Goal: Task Accomplishment & Management: Manage account settings

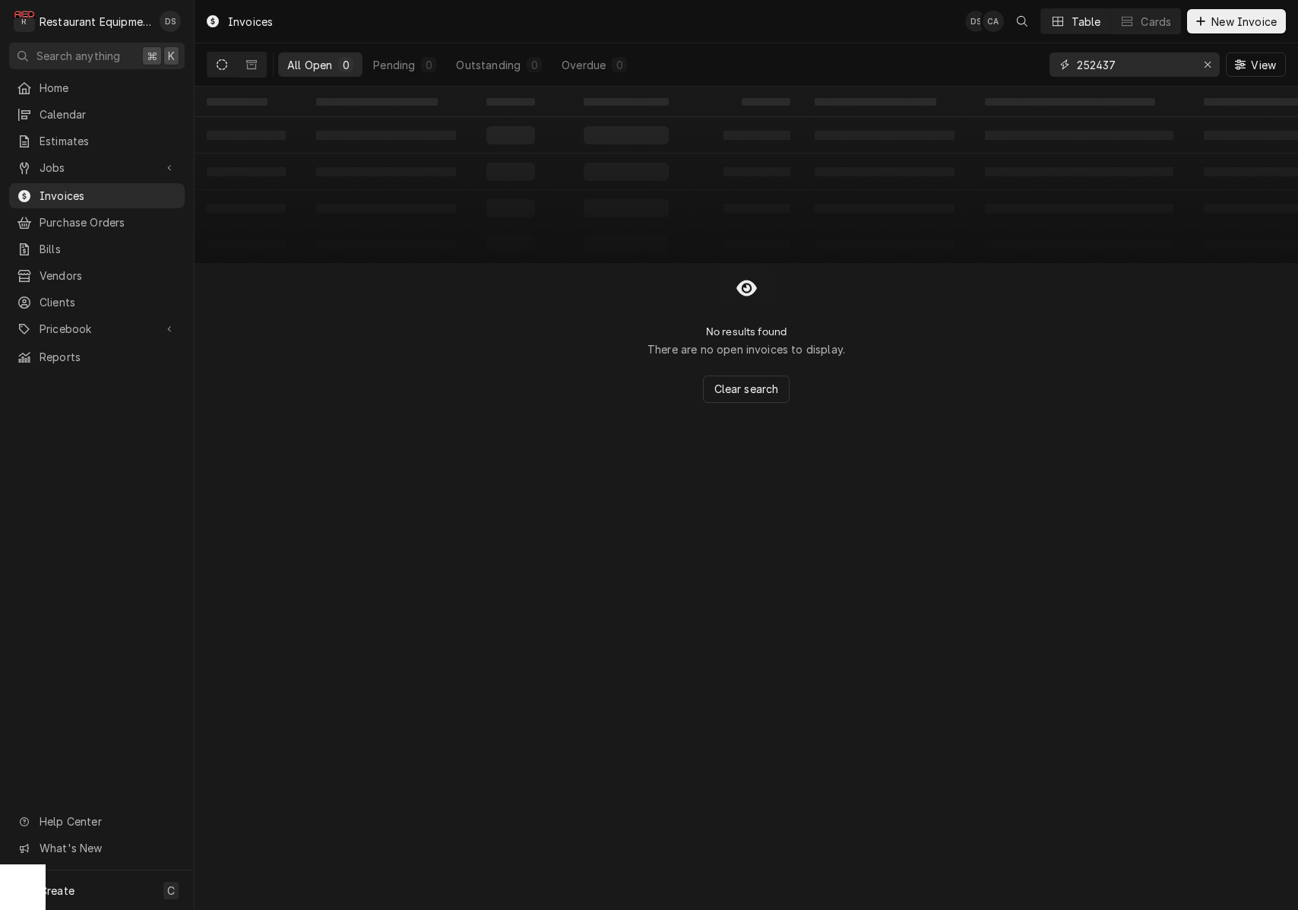
click at [1204, 62] on icon "Erase input" at bounding box center [1208, 64] width 8 height 11
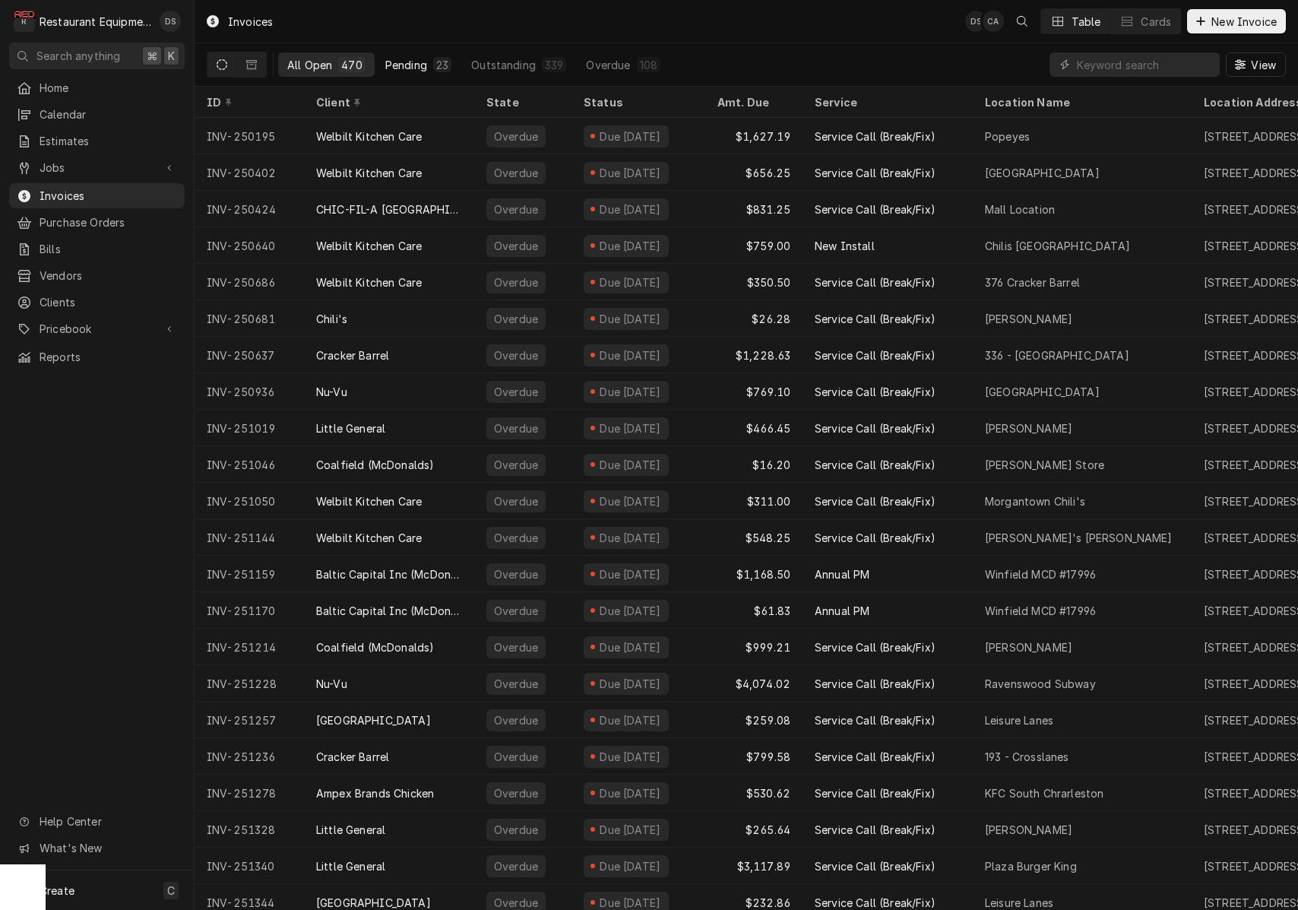
click at [389, 64] on div "Pending" at bounding box center [406, 65] width 42 height 16
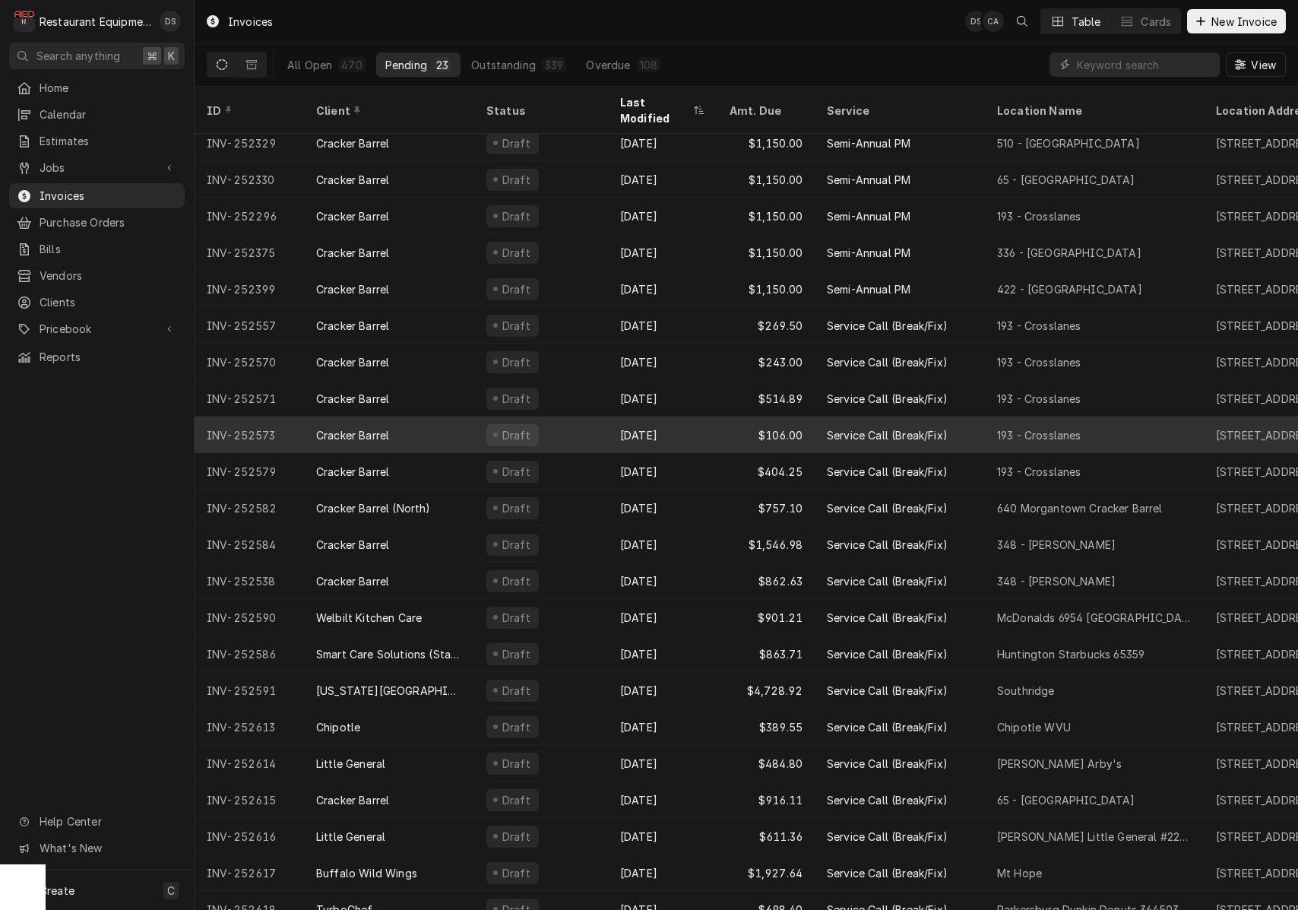
scroll to position [45, 0]
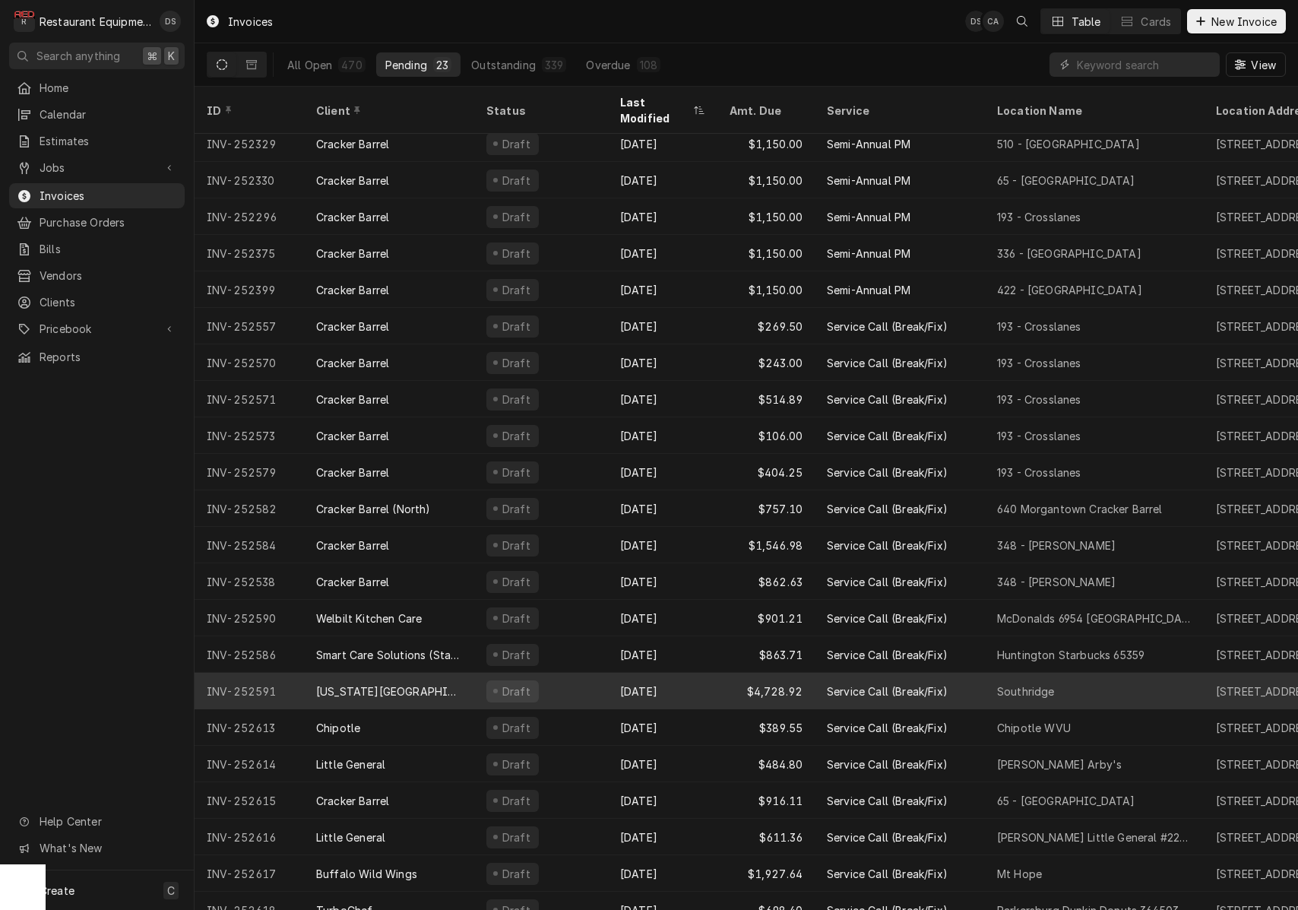
click at [468, 673] on div "[US_STATE][GEOGRAPHIC_DATA]" at bounding box center [389, 691] width 170 height 36
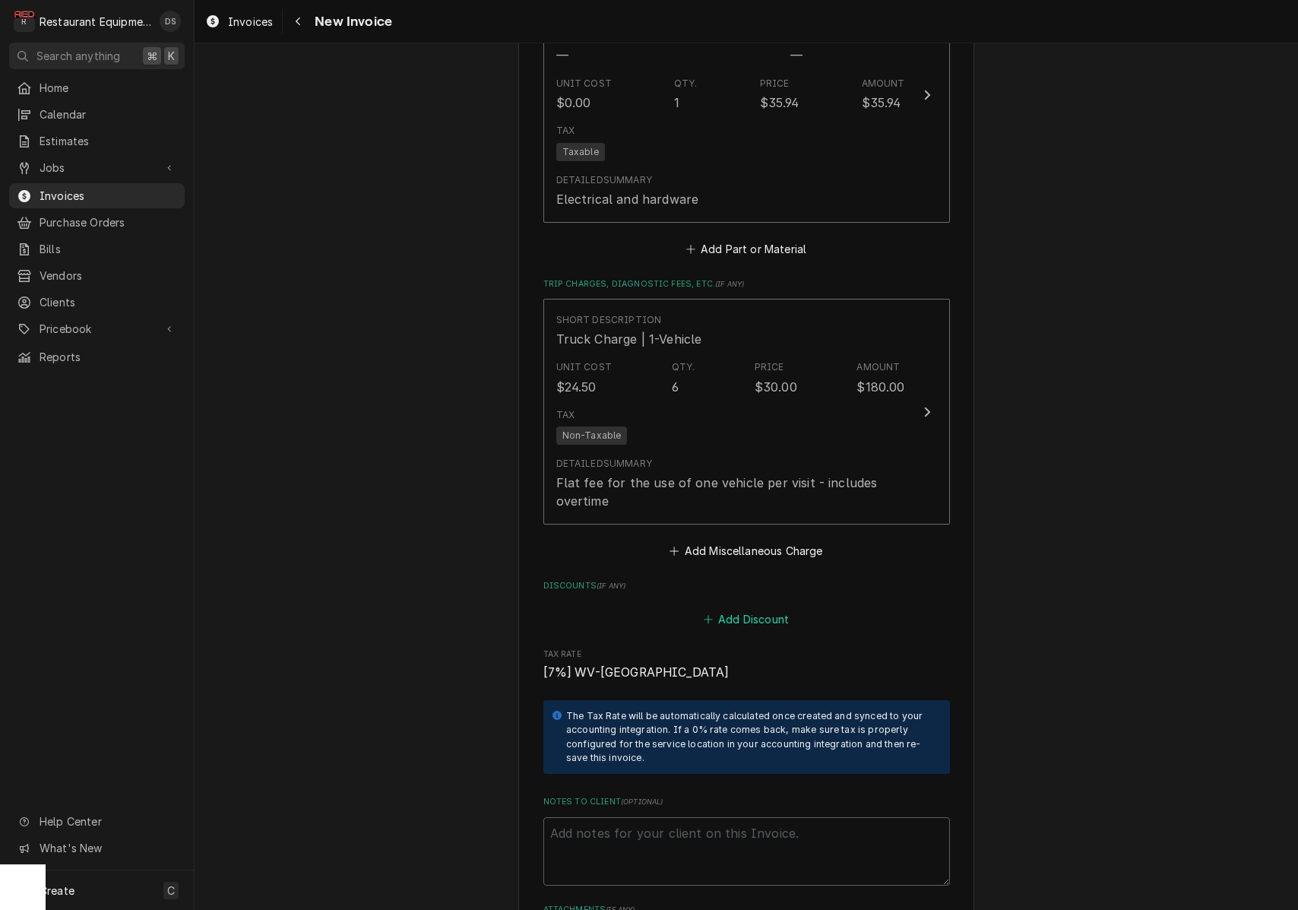
scroll to position [5493, 0]
click at [737, 611] on button "Add Discount" at bounding box center [746, 621] width 90 height 21
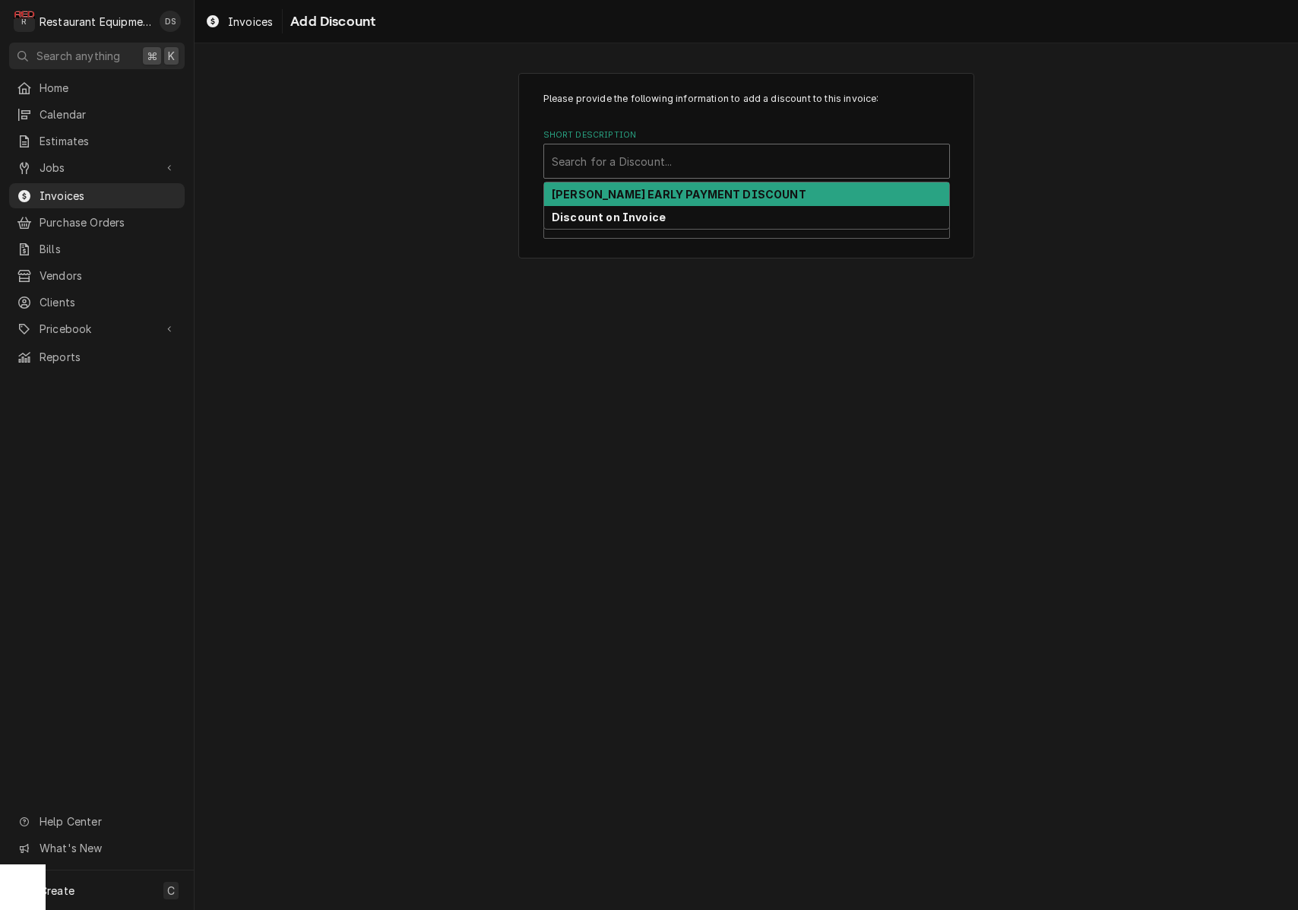
click at [652, 151] on div "Short Description" at bounding box center [747, 160] width 390 height 27
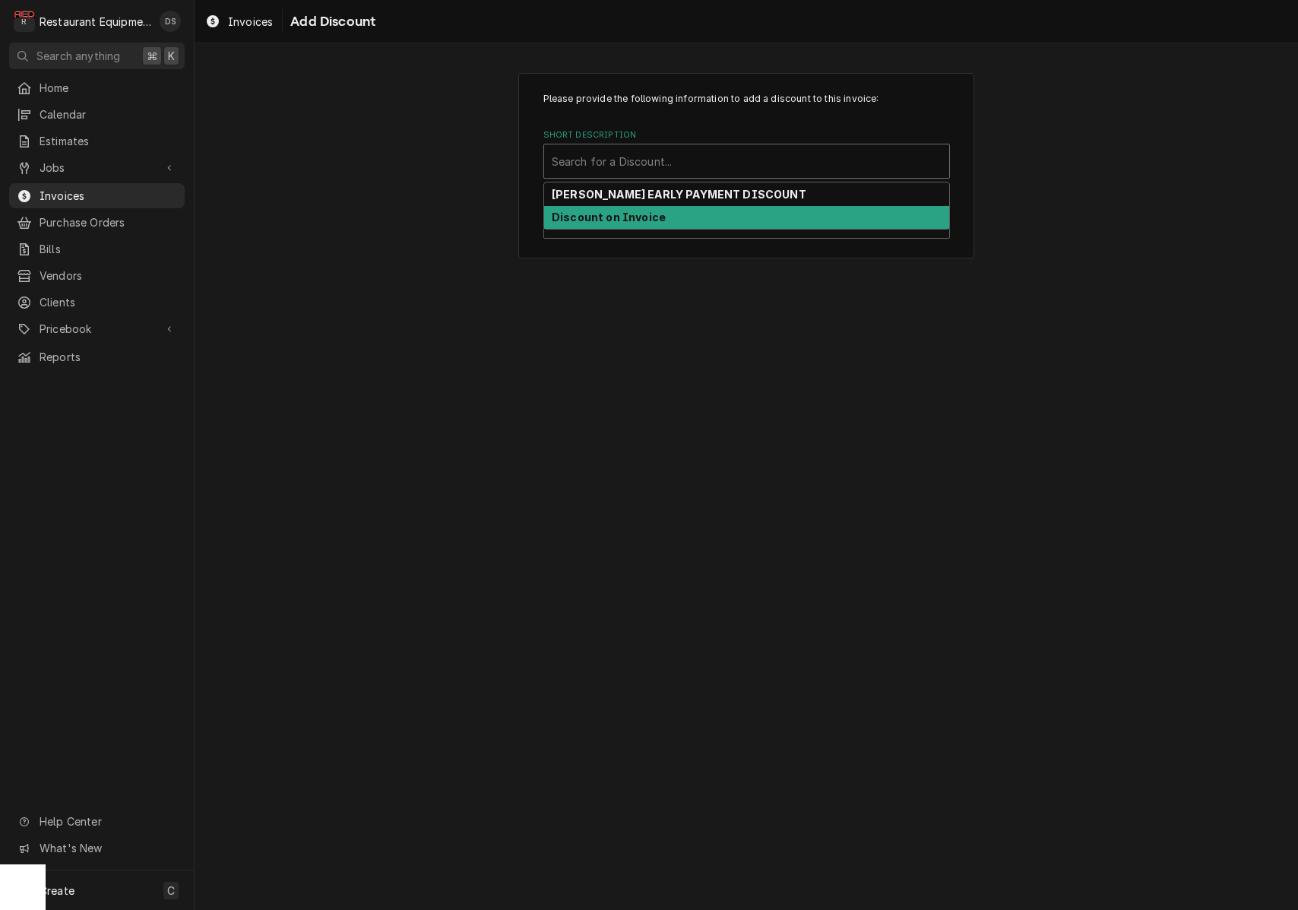
click at [648, 212] on strong "Discount on Invoice" at bounding box center [609, 217] width 114 height 13
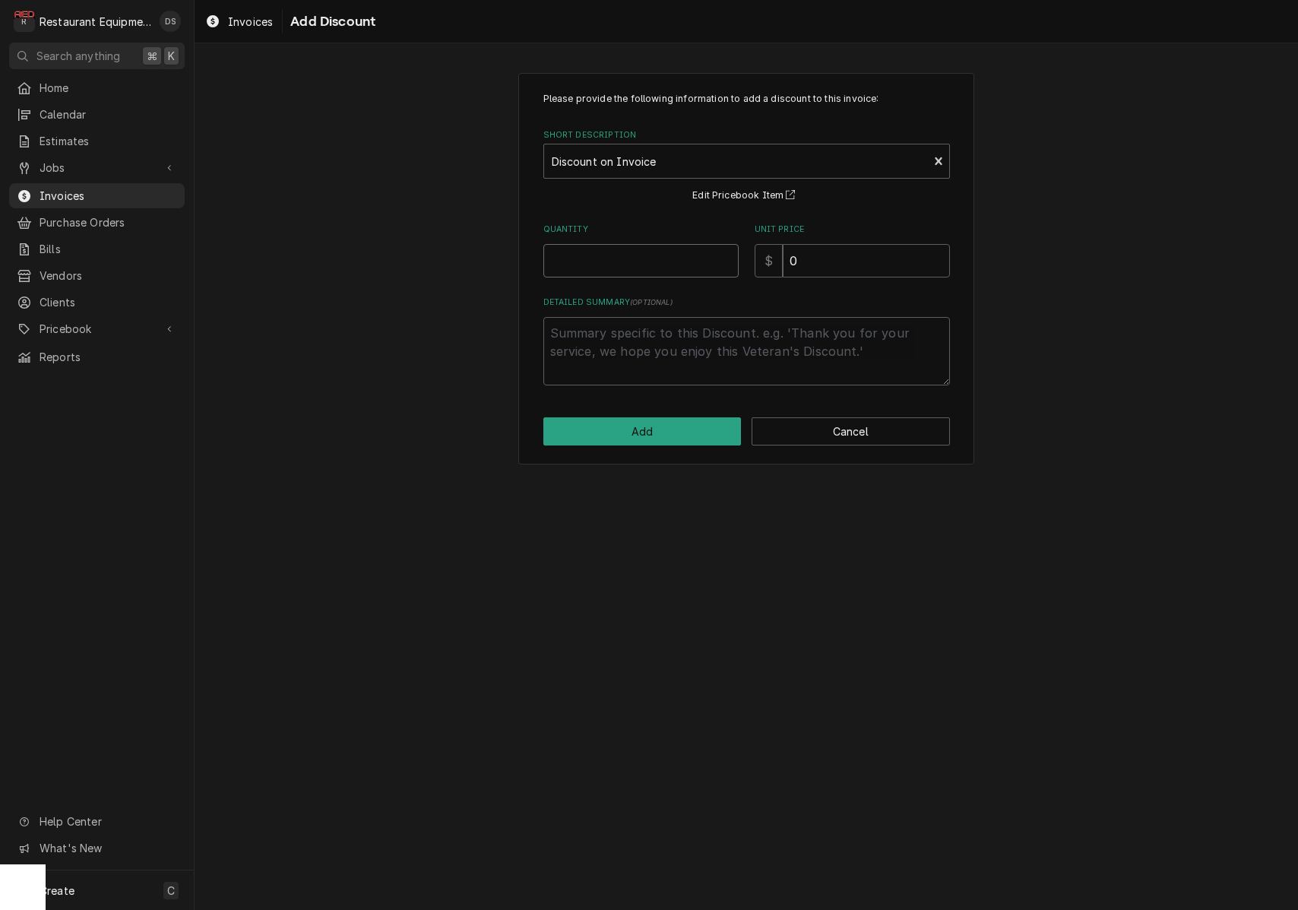
click at [629, 262] on input "Quantity" at bounding box center [640, 260] width 195 height 33
type textarea "x"
type input "1"
type textarea "x"
type input "2"
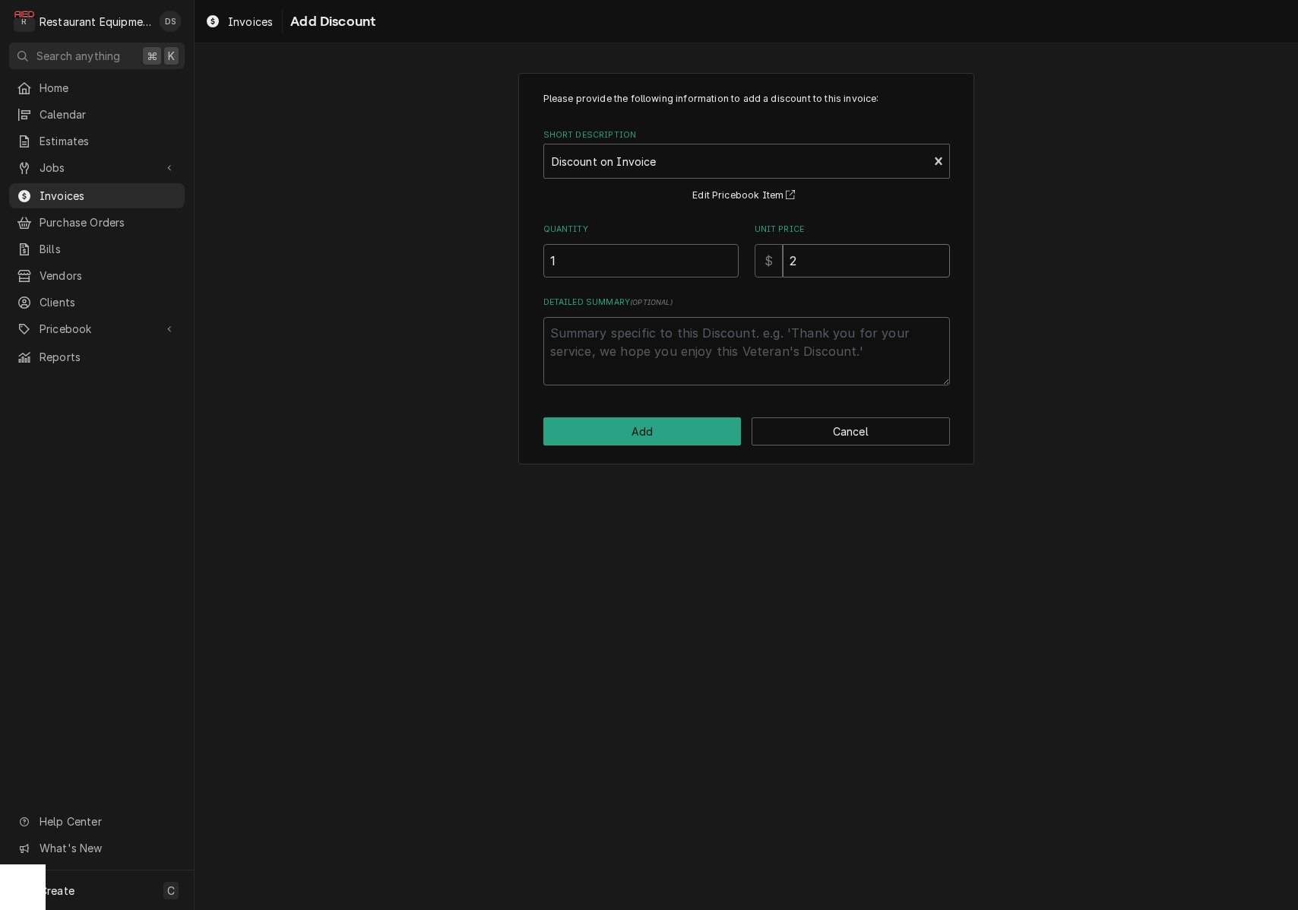
type textarea "x"
type input "20"
type textarea "x"
type input "204"
type textarea "x"
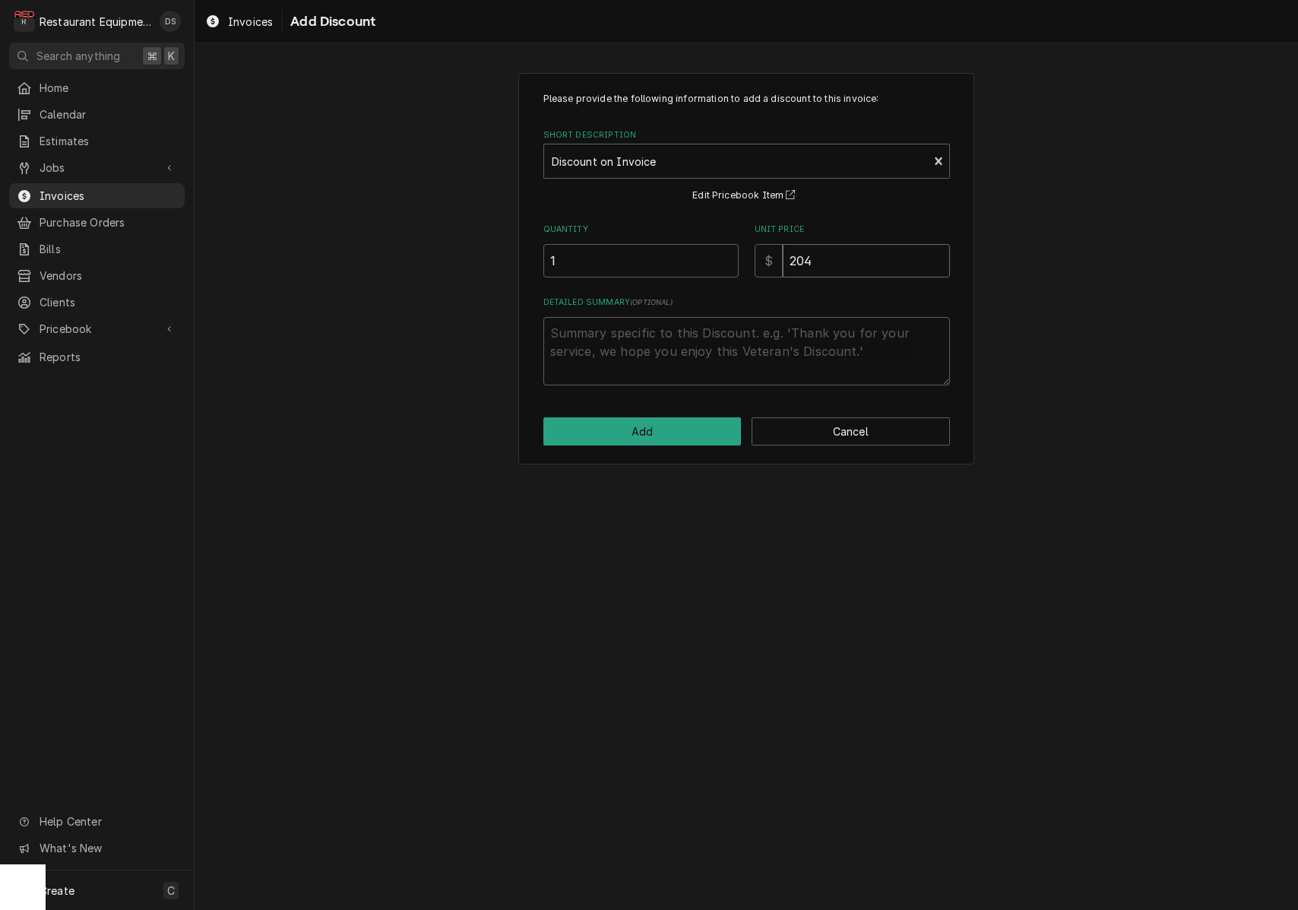
type input "2044"
type textarea "x"
type input "2044.7"
type textarea "x"
type input "2044.72"
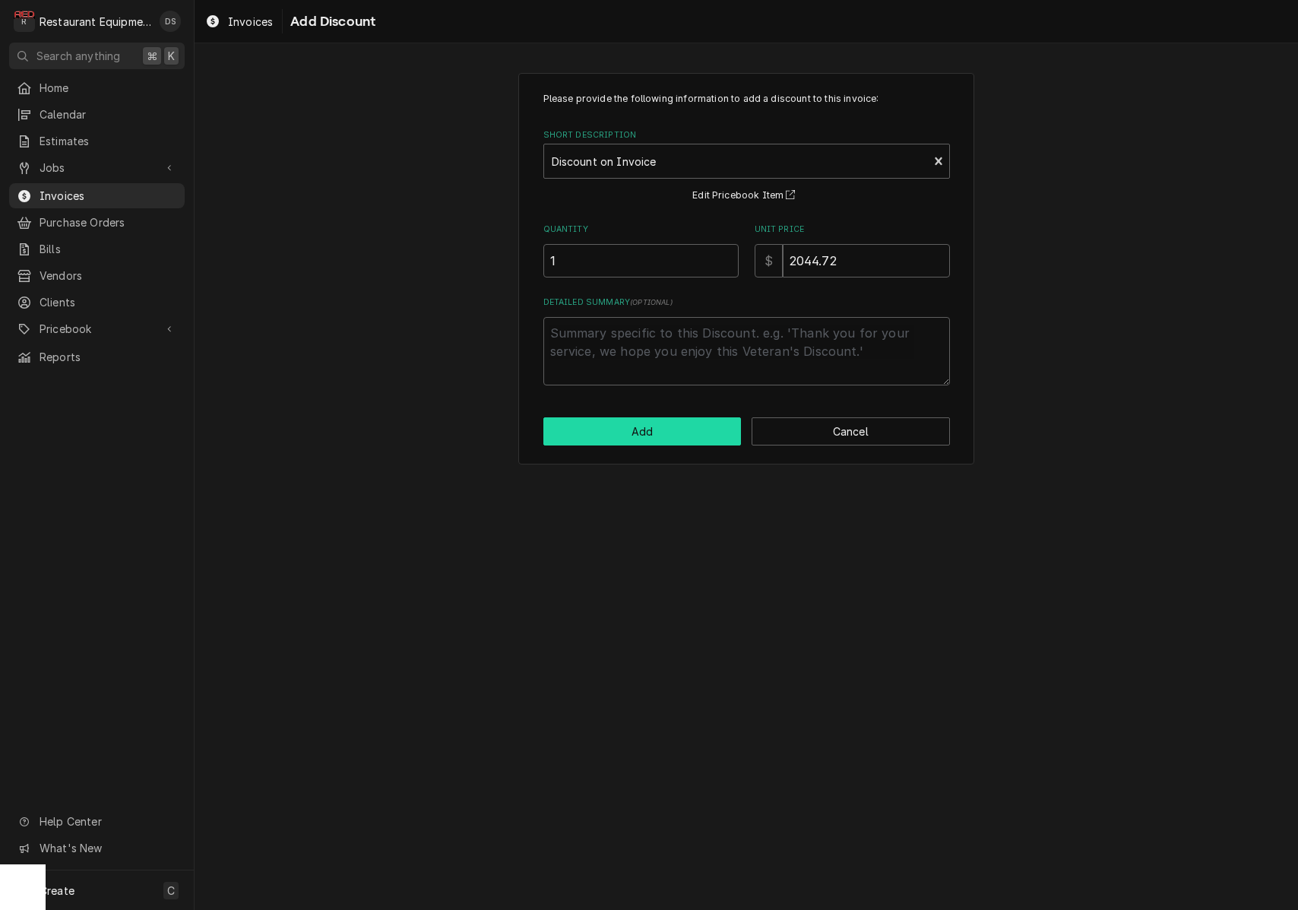
click at [635, 429] on button "Add" at bounding box center [642, 431] width 198 height 28
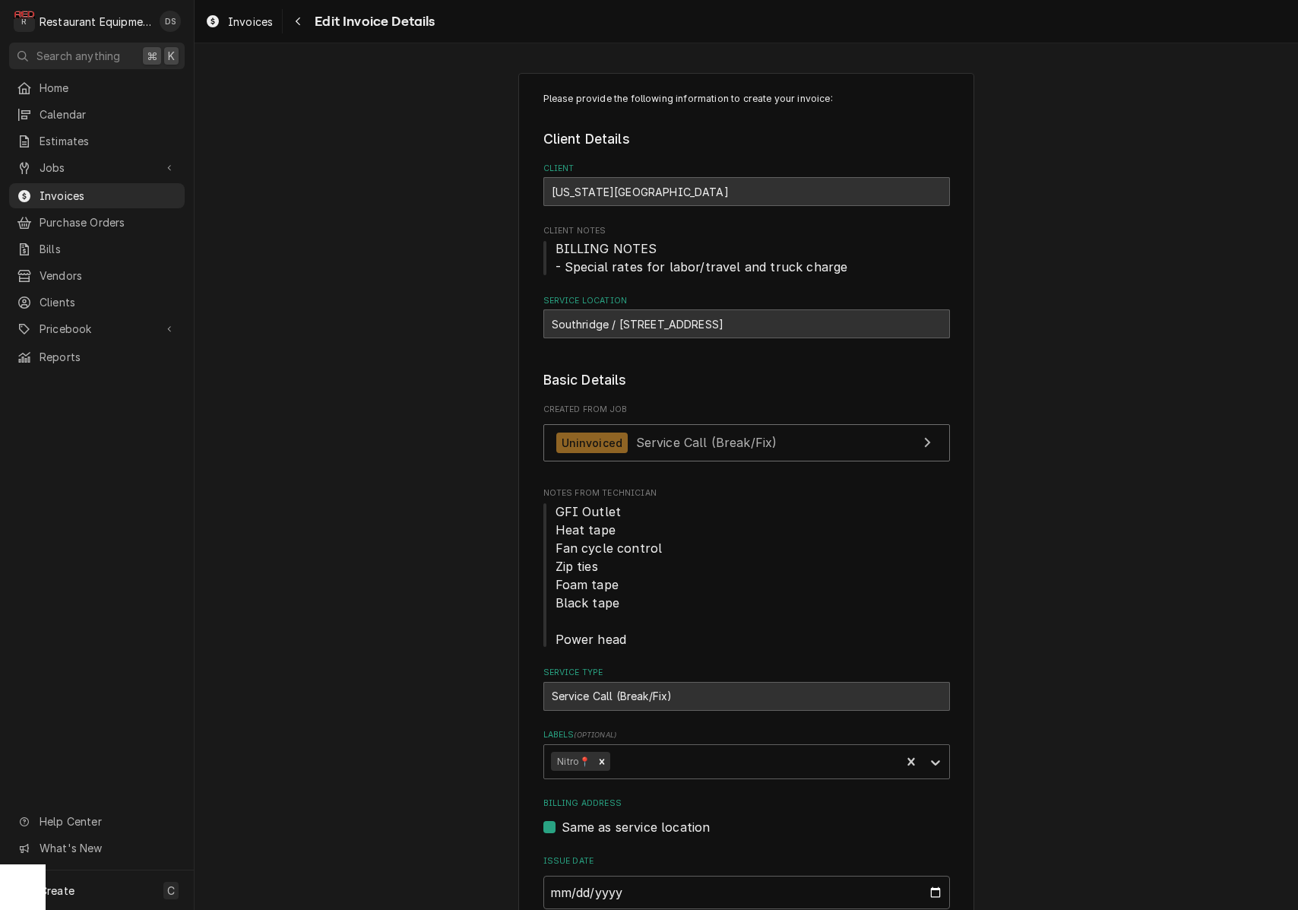
drag, startPoint x: 548, startPoint y: 321, endPoint x: 870, endPoint y: 322, distance: 321.5
click at [870, 322] on div "Southridge / 103 Rhl Boulevard, Charleston, WV 25309" at bounding box center [746, 323] width 407 height 29
copy div "Southridge / 103 Rhl Boulevard, Charleston, WV 25309"
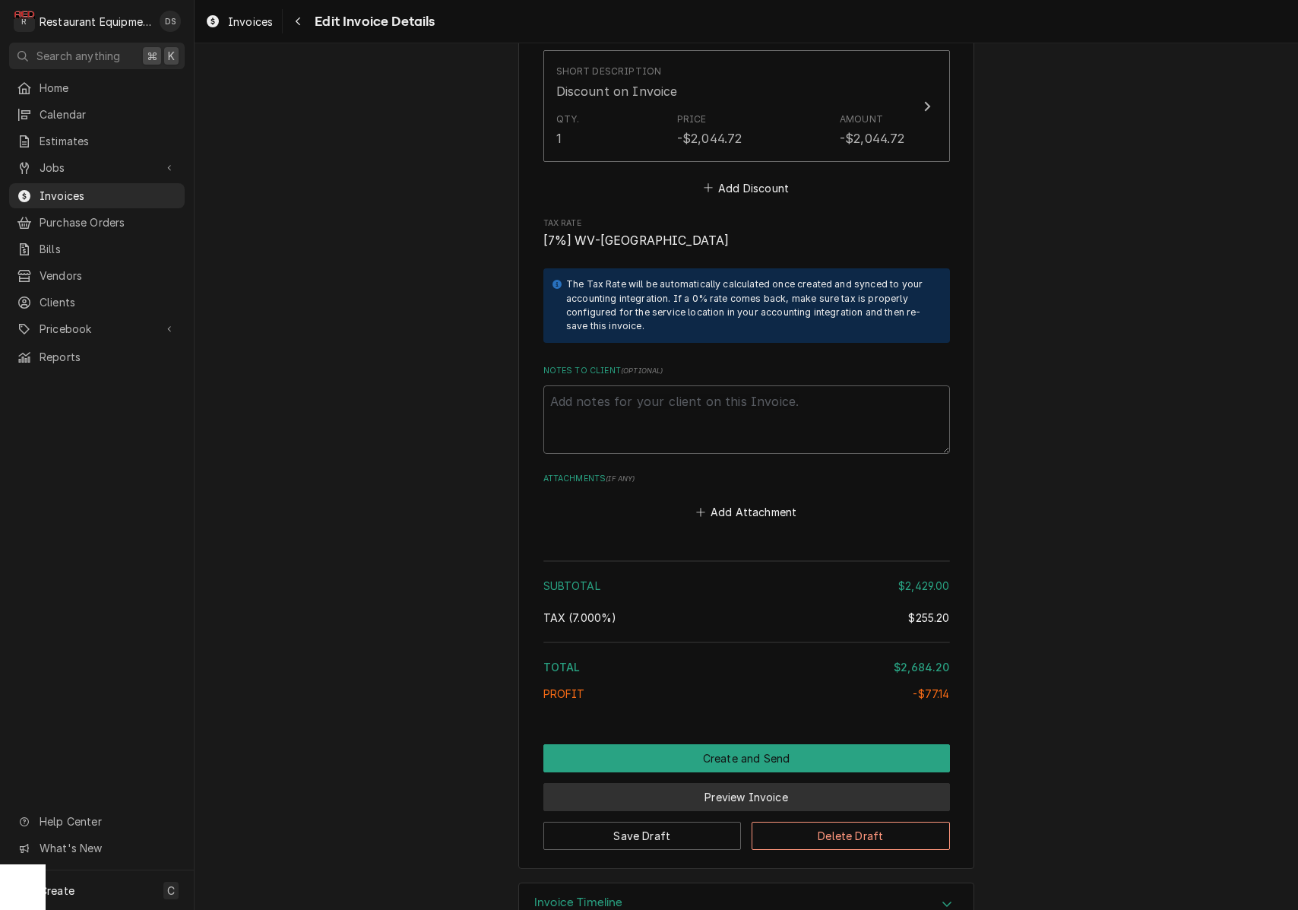
click at [765, 783] on button "Preview Invoice" at bounding box center [746, 797] width 407 height 28
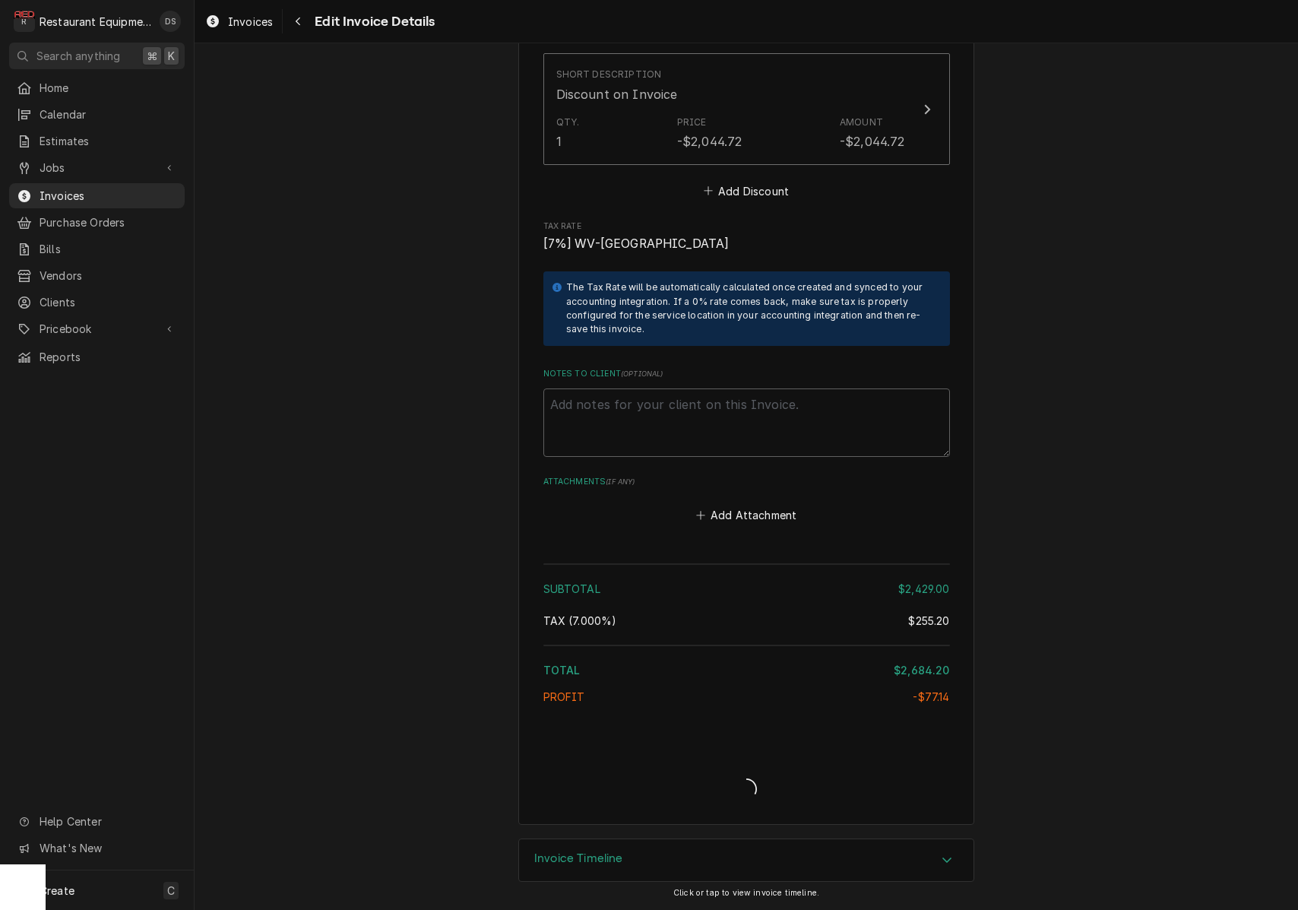
type textarea "x"
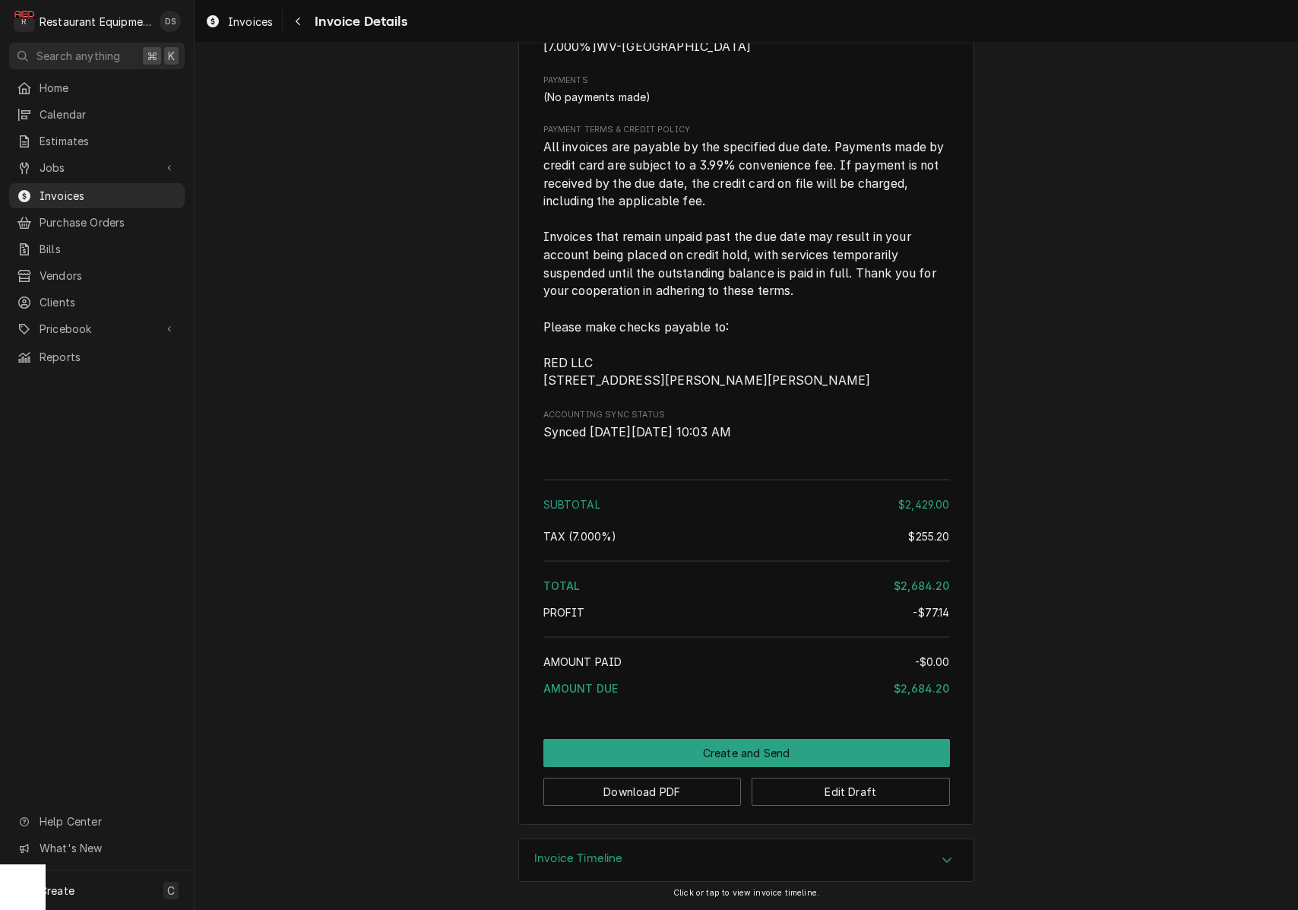
scroll to position [4997, 0]
click at [664, 797] on button "Download PDF" at bounding box center [642, 792] width 198 height 28
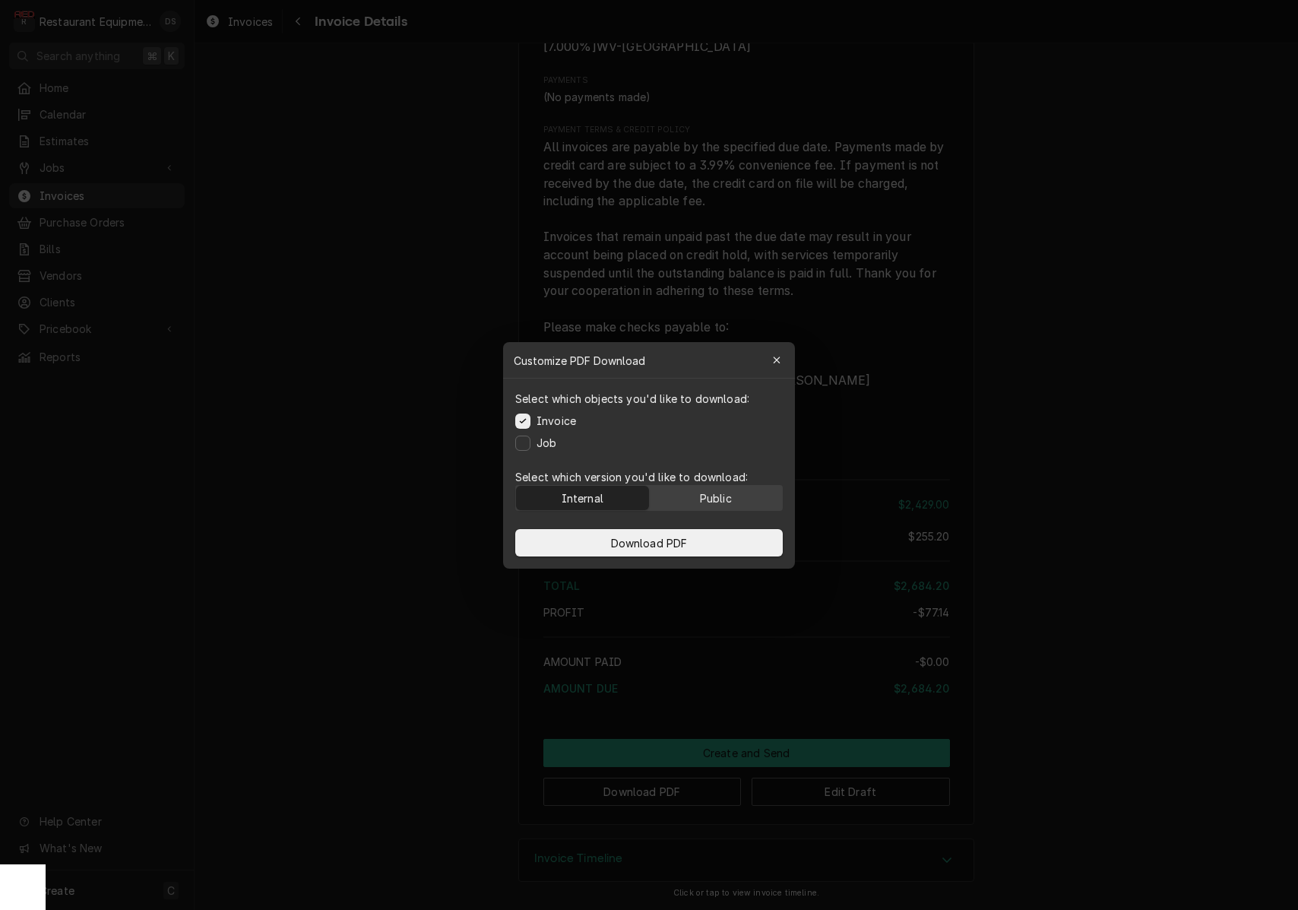
click at [724, 493] on div "Public" at bounding box center [716, 497] width 32 height 16
click at [721, 545] on button "Download PDF" at bounding box center [649, 542] width 268 height 27
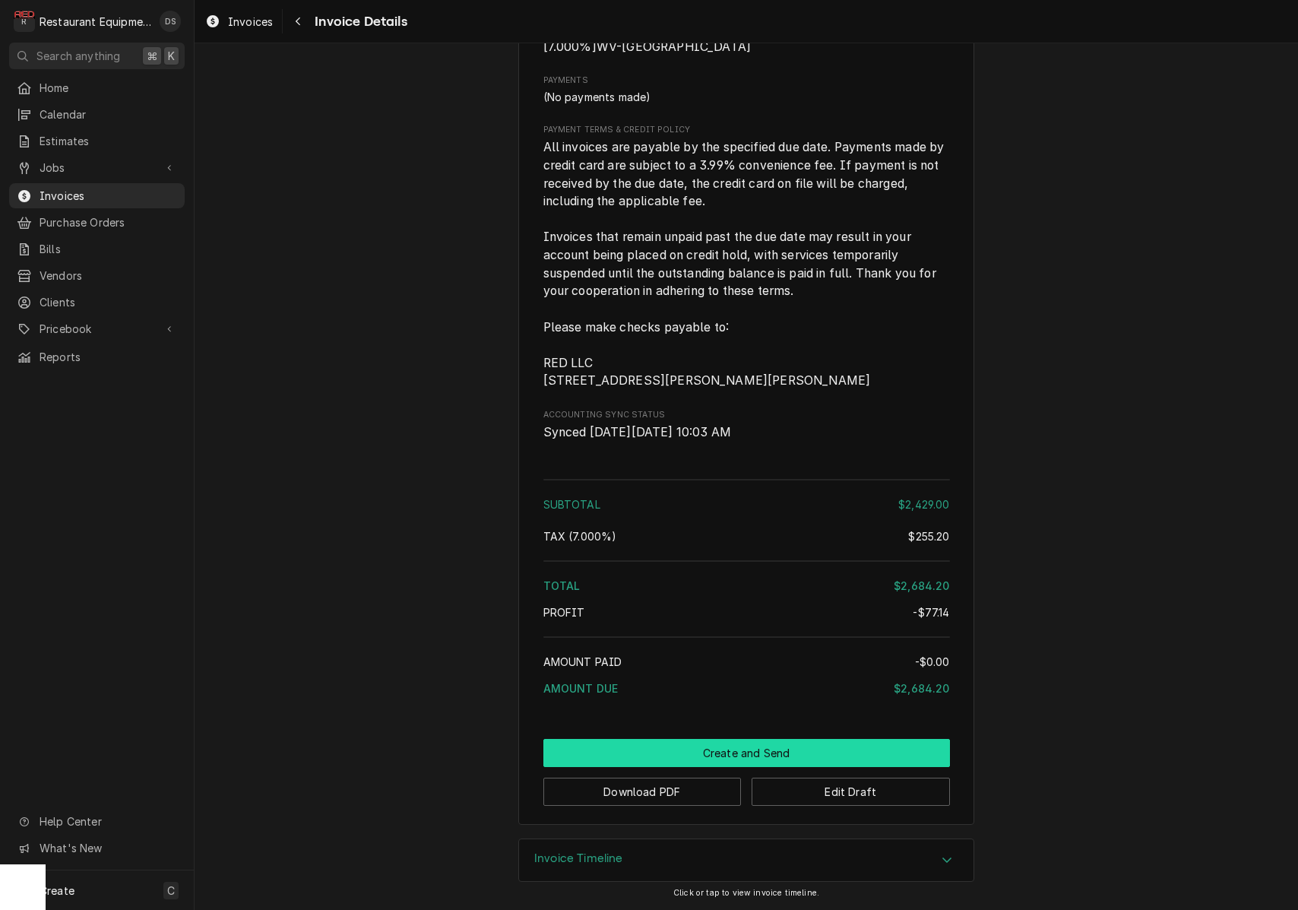
click at [775, 747] on button "Create and Send" at bounding box center [746, 753] width 407 height 28
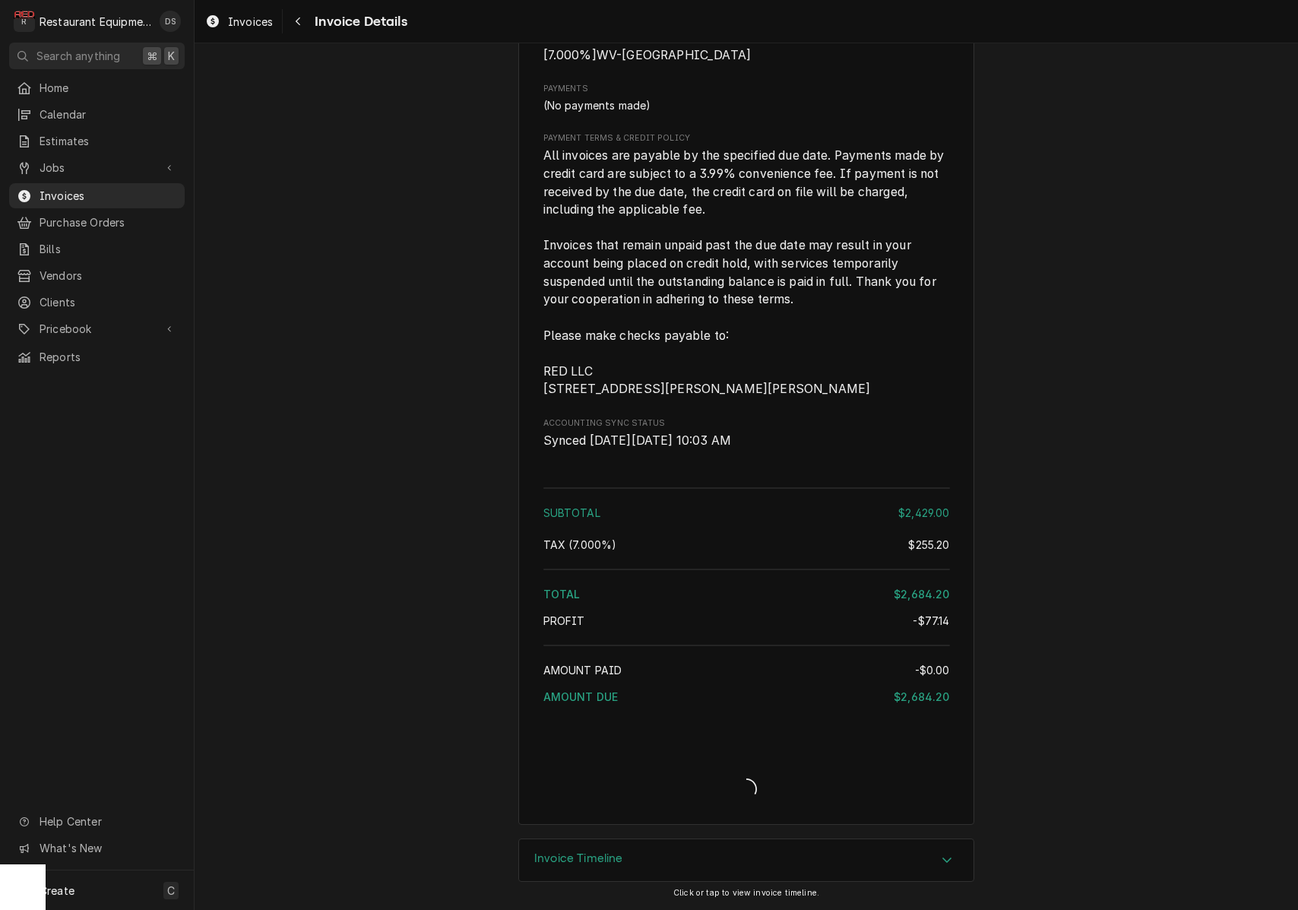
scroll to position [4988, 0]
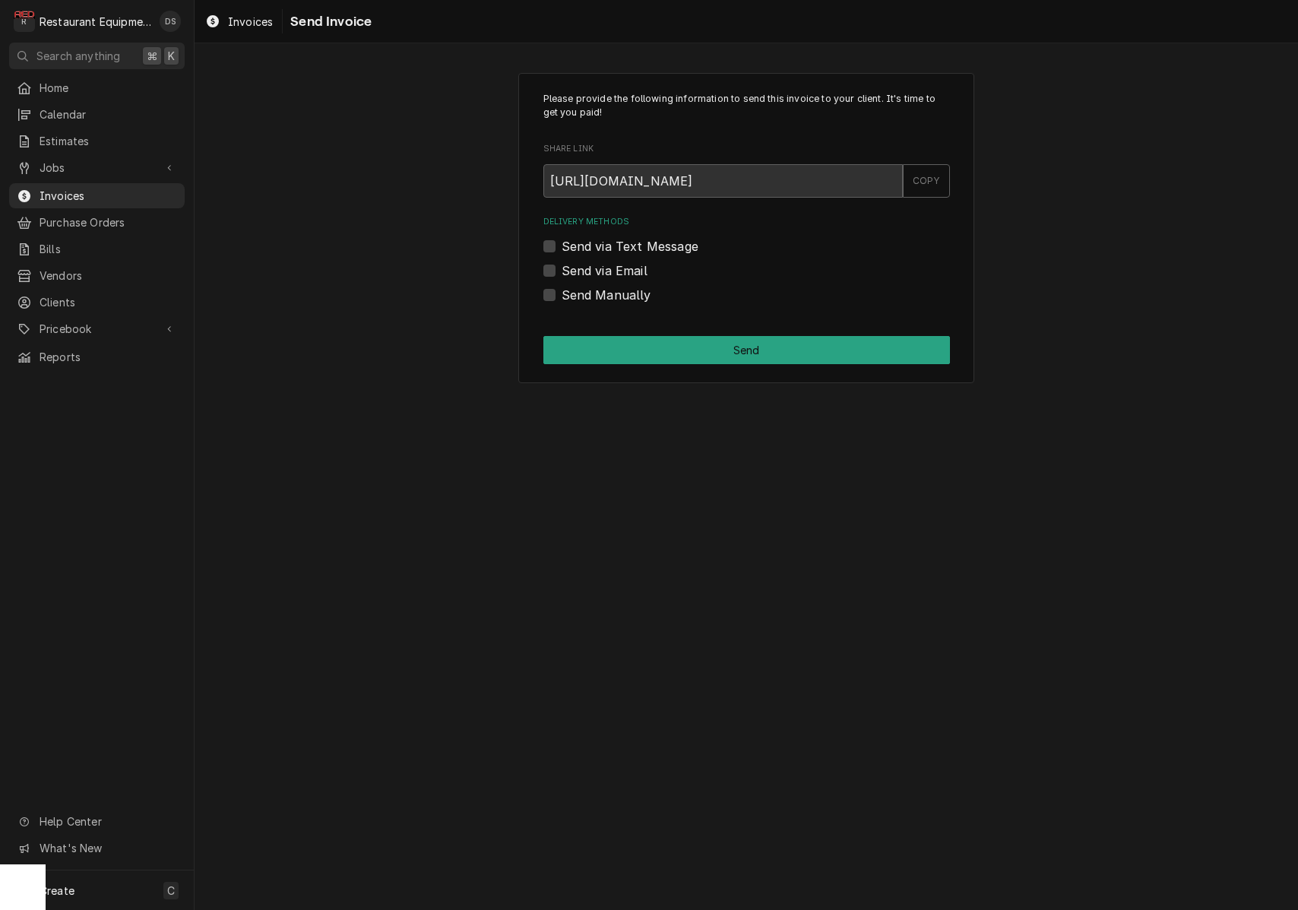
click at [562, 293] on label "Send Manually" at bounding box center [607, 295] width 90 height 18
click at [562, 293] on input "Send Manually" at bounding box center [765, 302] width 407 height 33
checkbox input "true"
click at [680, 341] on button "Send" at bounding box center [746, 350] width 407 height 28
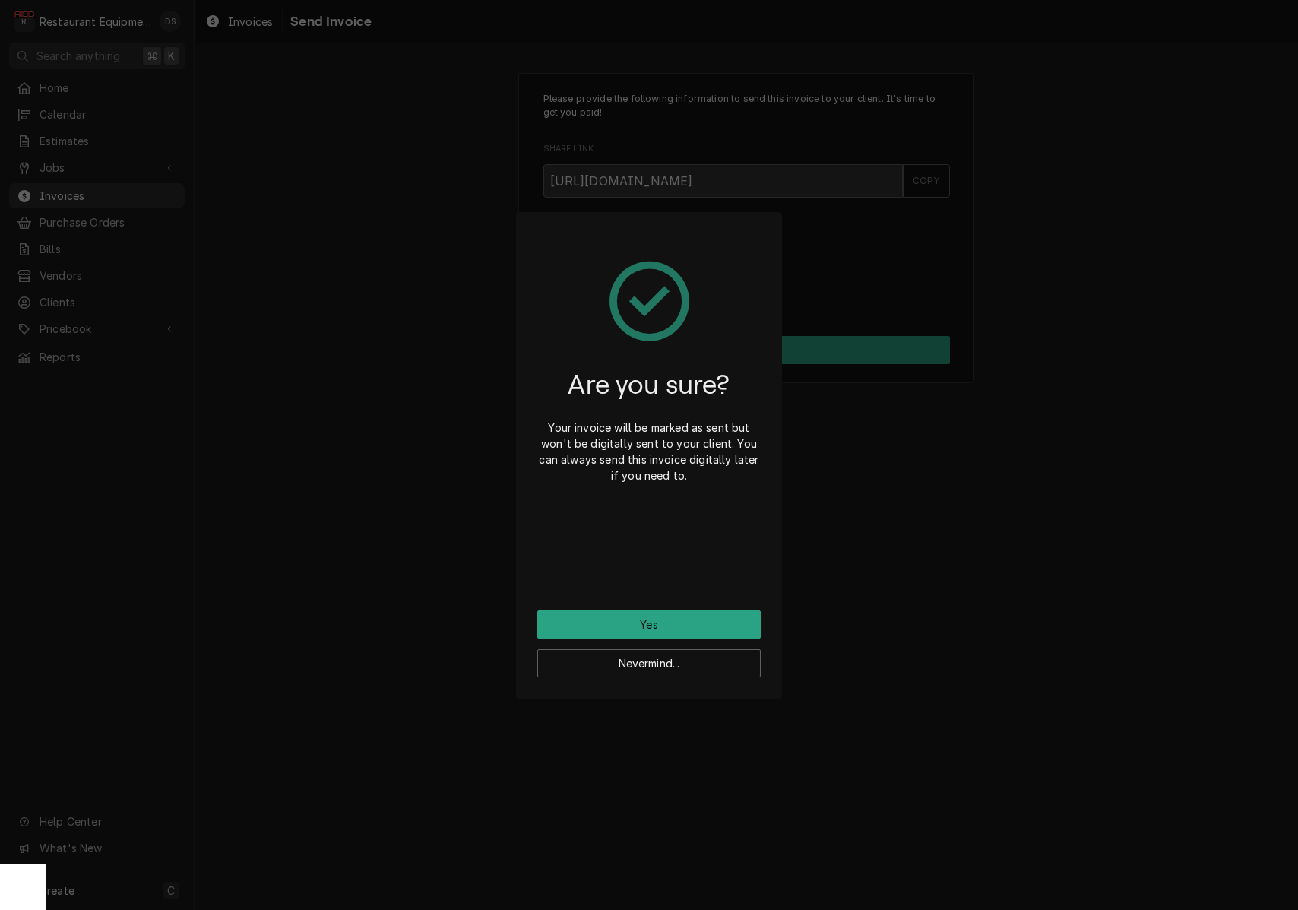
click at [702, 616] on button "Yes" at bounding box center [648, 624] width 223 height 28
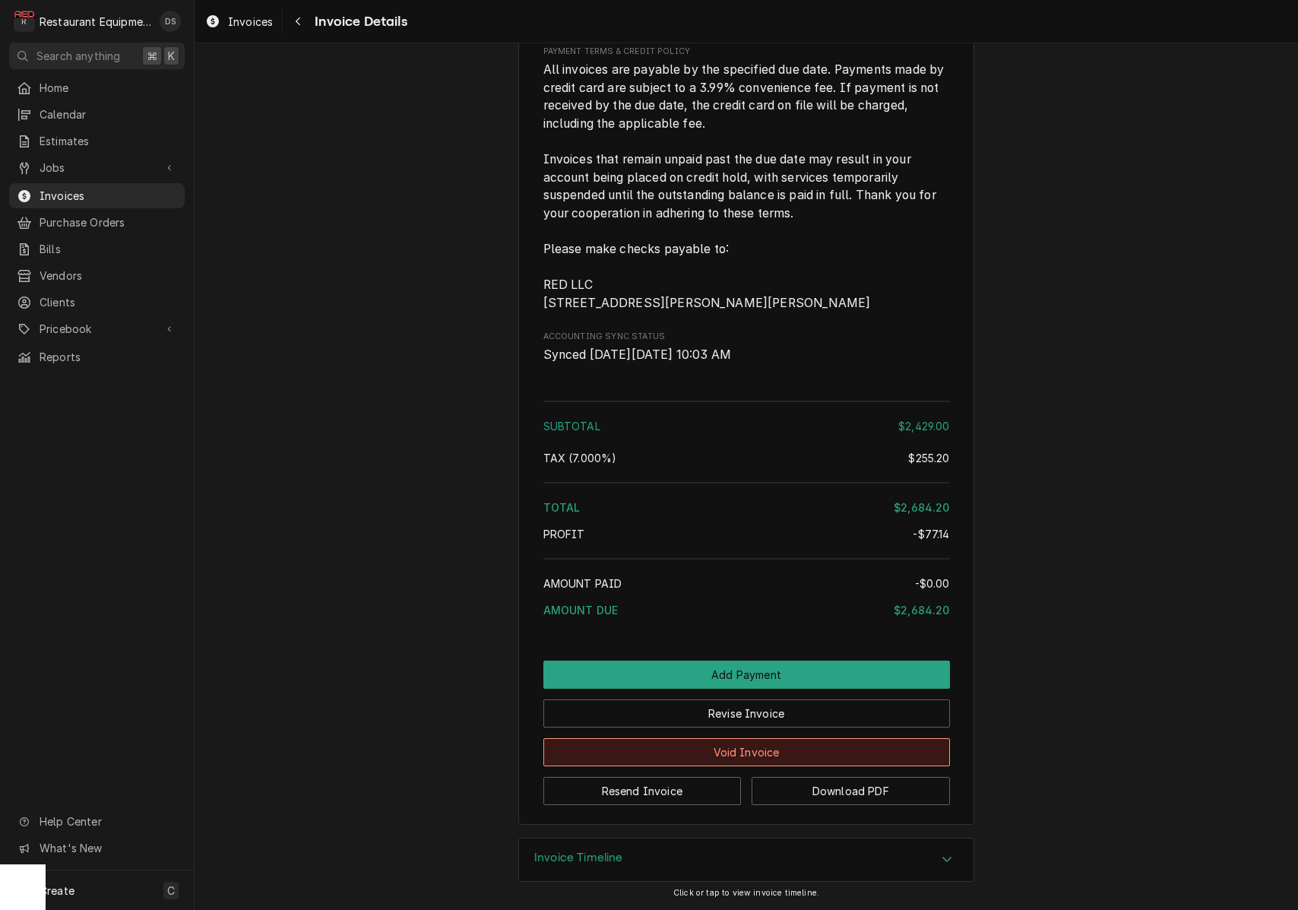
scroll to position [5124, 0]
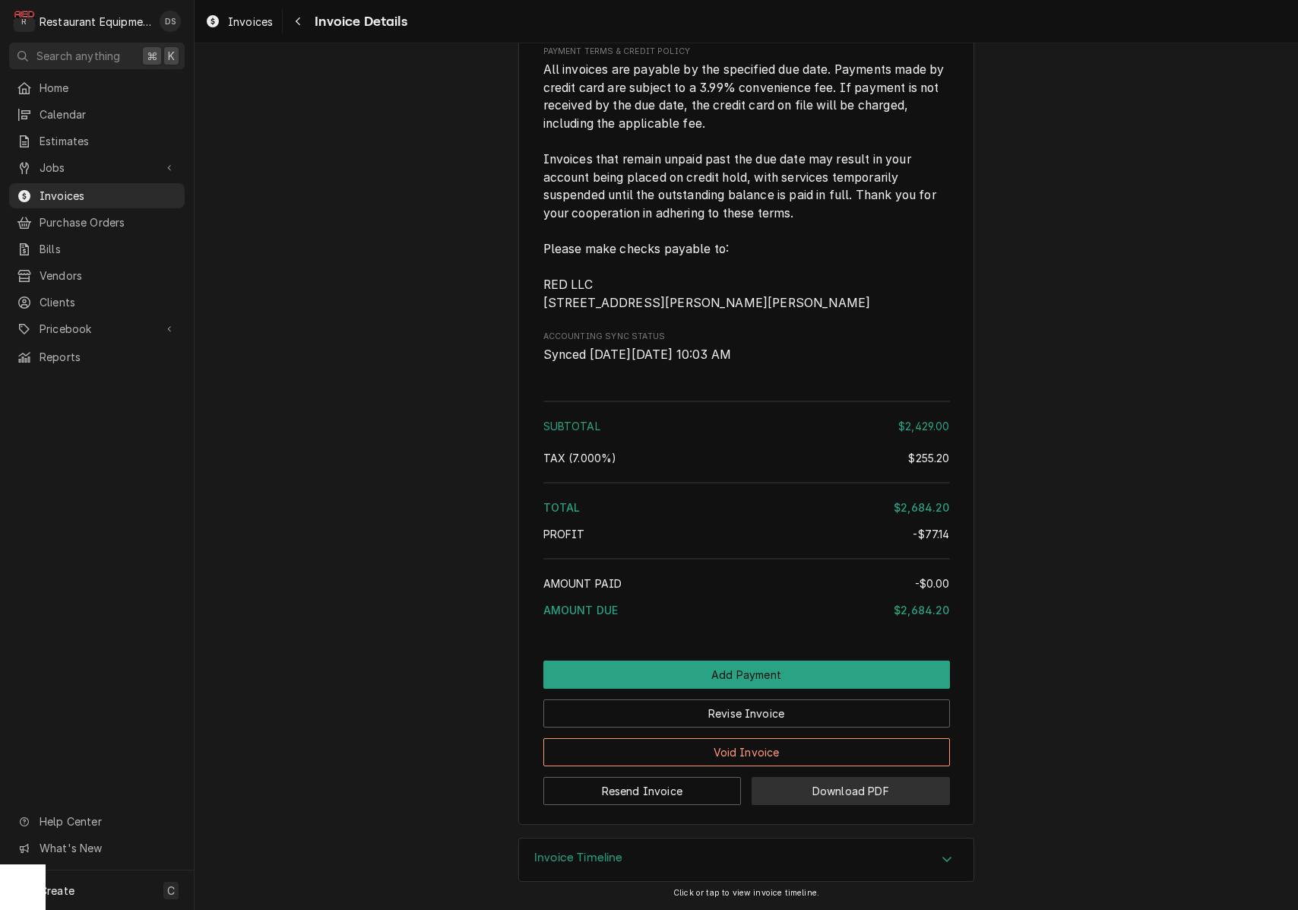
click at [831, 787] on button "Download PDF" at bounding box center [851, 791] width 198 height 28
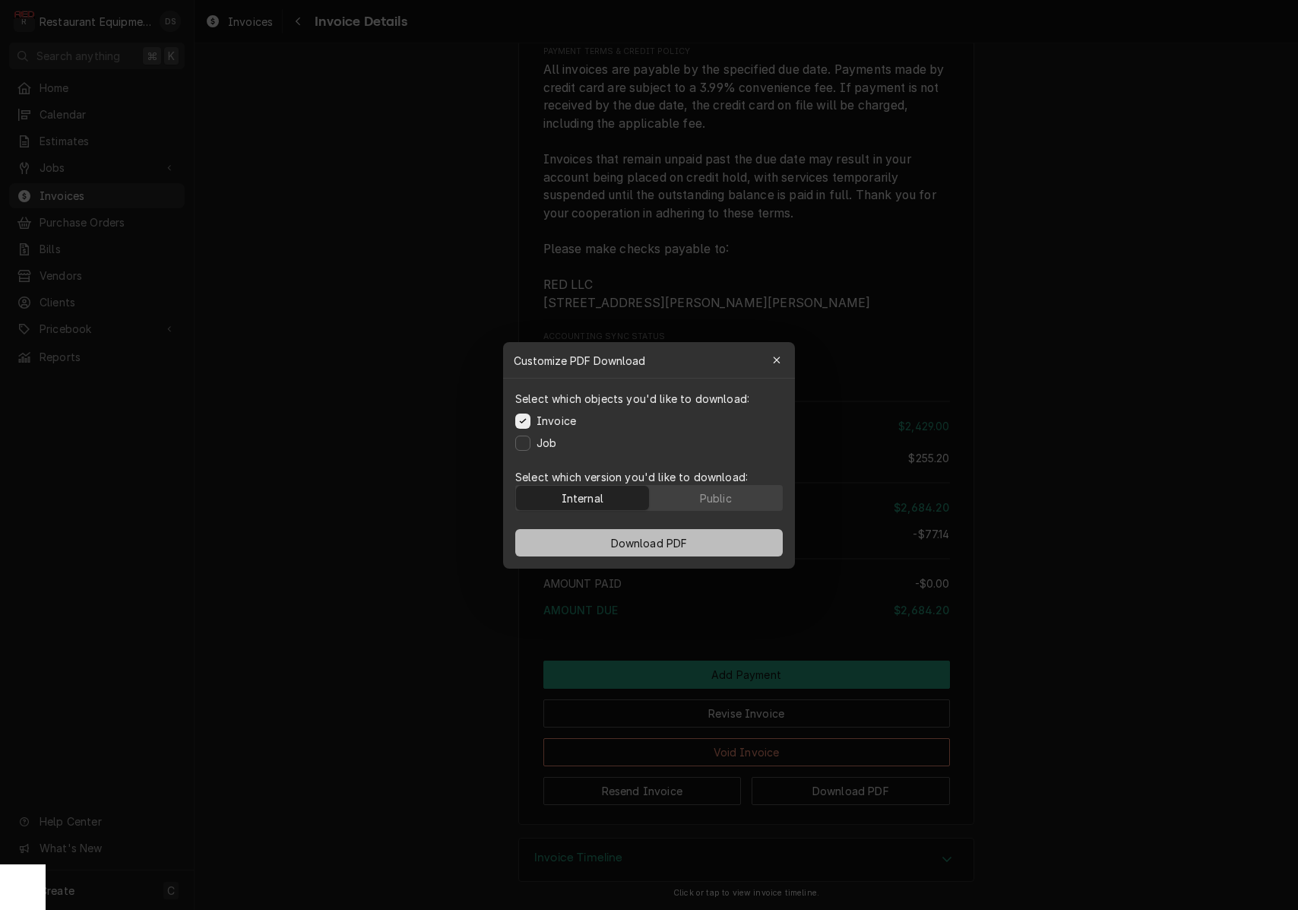
click at [647, 539] on span "Download PDF" at bounding box center [649, 542] width 83 height 16
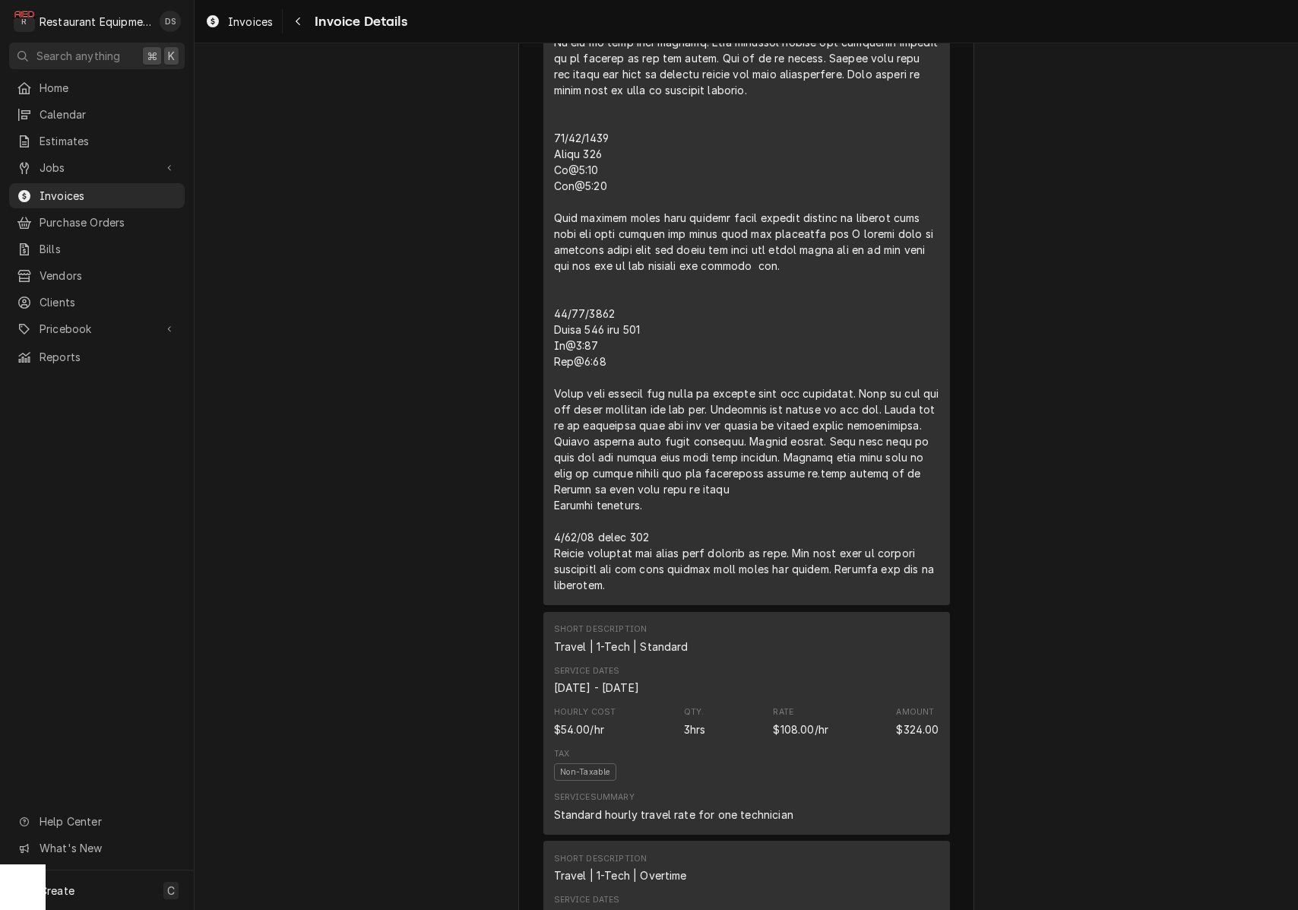
scroll to position [2037, 0]
click at [293, 23] on div "Navigate back" at bounding box center [297, 21] width 15 height 15
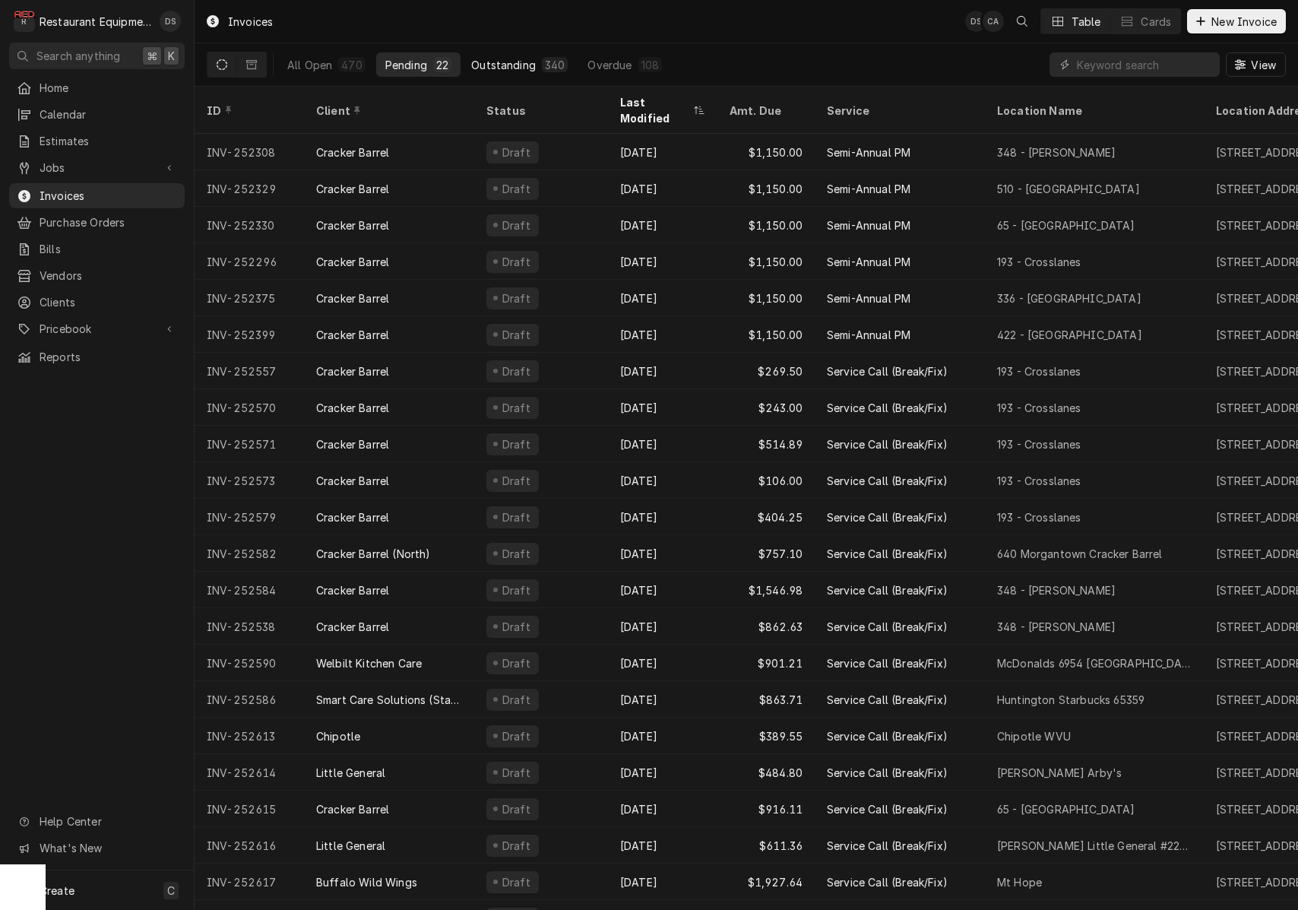
click at [513, 70] on div "Outstanding" at bounding box center [503, 65] width 65 height 16
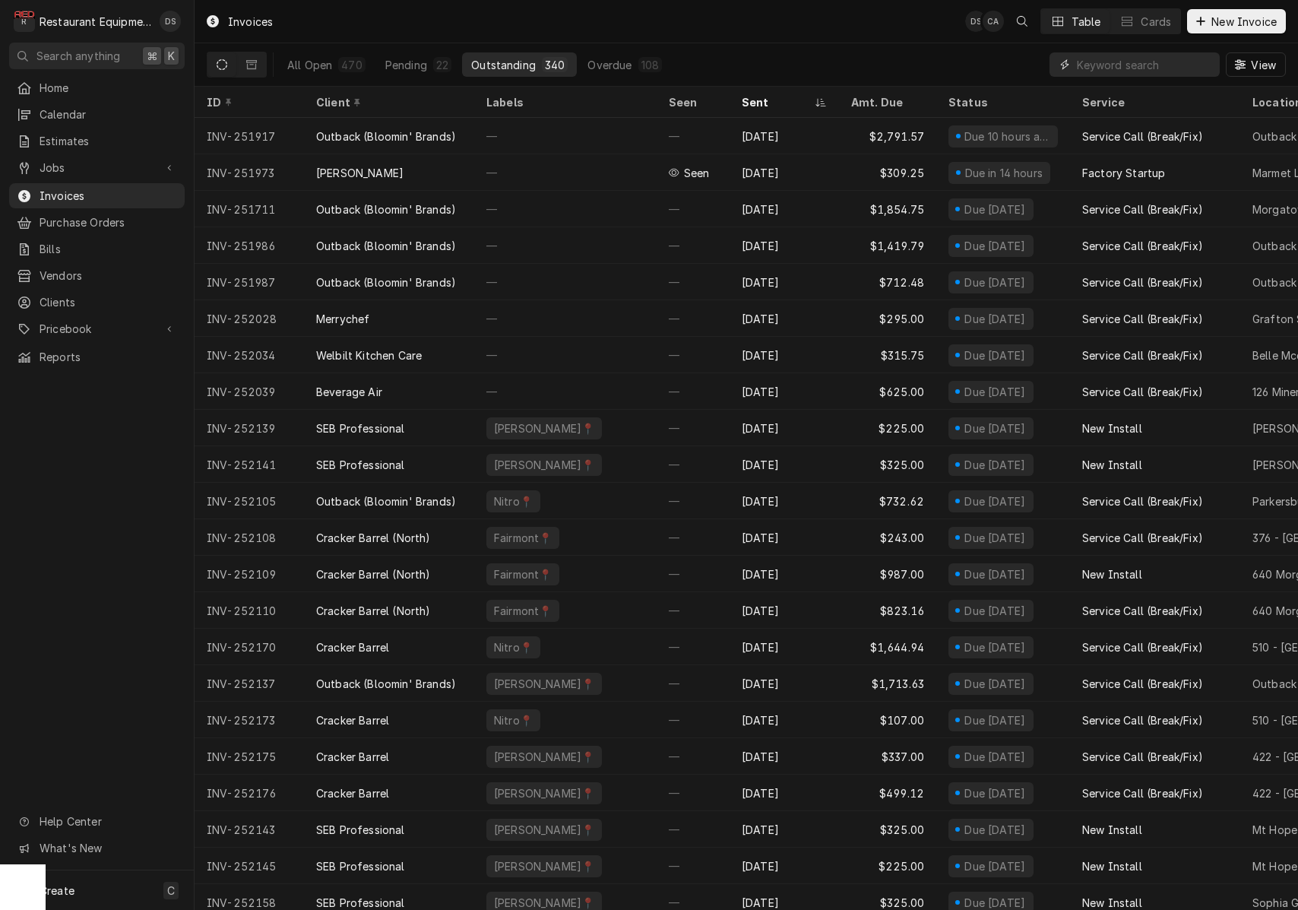
click at [1132, 59] on input "Dynamic Content Wrapper" at bounding box center [1144, 64] width 135 height 24
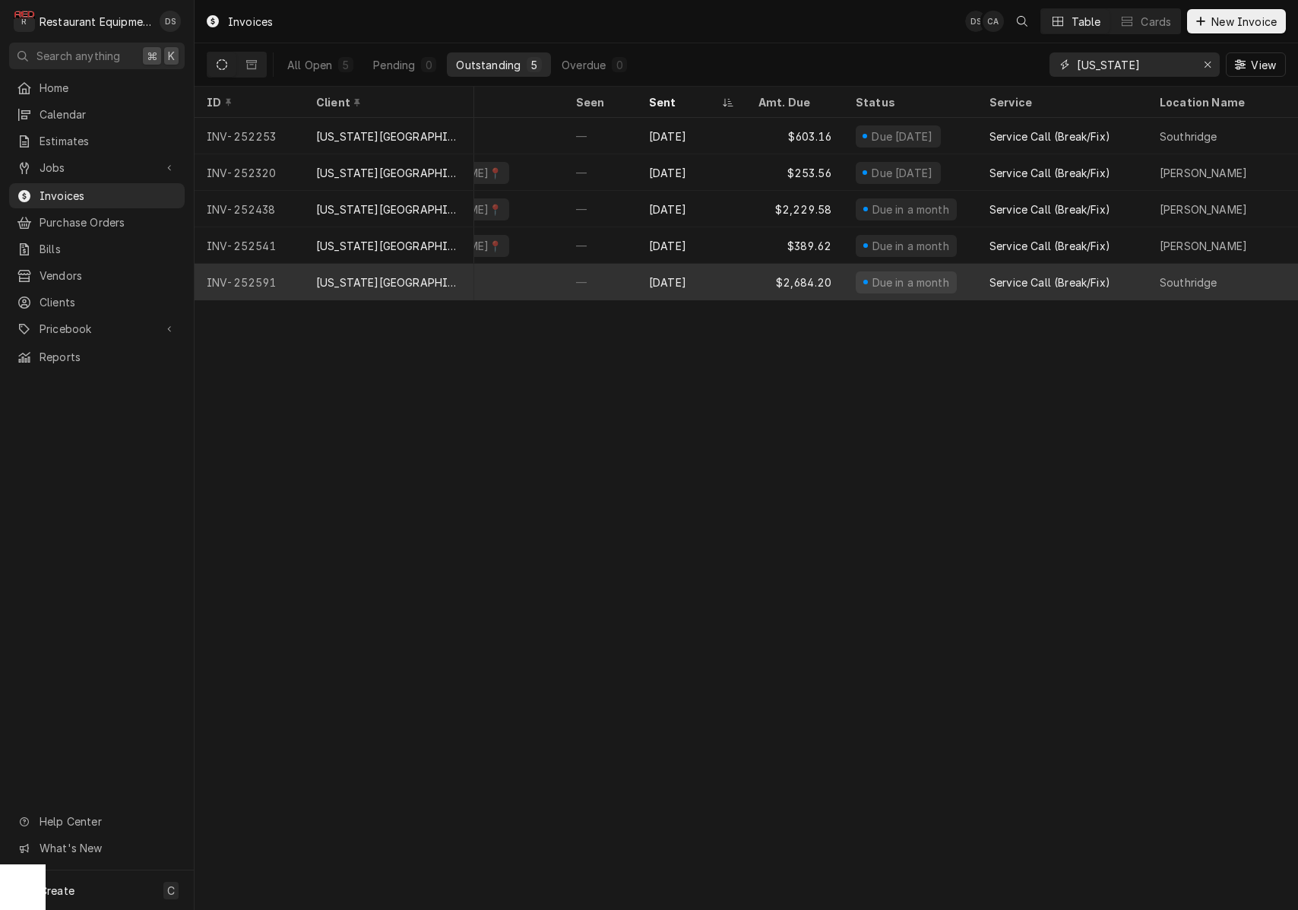
scroll to position [0, 87]
type input "[US_STATE]"
click at [730, 276] on div "Aug 28" at bounding box center [697, 282] width 109 height 36
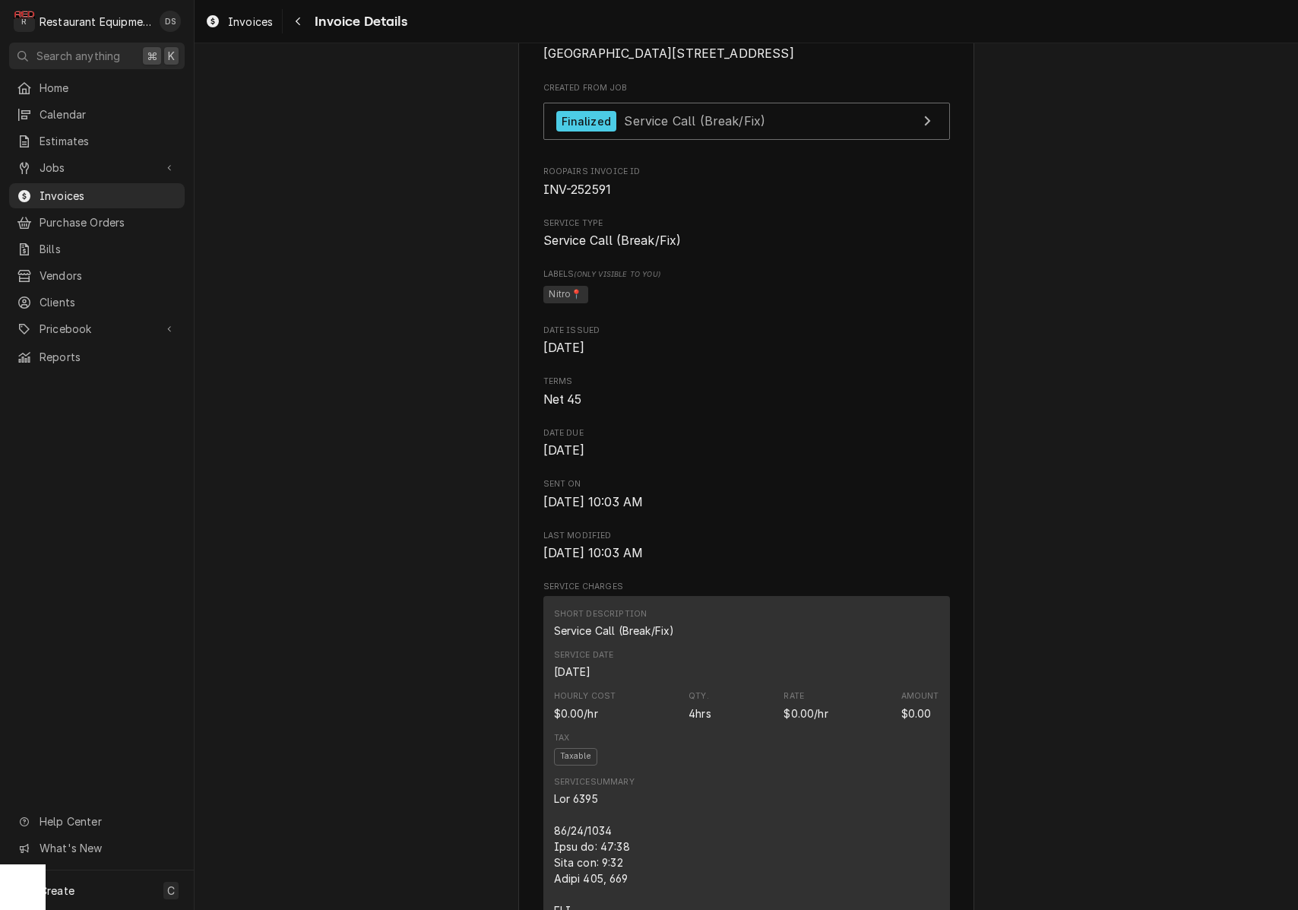
scroll to position [353, 0]
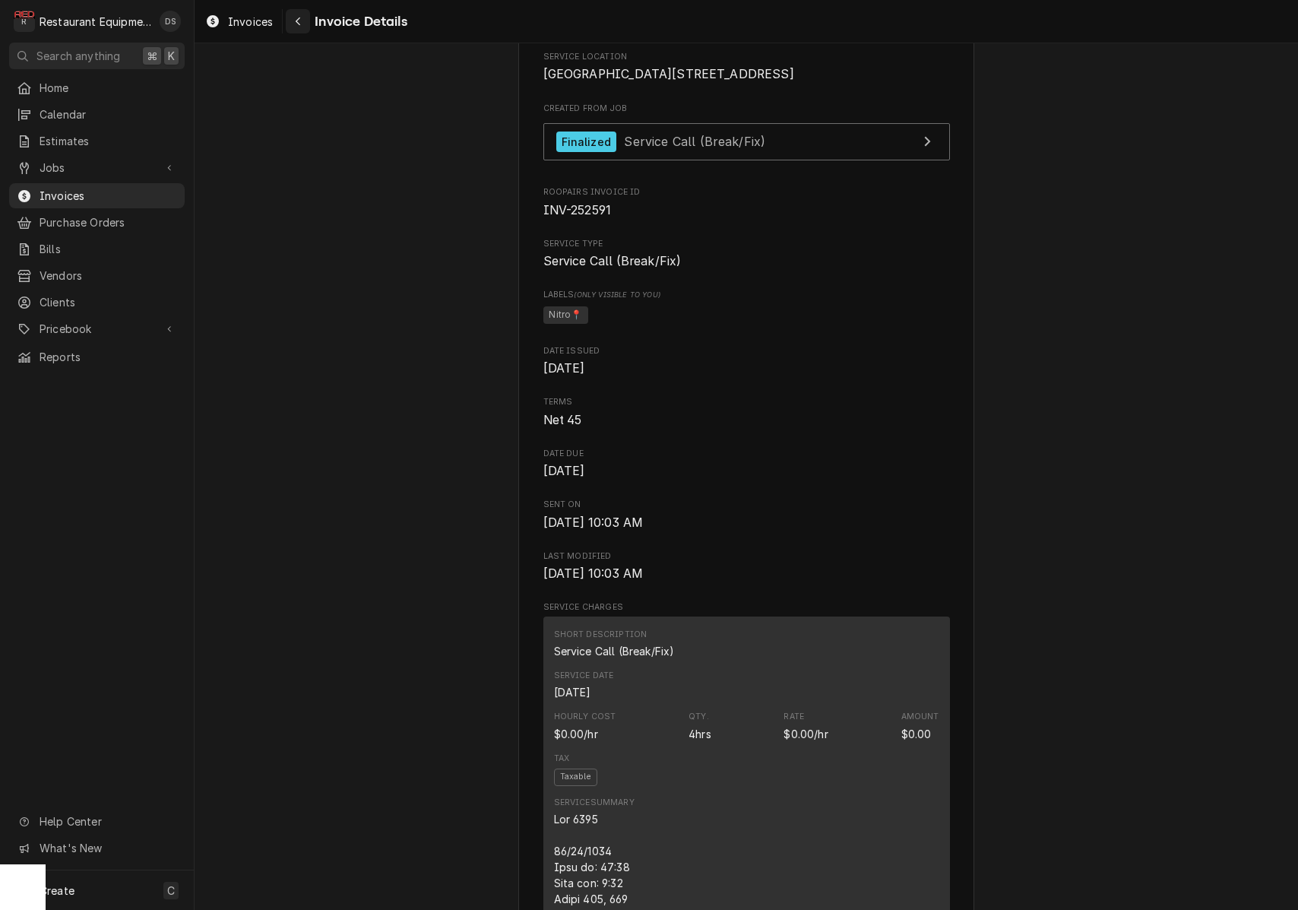
click at [303, 27] on div "Navigate back" at bounding box center [297, 21] width 15 height 15
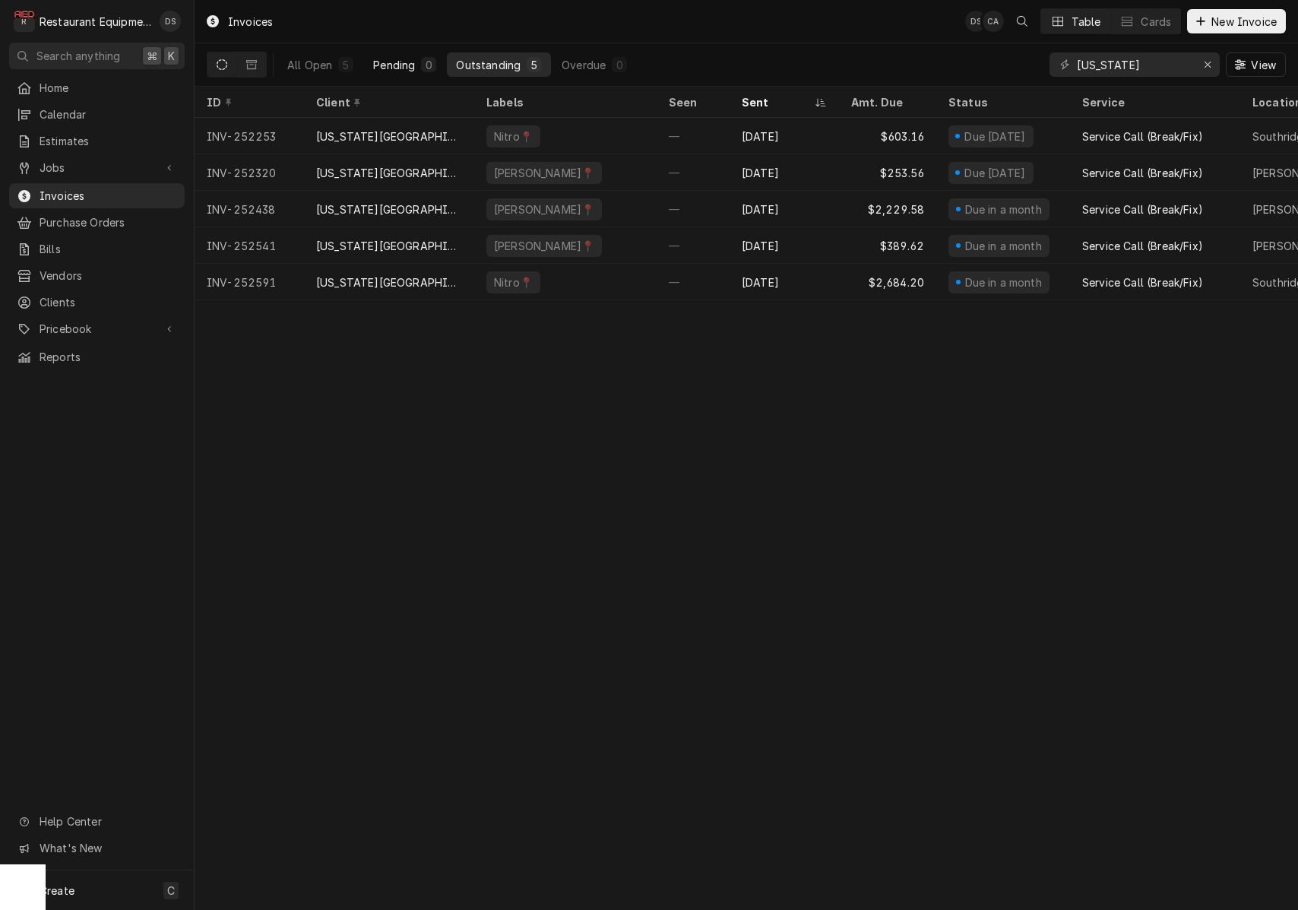
click at [395, 64] on div "Pending" at bounding box center [394, 65] width 42 height 16
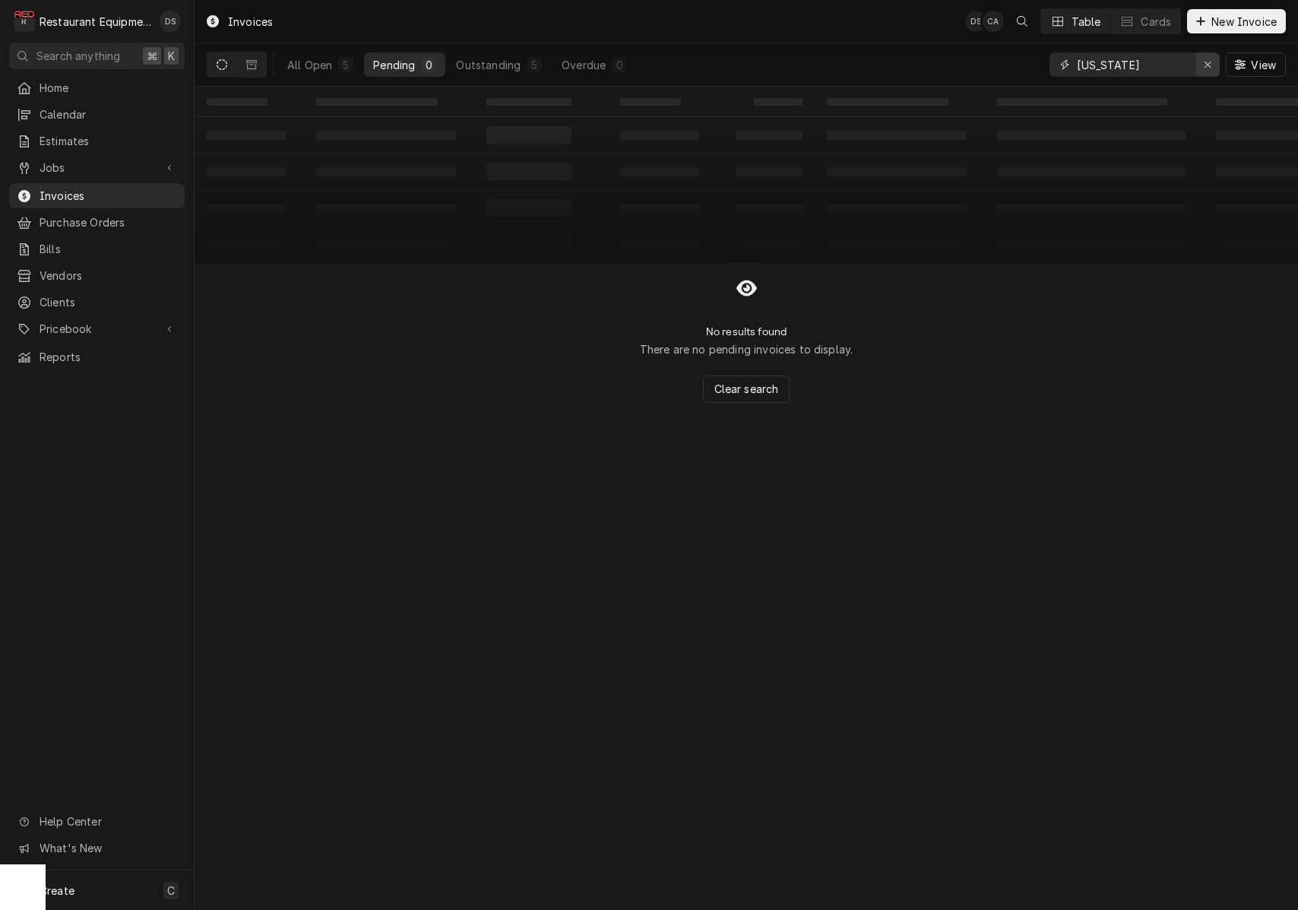
click at [1210, 62] on icon "Erase input" at bounding box center [1208, 64] width 8 height 11
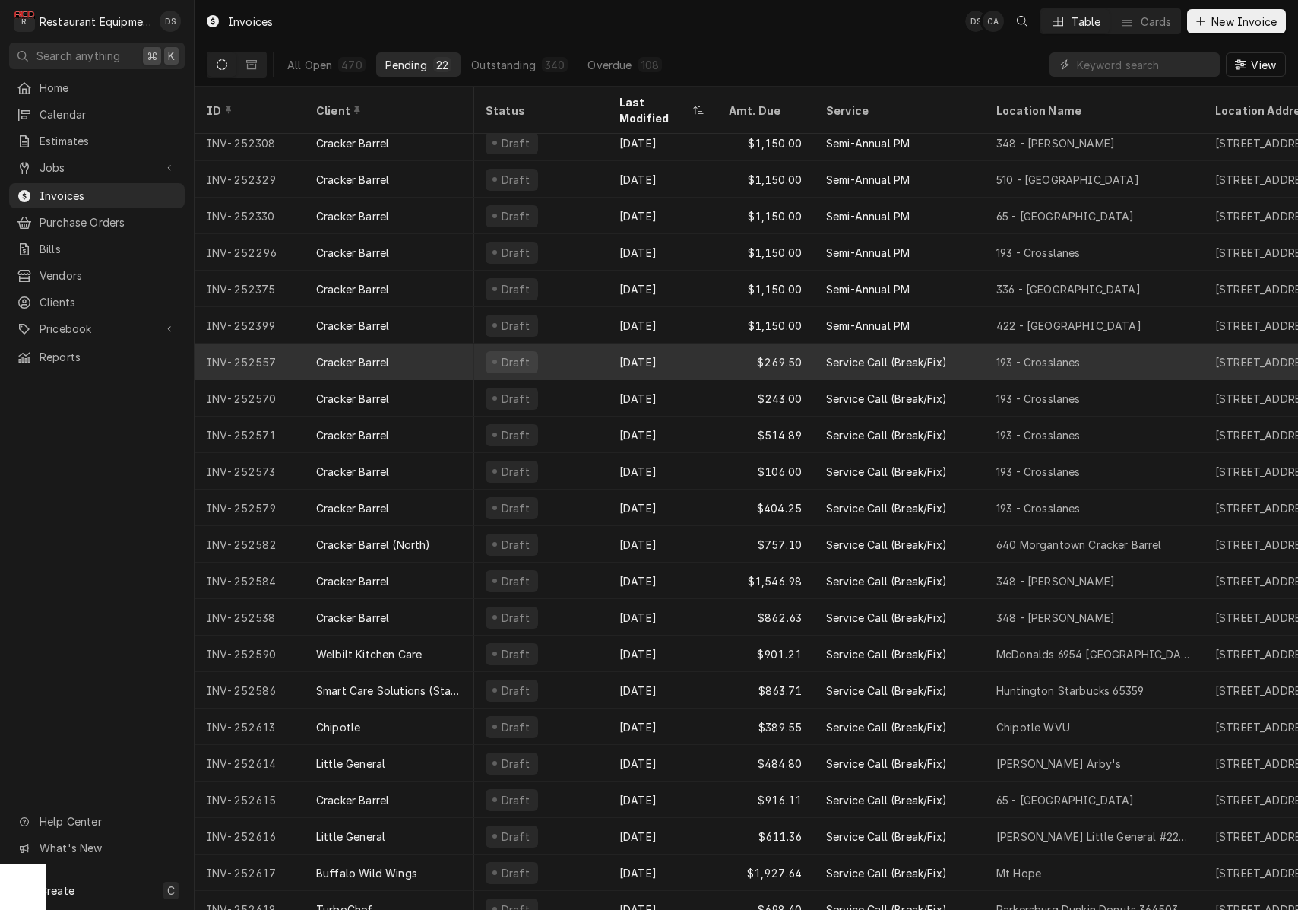
scroll to position [9, 5]
click at [705, 344] on div "Aug 22" at bounding box center [658, 362] width 109 height 36
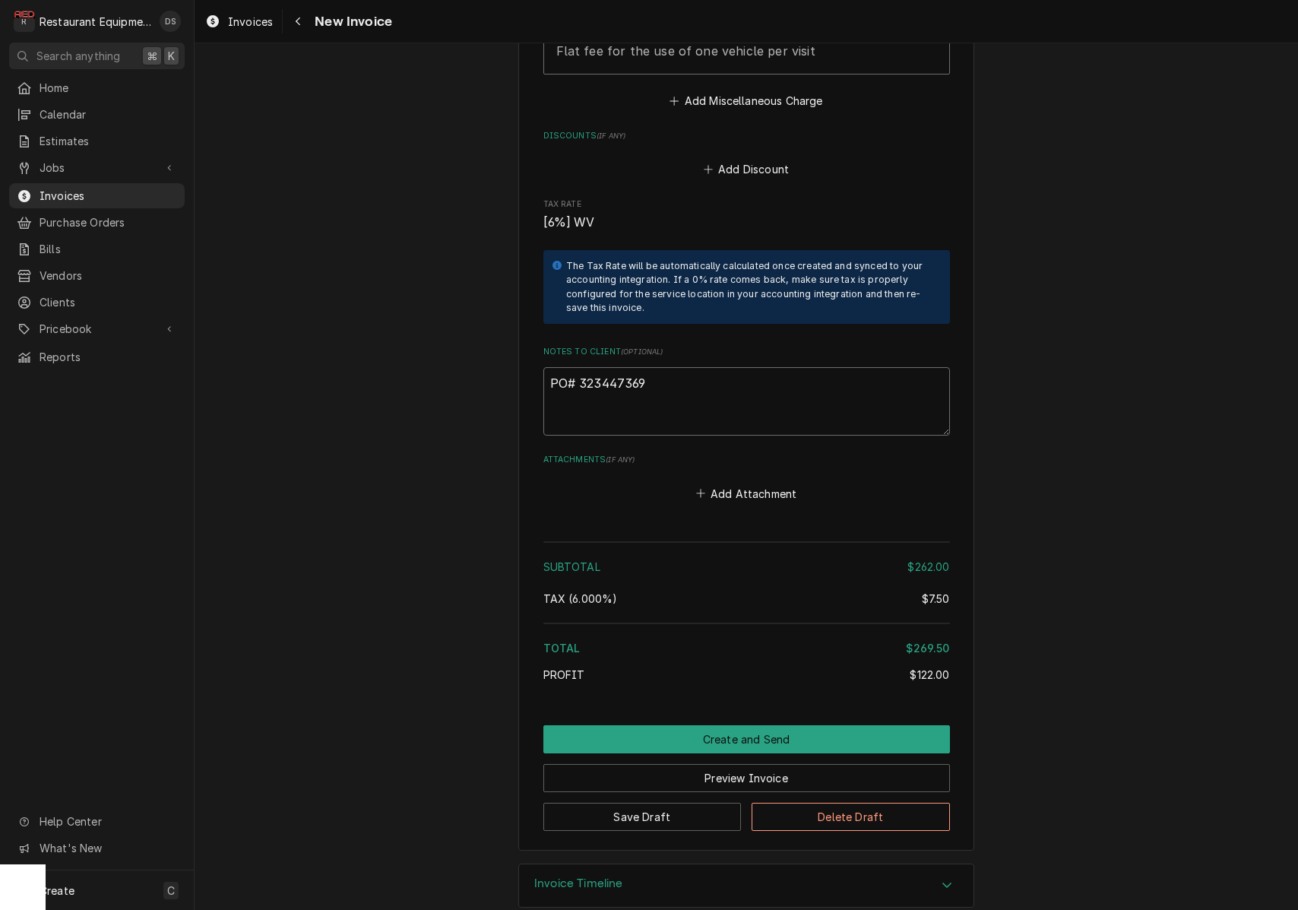
click at [657, 367] on textarea "PO# 323447369" at bounding box center [746, 401] width 407 height 68
drag, startPoint x: 654, startPoint y: 360, endPoint x: 578, endPoint y: 356, distance: 76.1
click at [579, 367] on textarea "PO# 323447369" at bounding box center [746, 401] width 407 height 68
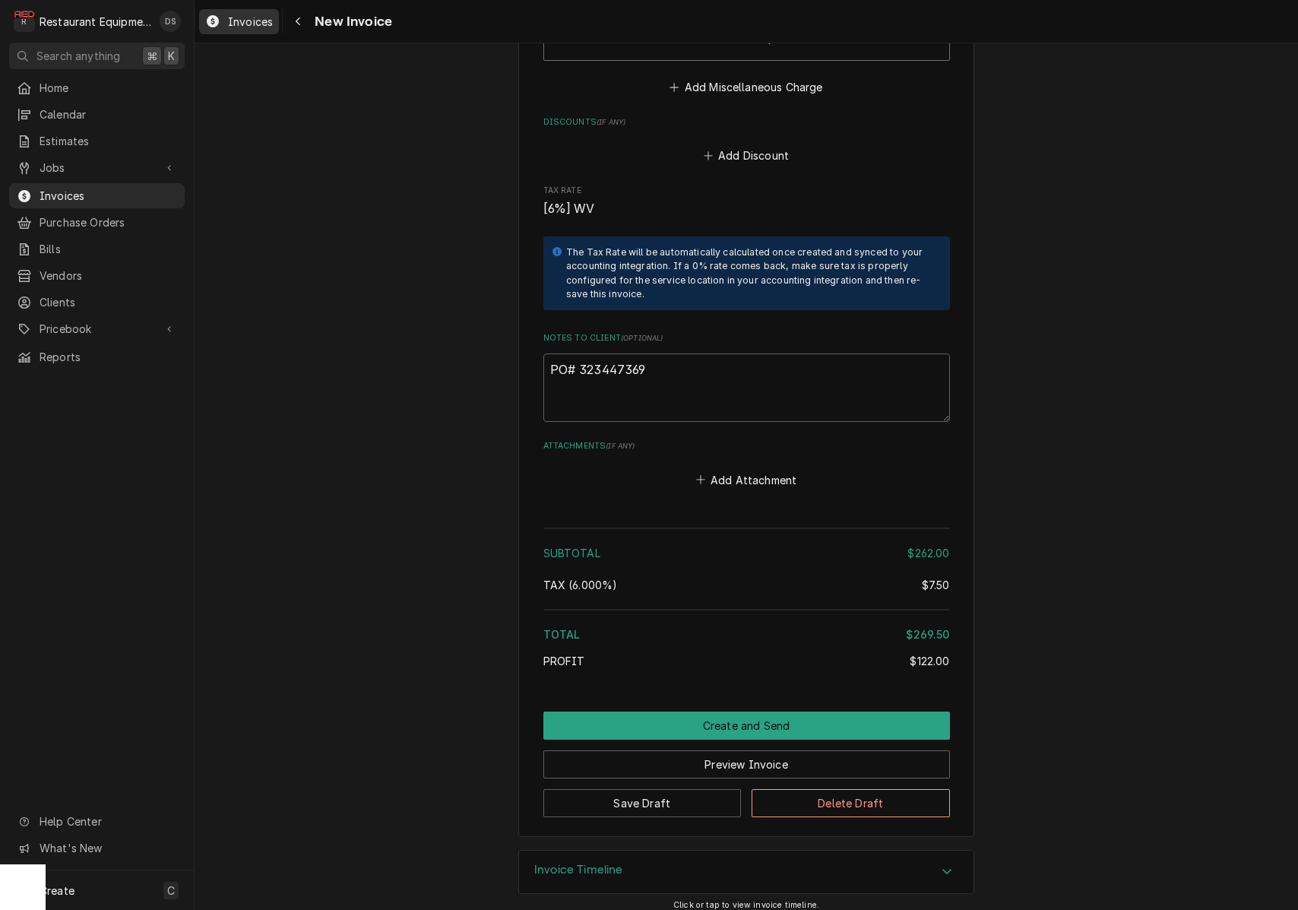
scroll to position [2311, 0]
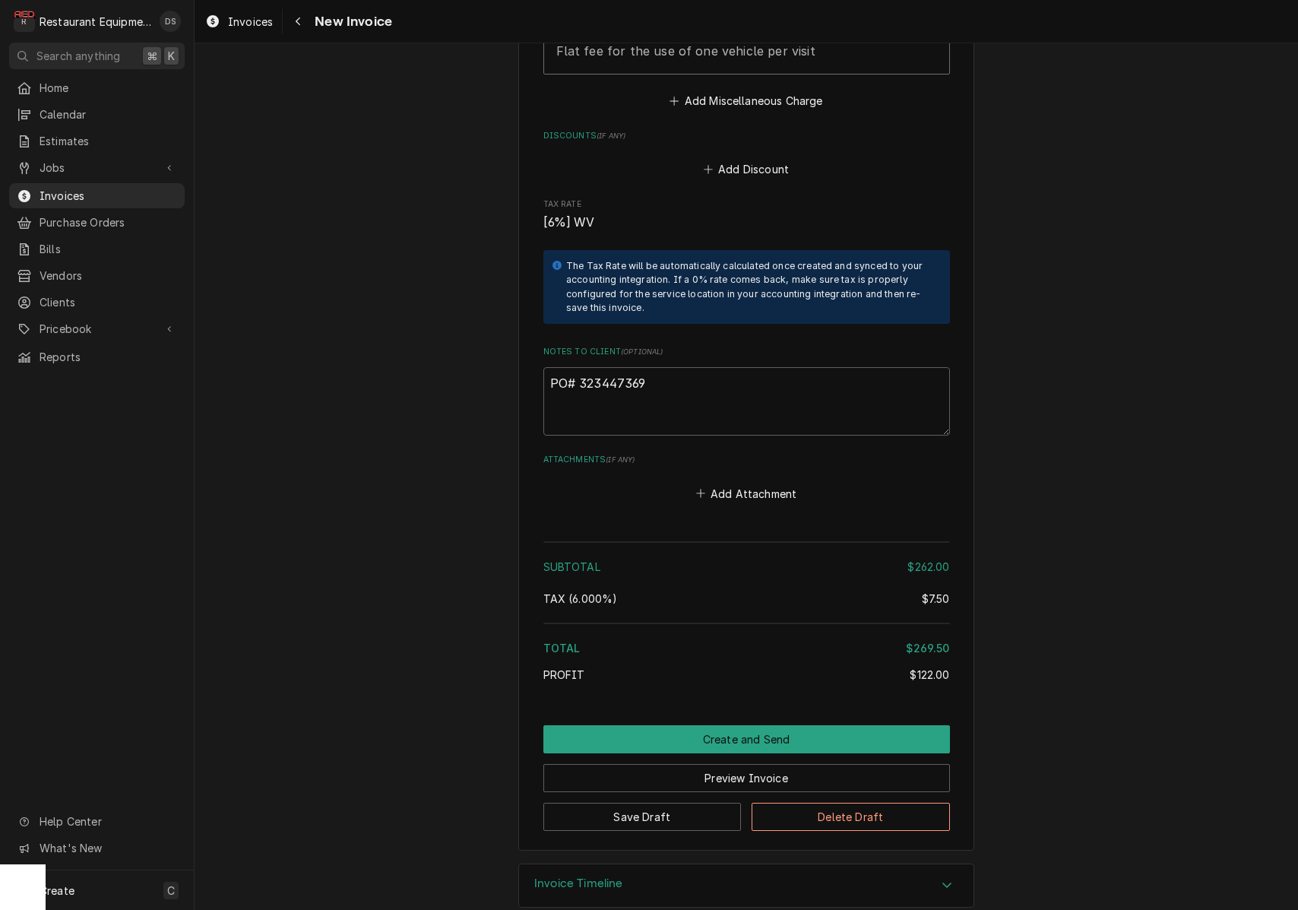
drag, startPoint x: 261, startPoint y: 21, endPoint x: 636, endPoint y: 358, distance: 504.3
click at [636, 367] on textarea "PO# 323447369" at bounding box center [746, 401] width 407 height 68
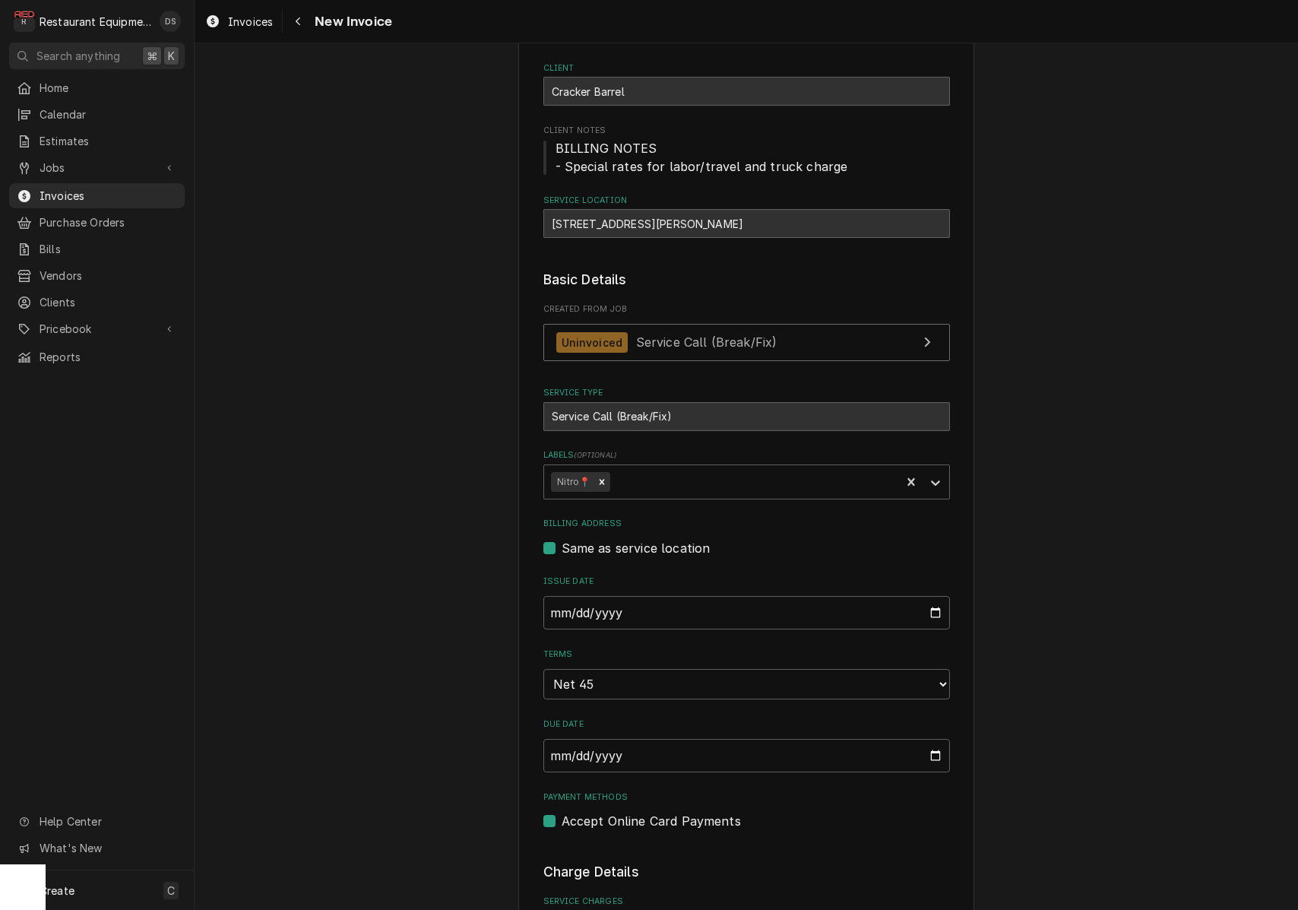
scroll to position [168, 0]
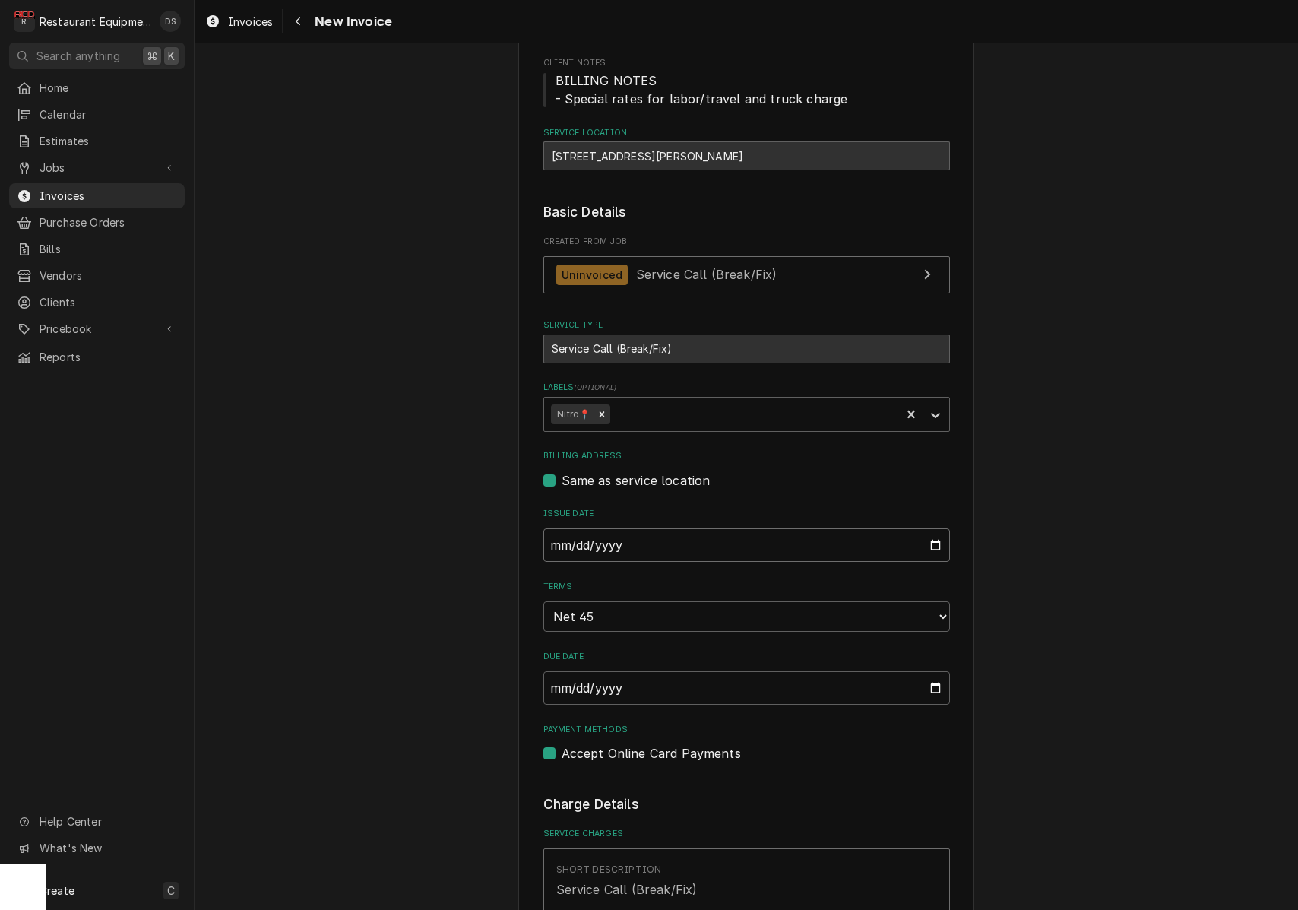
click at [607, 543] on input "2025-08-22" at bounding box center [746, 544] width 407 height 33
type input "2025-08-27"
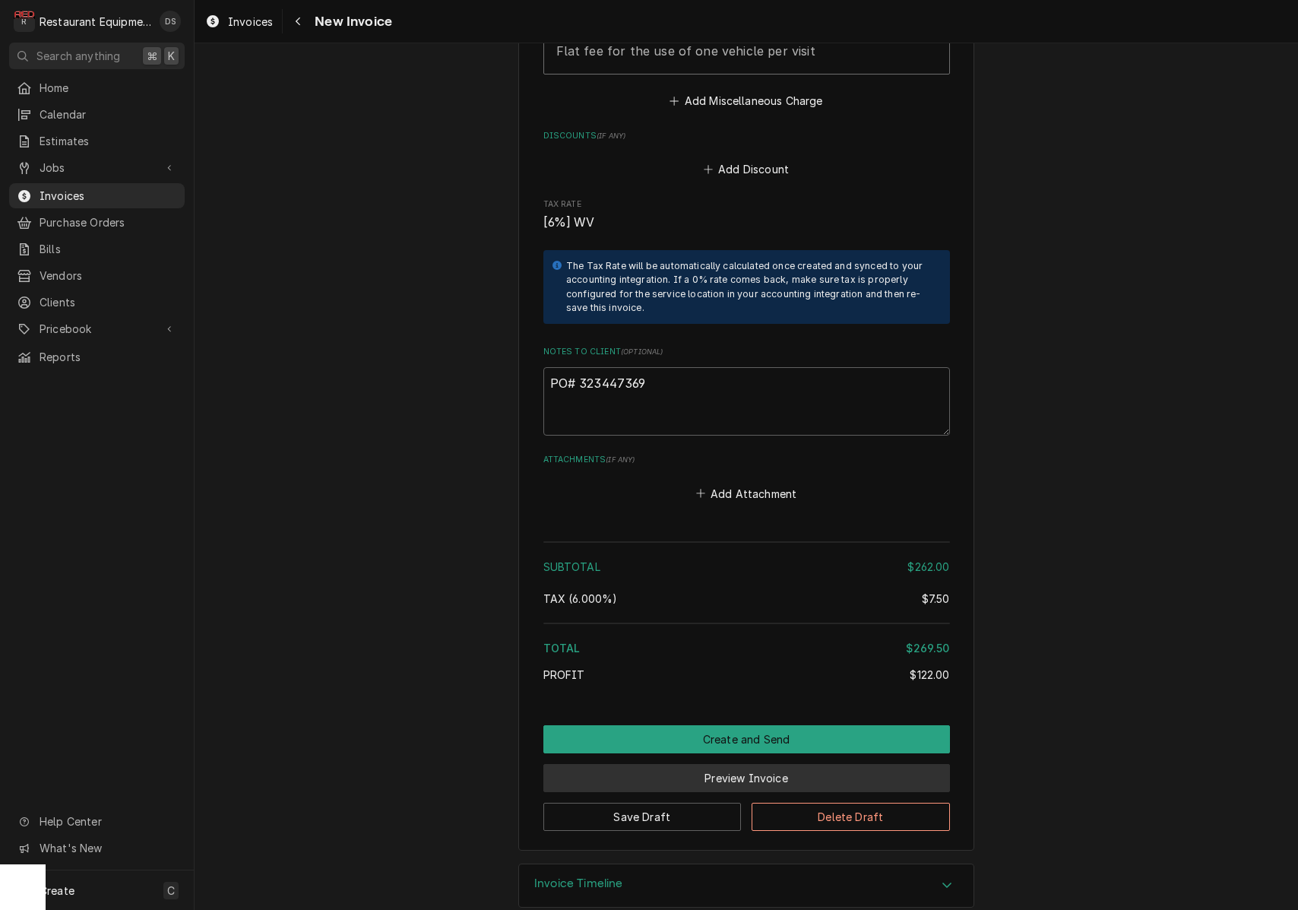
click at [721, 764] on button "Preview Invoice" at bounding box center [746, 778] width 407 height 28
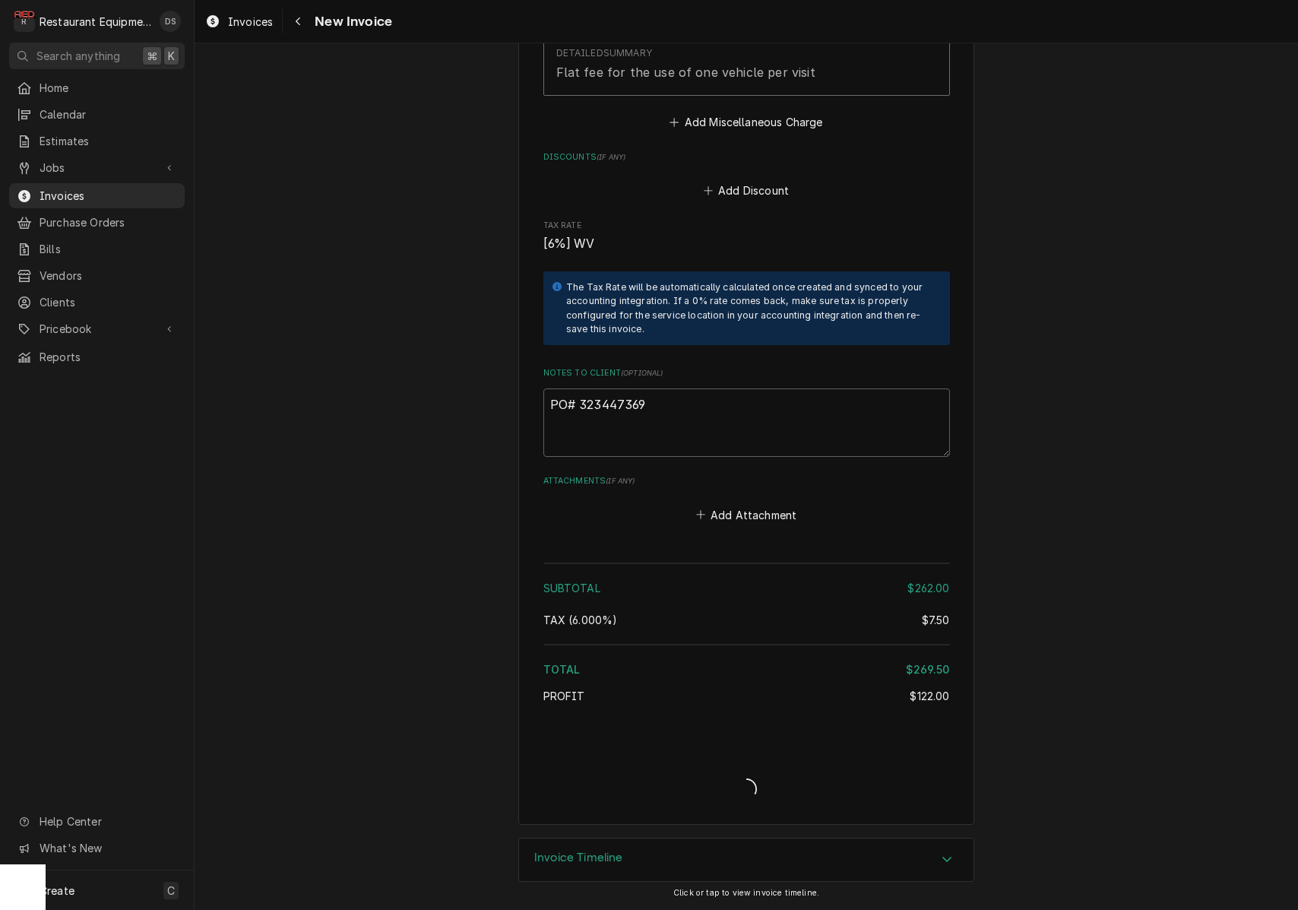
scroll to position [2264, 0]
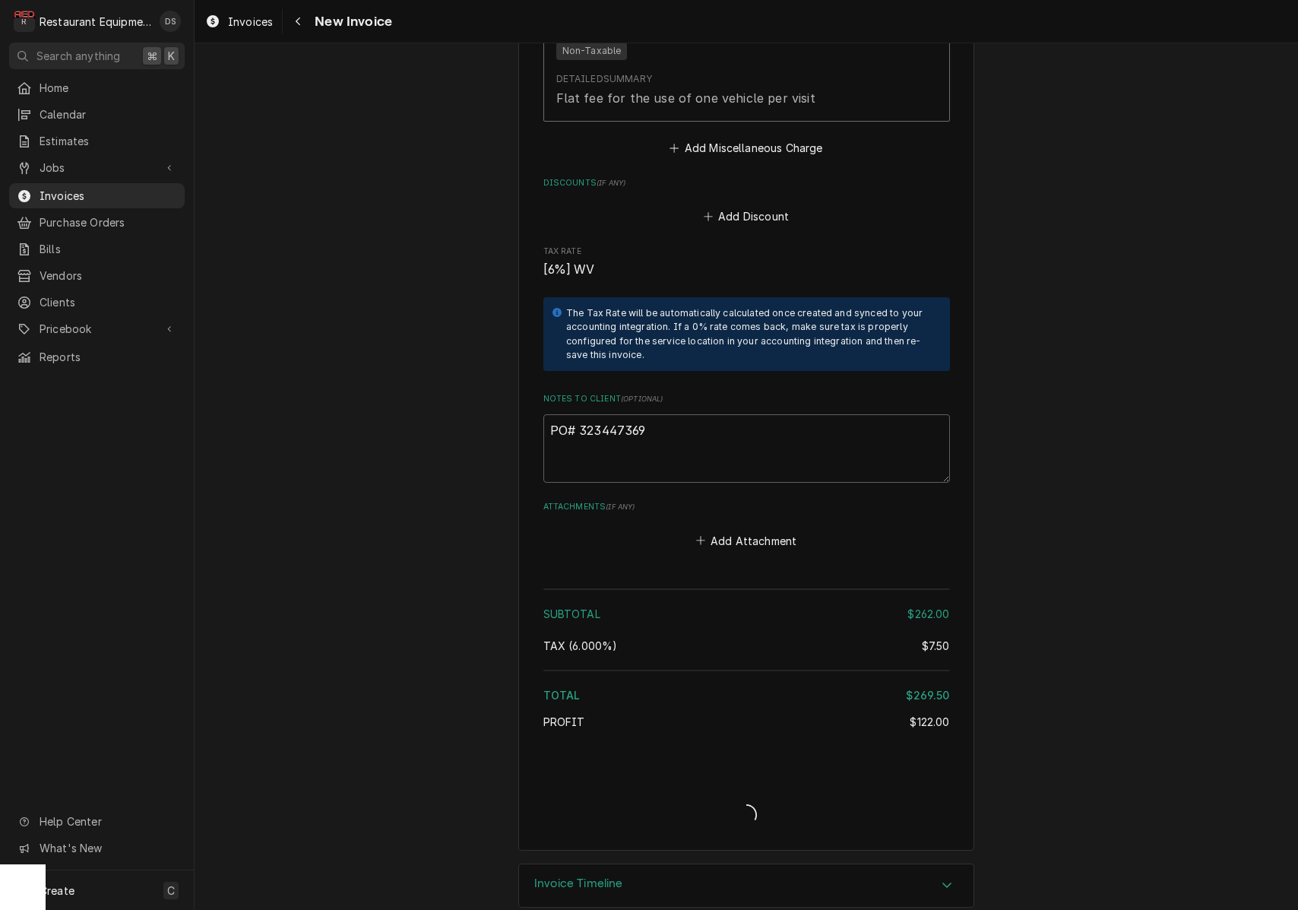
type textarea "x"
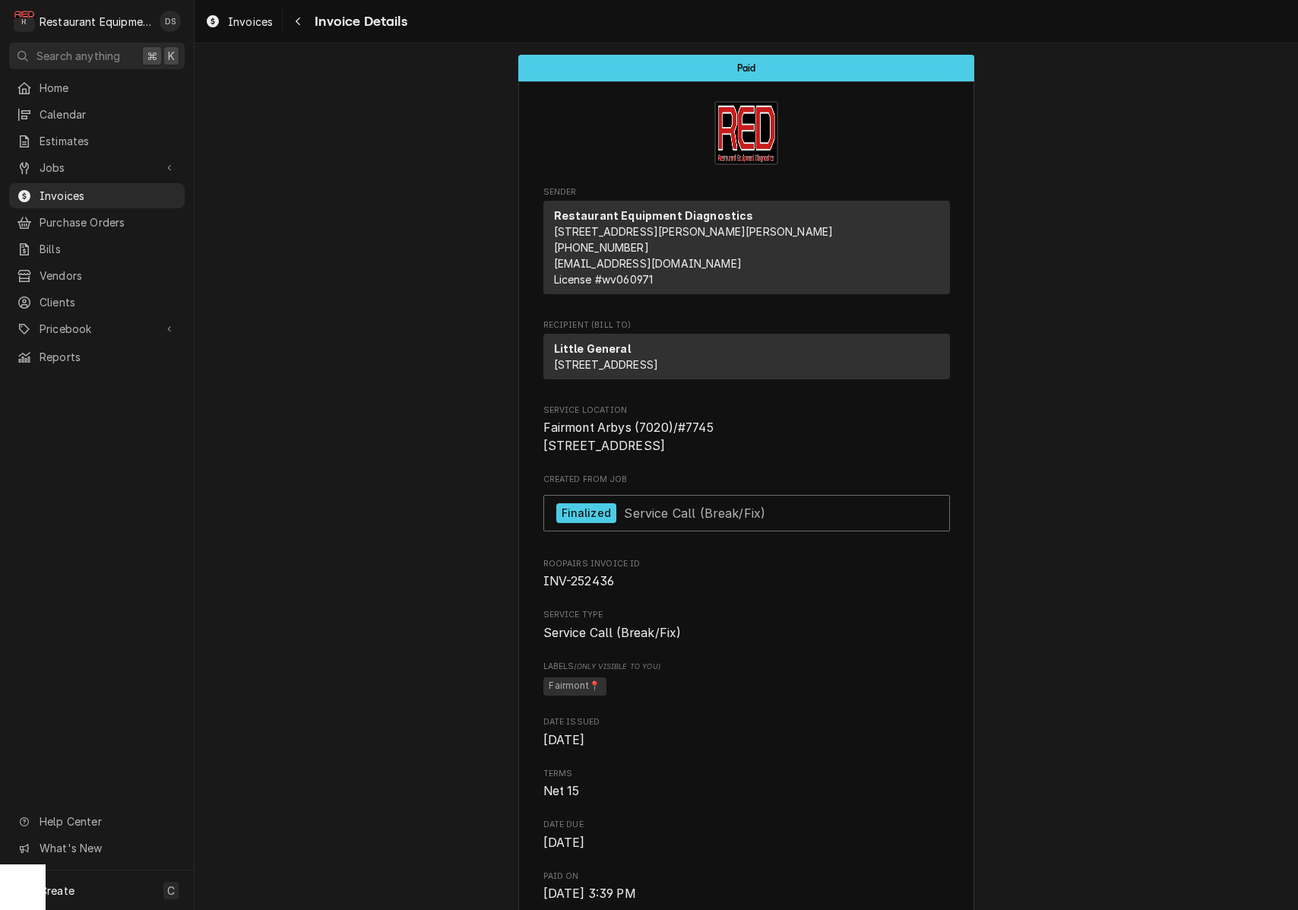
scroll to position [285, 415]
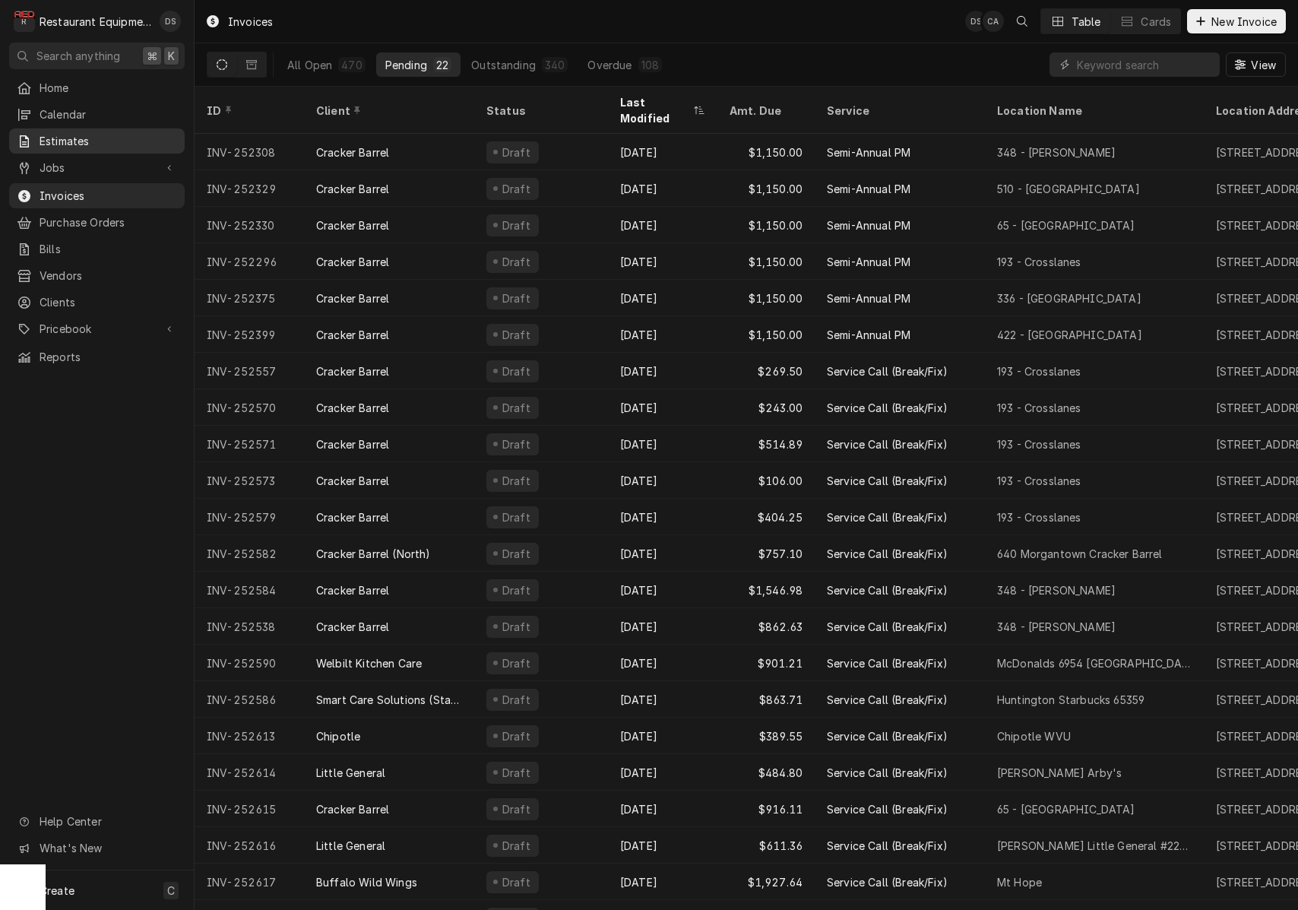
click at [81, 135] on span "Estimates" at bounding box center [109, 141] width 138 height 16
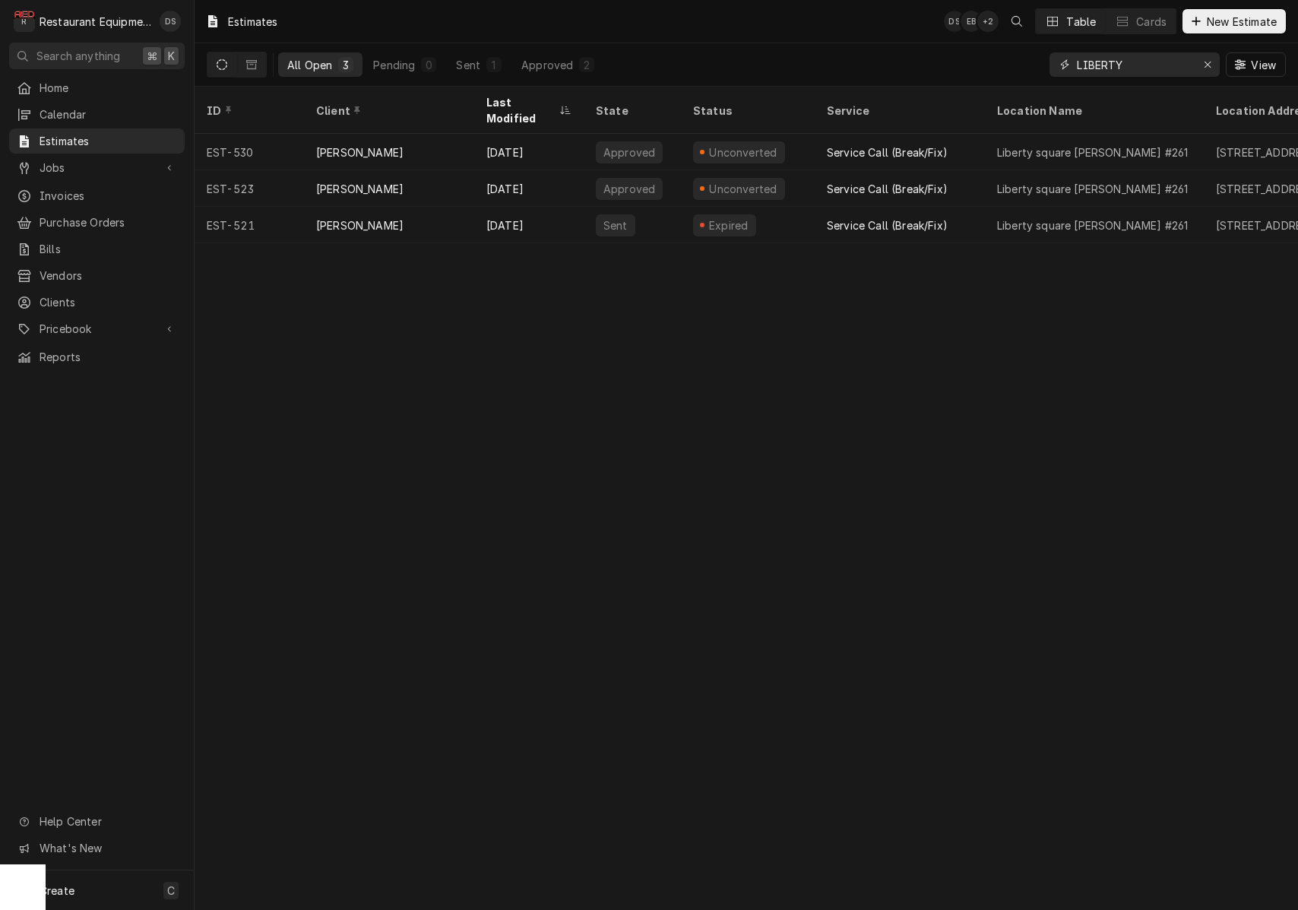
click at [1145, 69] on input "LIBERTY" at bounding box center [1134, 64] width 114 height 24
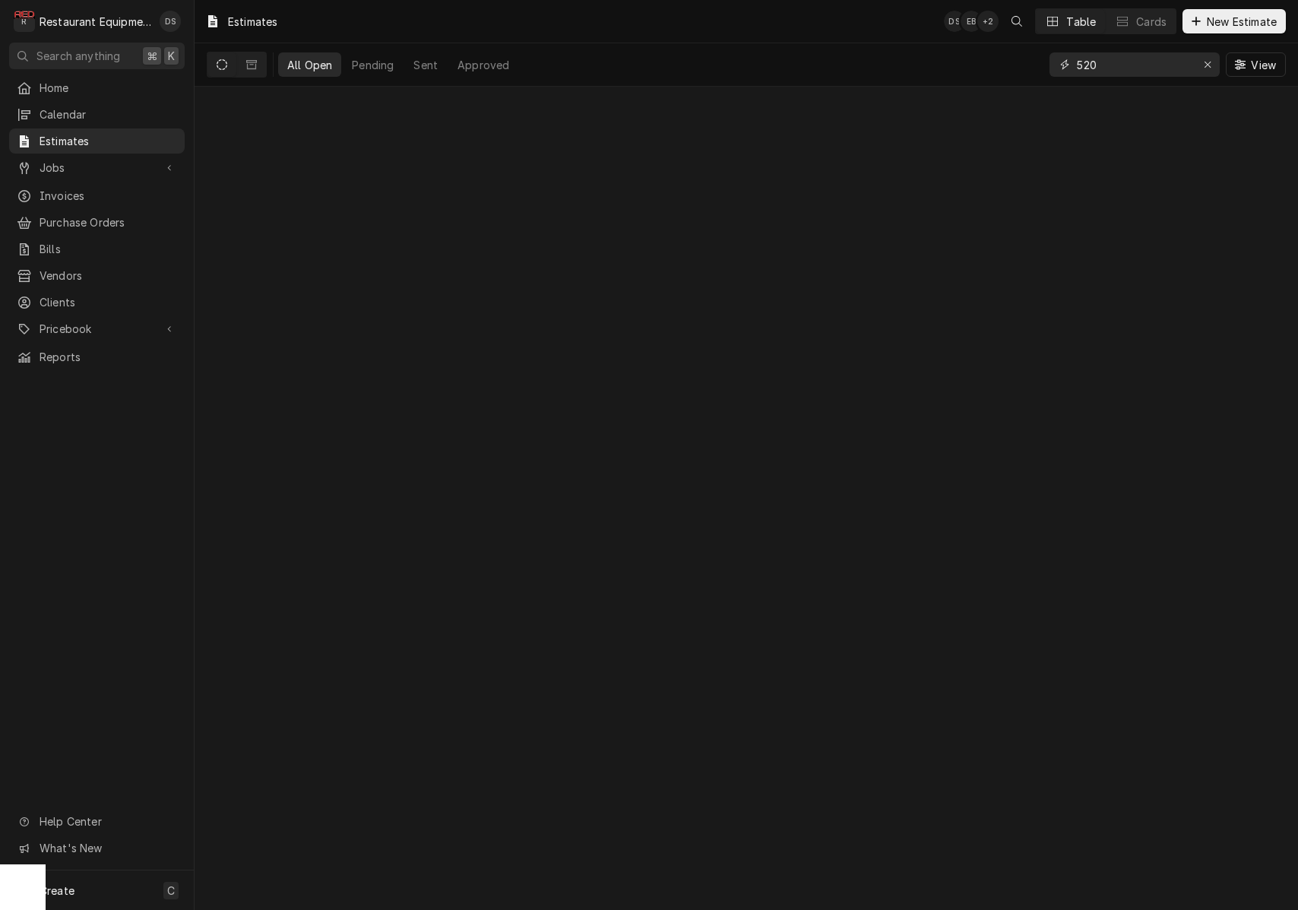
type input "520"
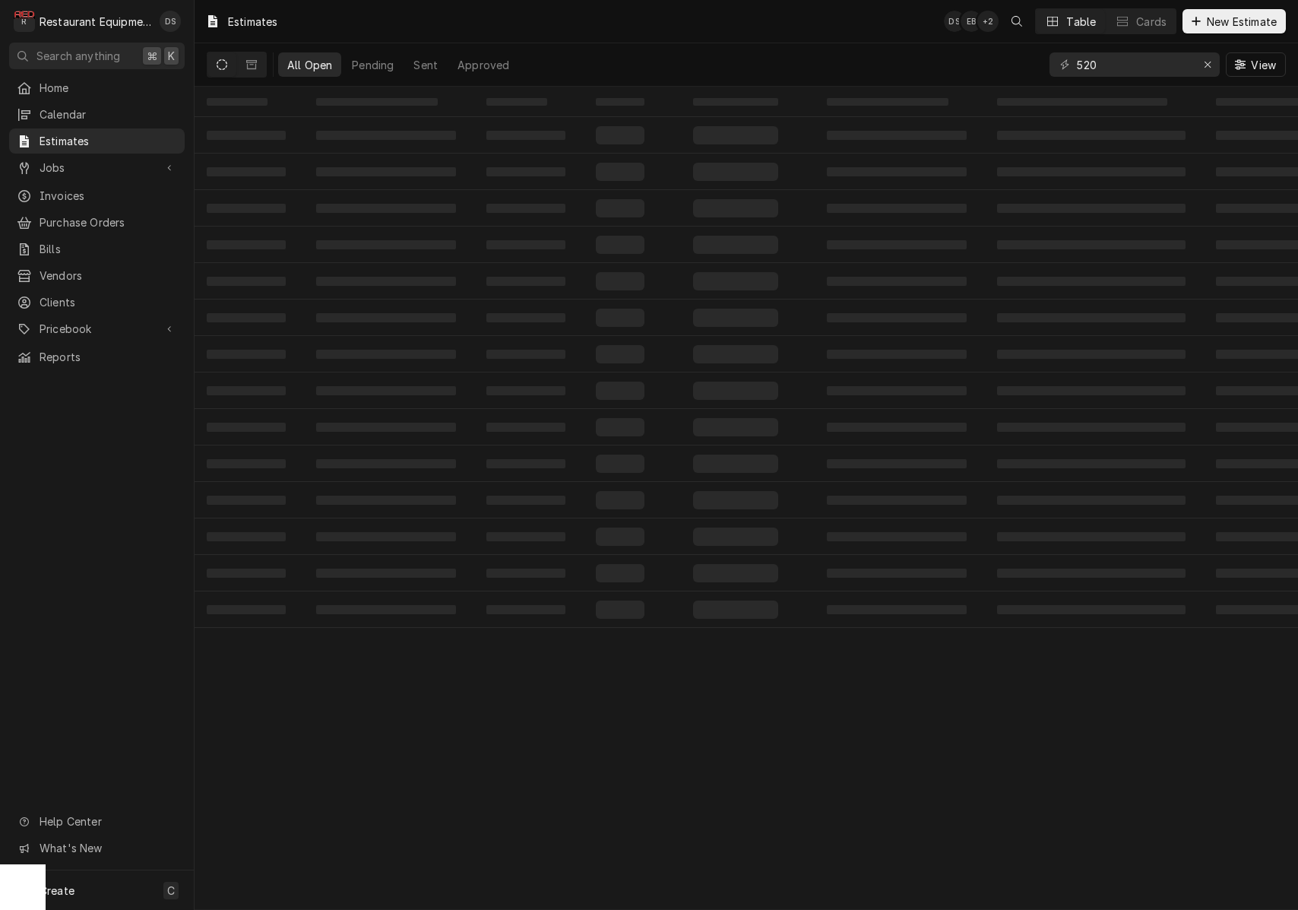
click at [904, 59] on div "All Open Pending Sent Approved 520 View" at bounding box center [746, 64] width 1079 height 43
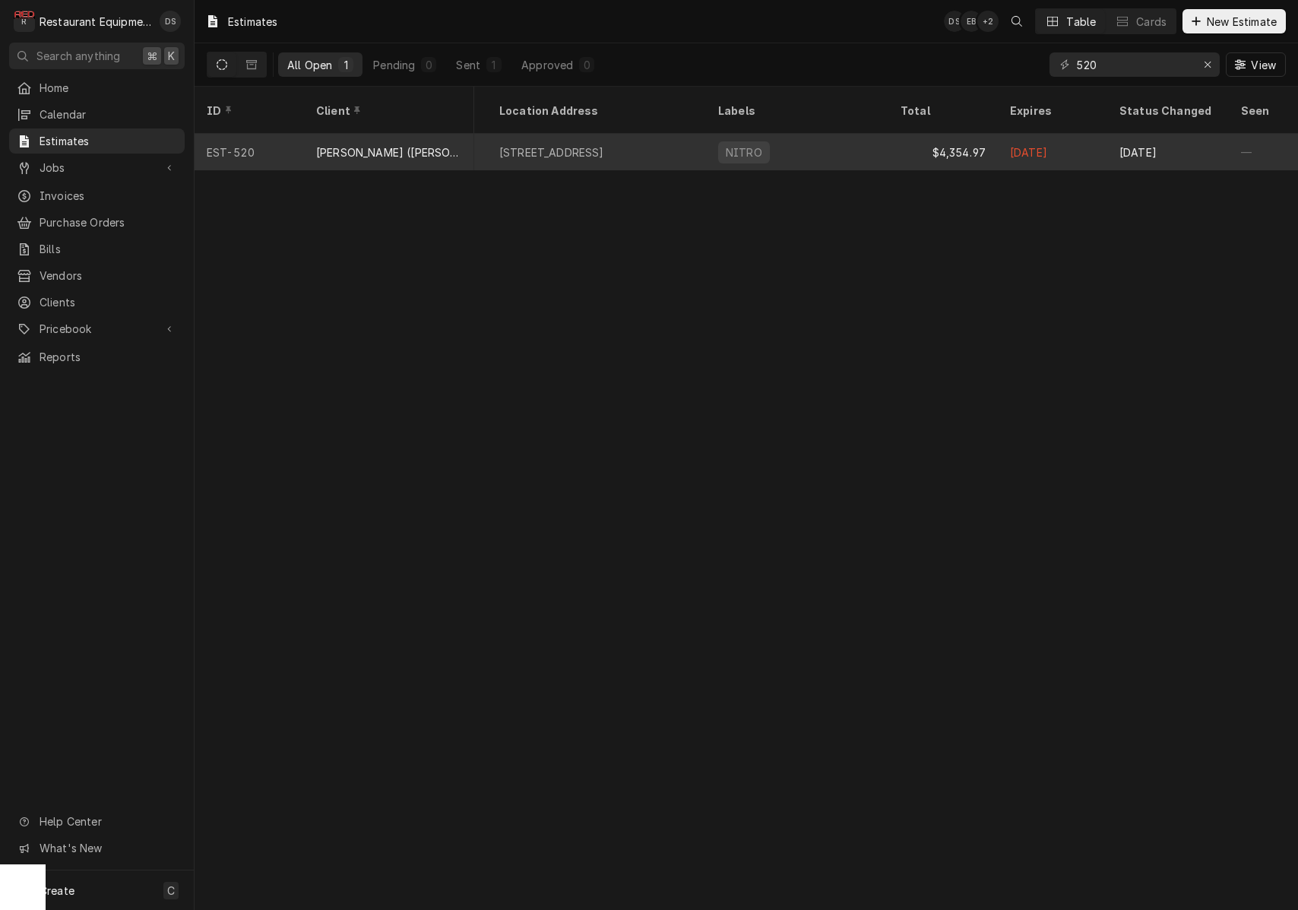
scroll to position [0, 721]
click at [1111, 134] on div "Aug 25" at bounding box center [1165, 152] width 122 height 36
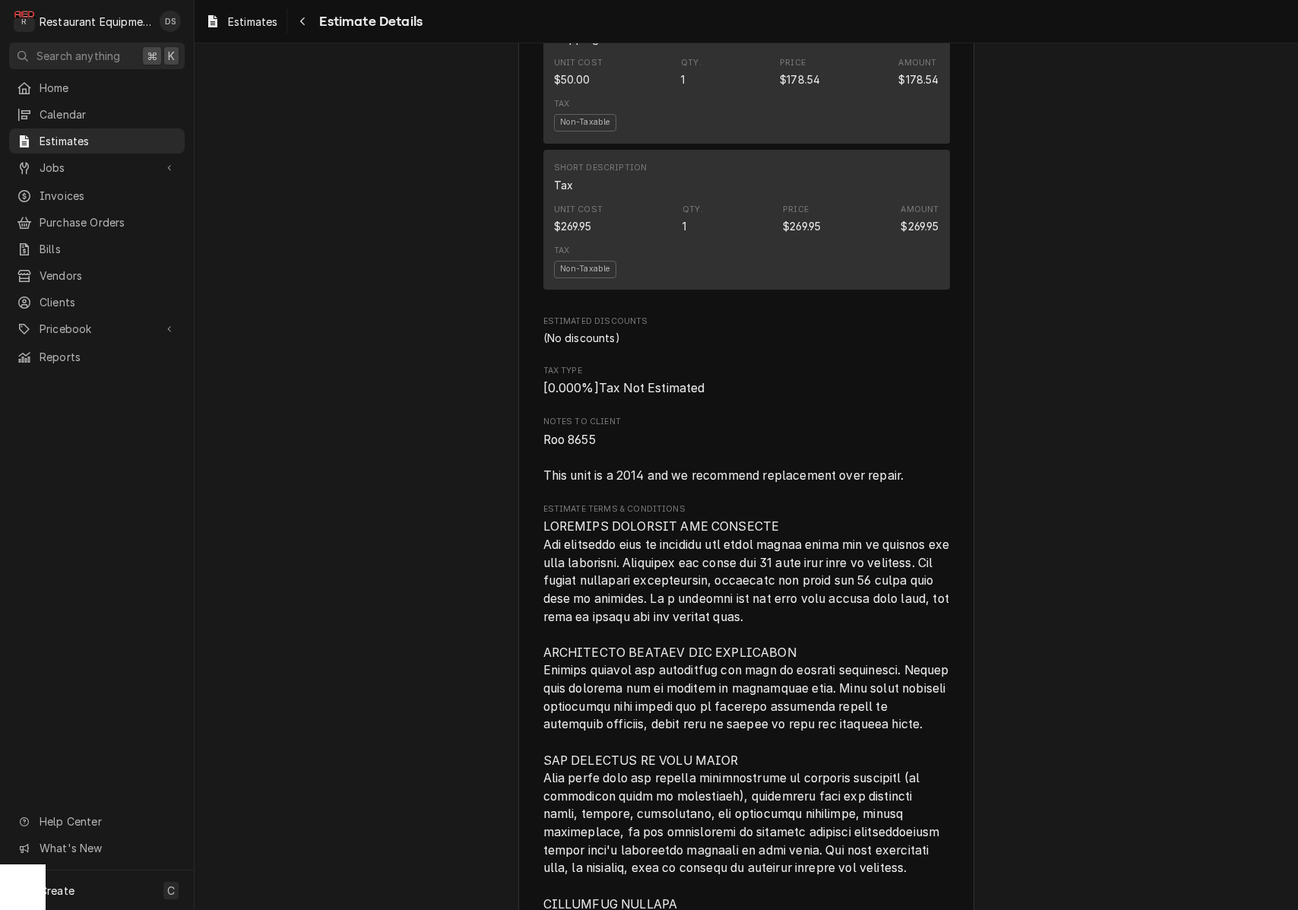
scroll to position [2078, 0]
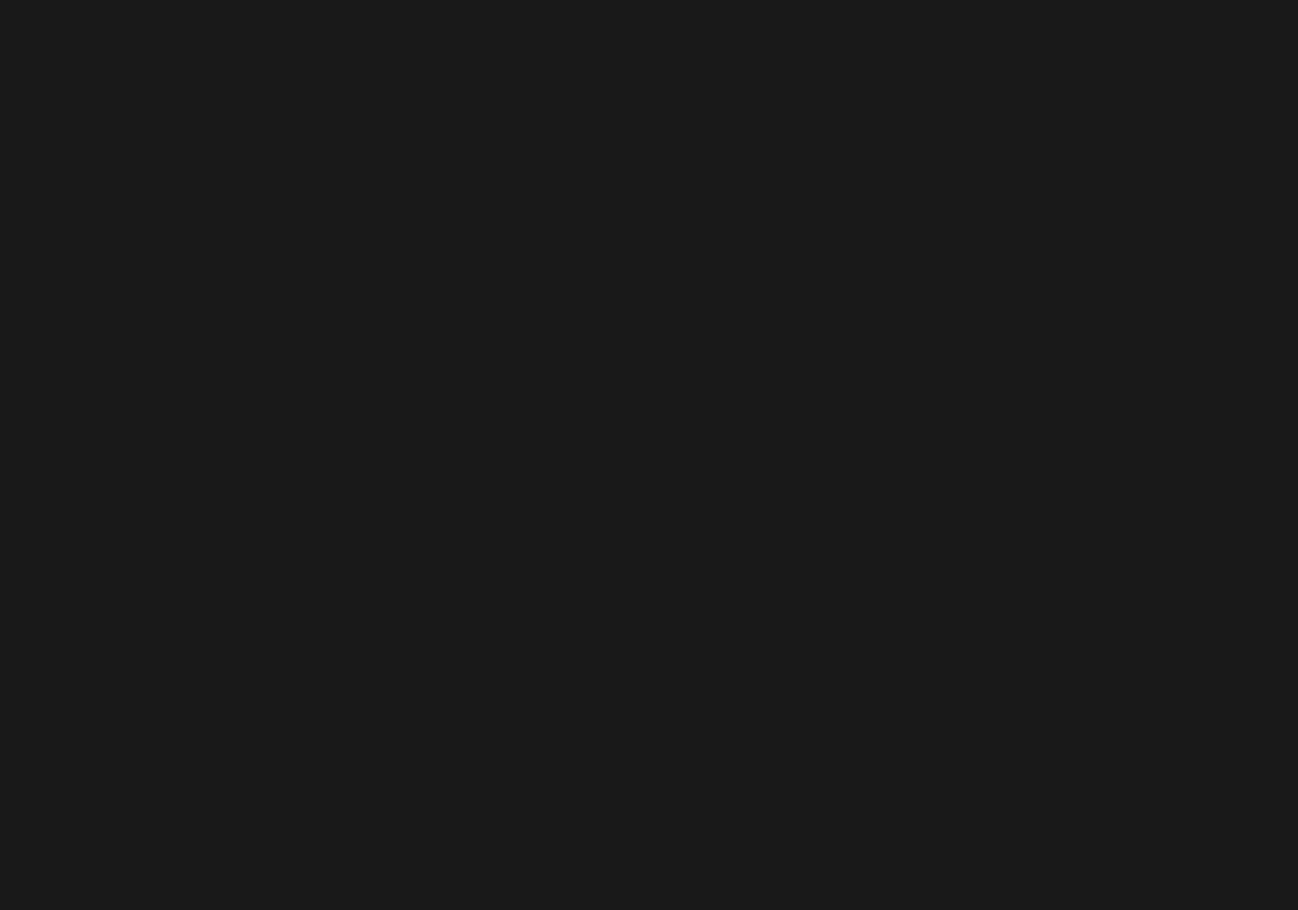
scroll to position [285, 412]
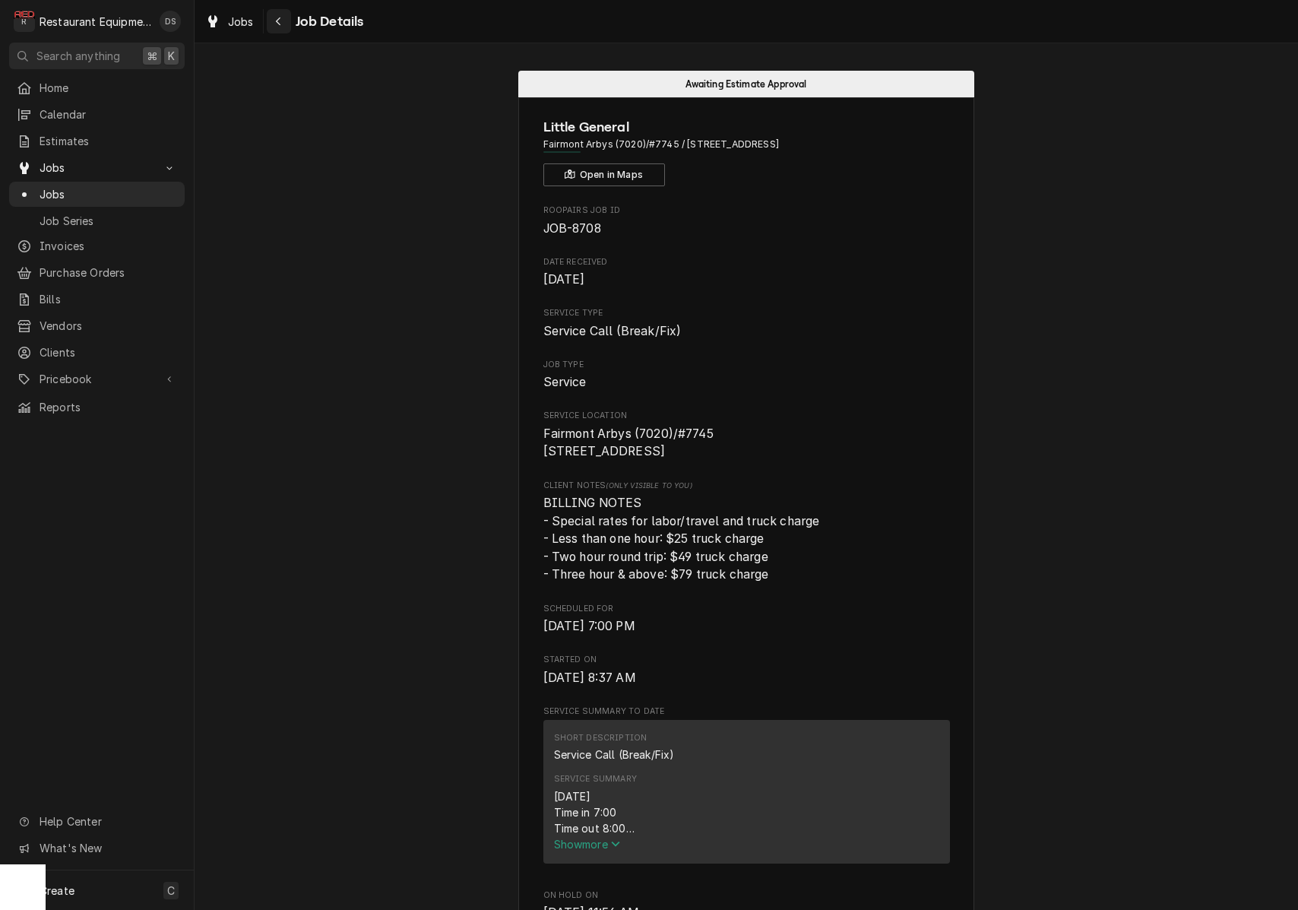
click at [286, 30] on button "Navigate back" at bounding box center [279, 21] width 24 height 24
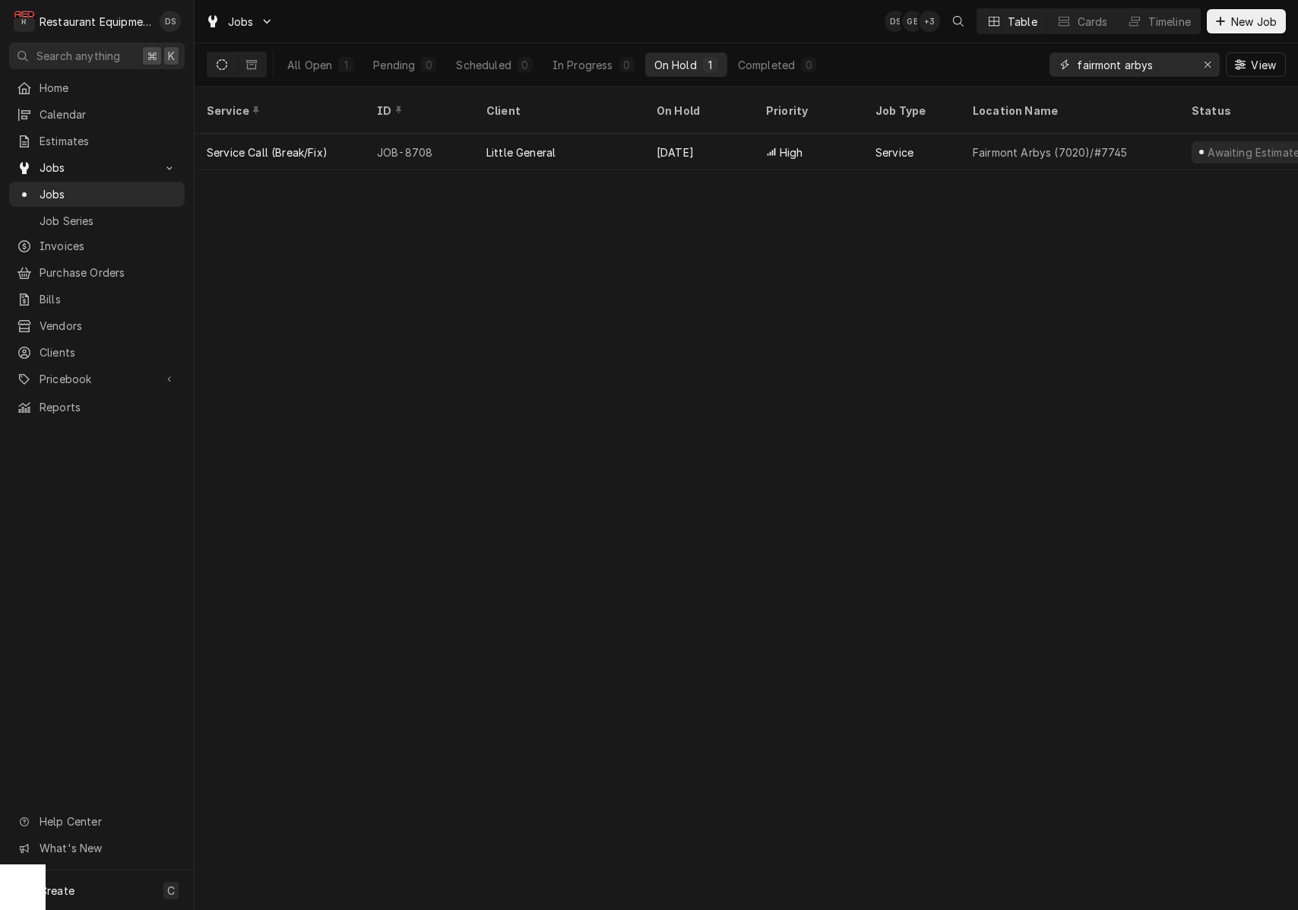
drag, startPoint x: 1178, startPoint y: 68, endPoint x: 996, endPoint y: 49, distance: 183.4
click at [996, 50] on div "All Open 1 Pending 0 Scheduled 0 In Progress 0 On Hold 1 Completed 0 fairmont a…" at bounding box center [746, 64] width 1079 height 43
type input "8655"
click at [1000, 232] on div "Service ID Client On Hold Priority Job Type Location Name Status Techs Date Rec…" at bounding box center [747, 498] width 1104 height 823
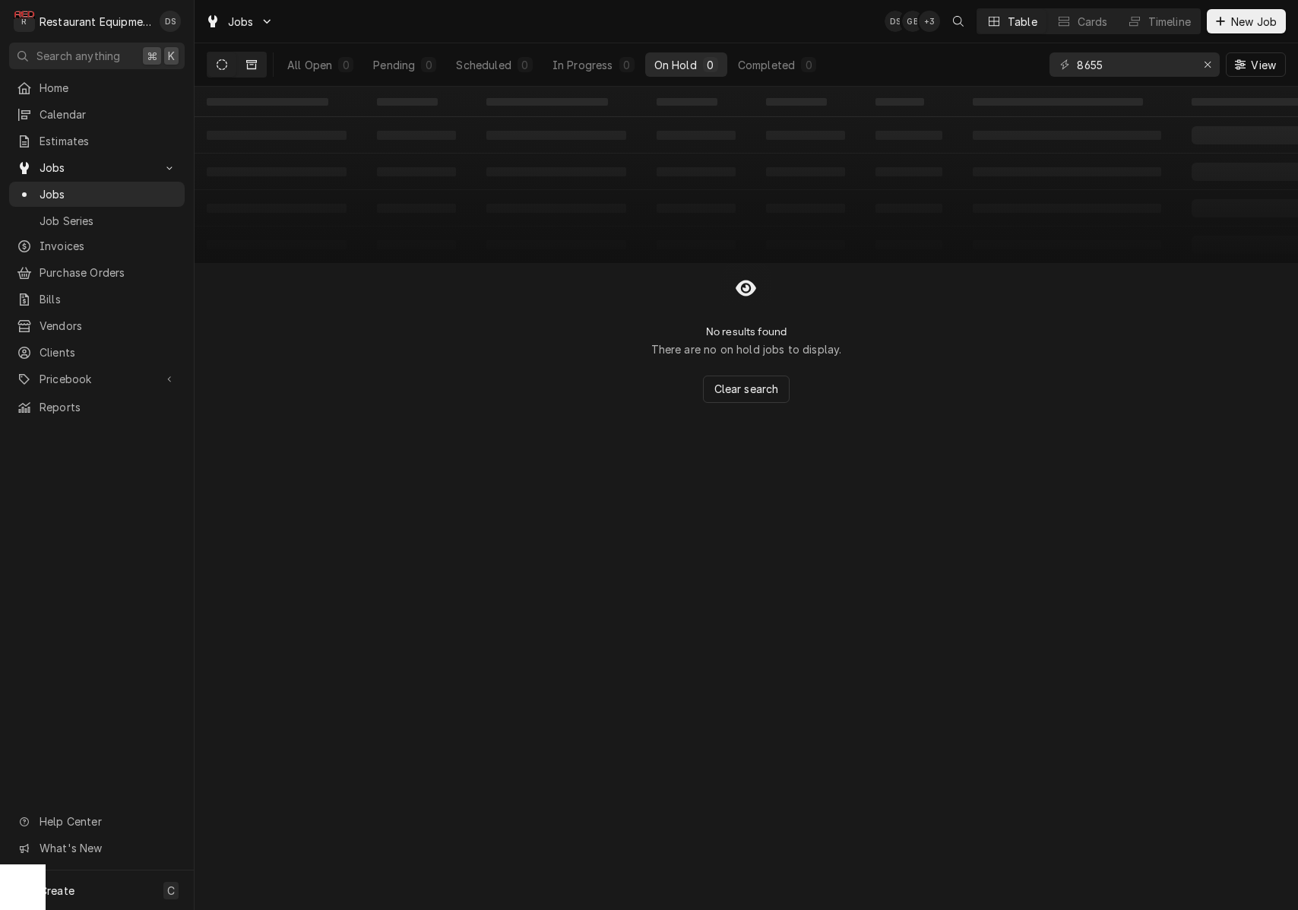
click at [246, 65] on icon "Dynamic Content Wrapper" at bounding box center [251, 64] width 11 height 11
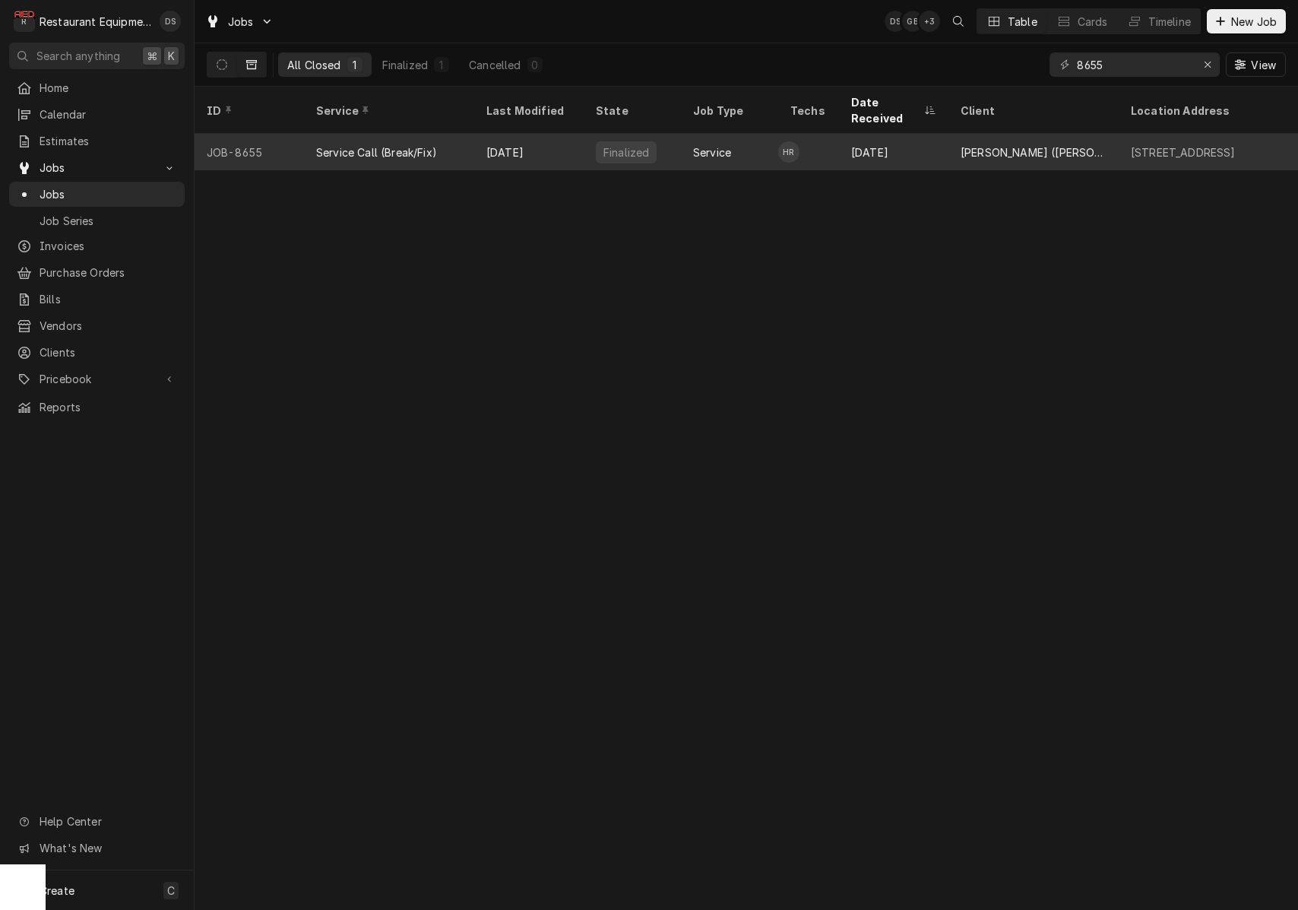
click at [466, 134] on div "Service Call (Break/Fix)" at bounding box center [389, 152] width 170 height 36
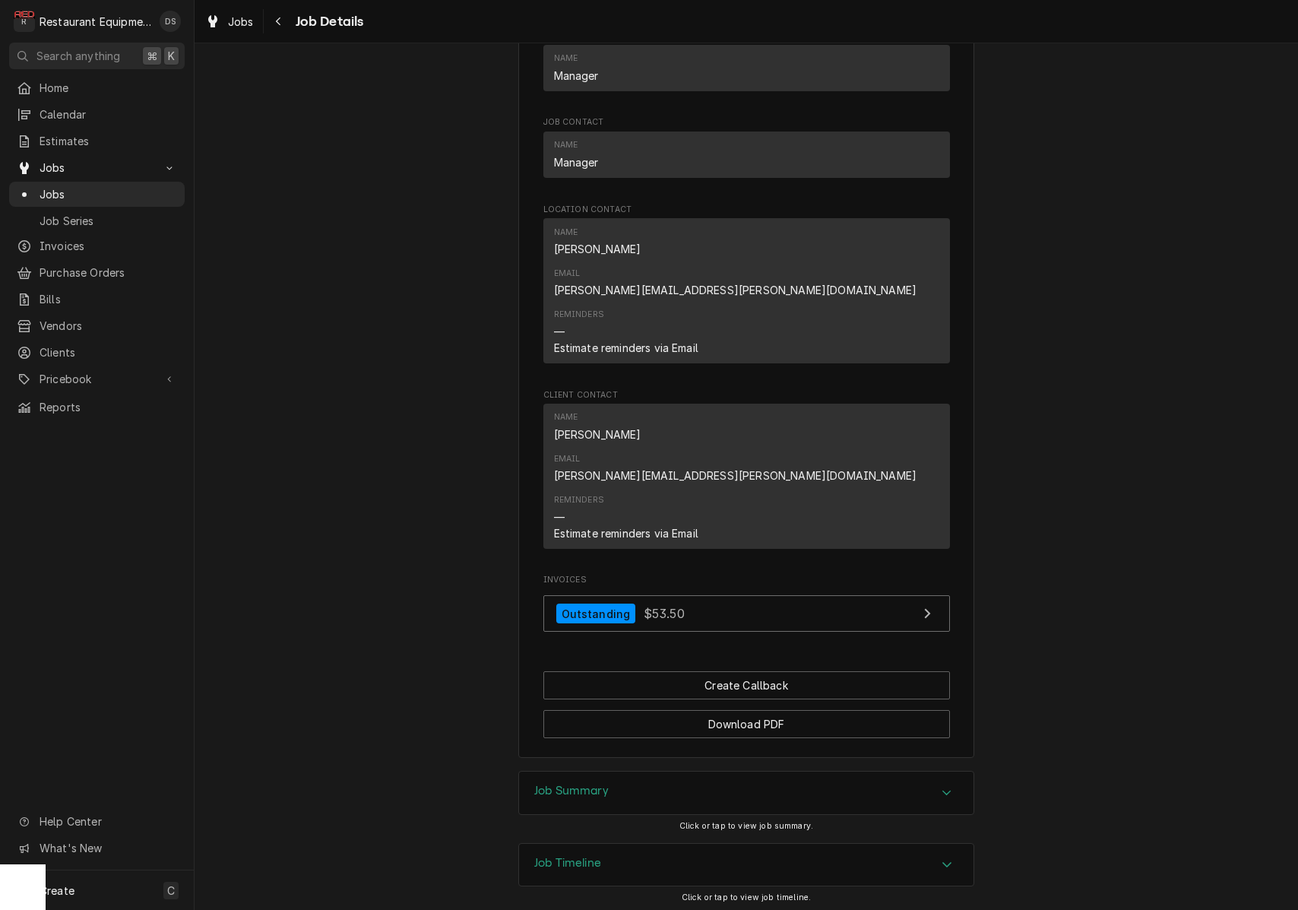
click at [678, 771] on div "Job Summary" at bounding box center [746, 792] width 455 height 43
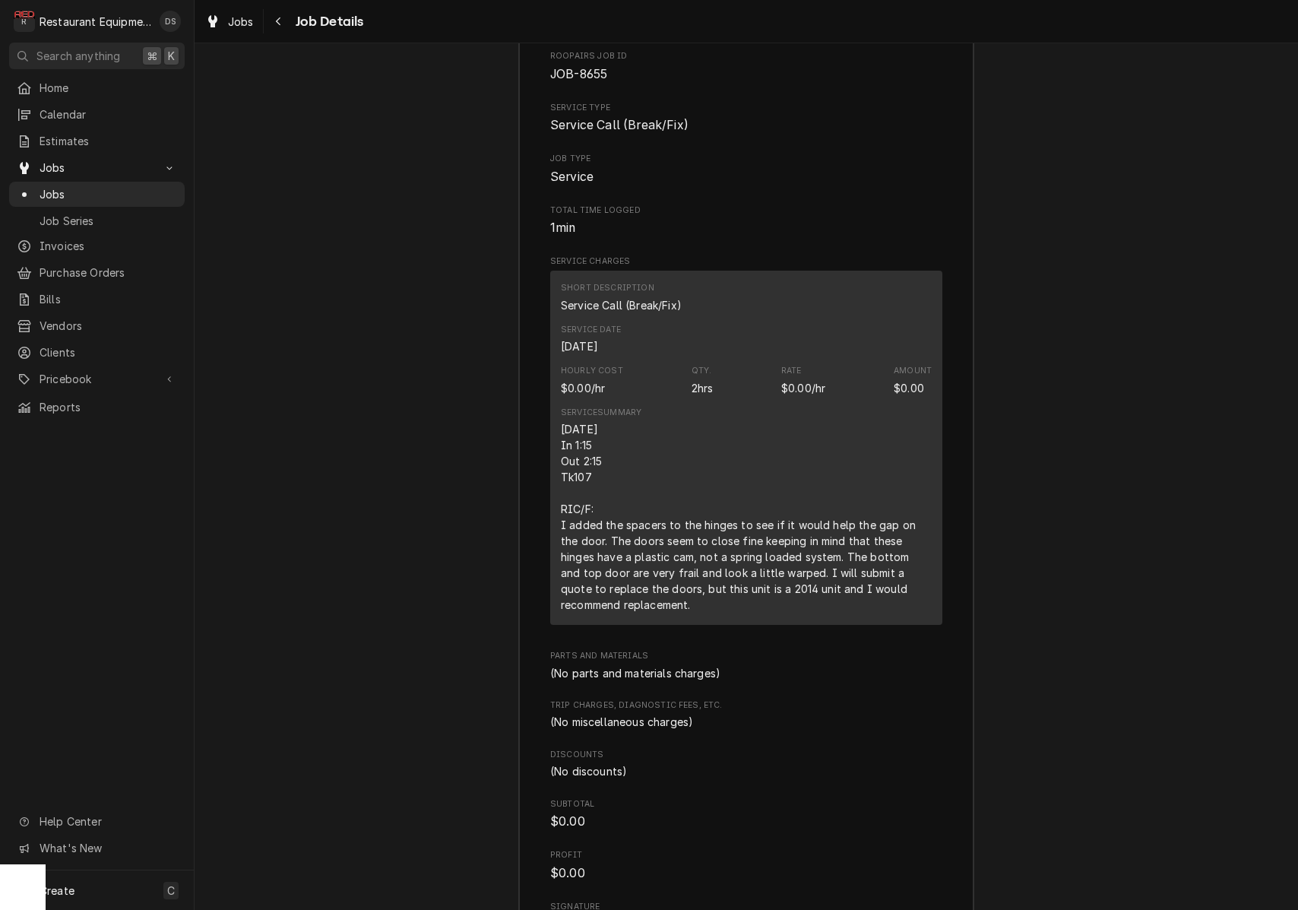
scroll to position [1821, 0]
drag, startPoint x: 561, startPoint y: 426, endPoint x: 690, endPoint y: 507, distance: 152.7
click at [658, 532] on div "Service Summary 08/22/25 In 1:15 Out 2:15 Tk107 RIC/F: I added the spacers to t…" at bounding box center [746, 508] width 371 height 217
copy div "RIC/F: I added the spacers to the hinges to see if it would help the gap on the…"
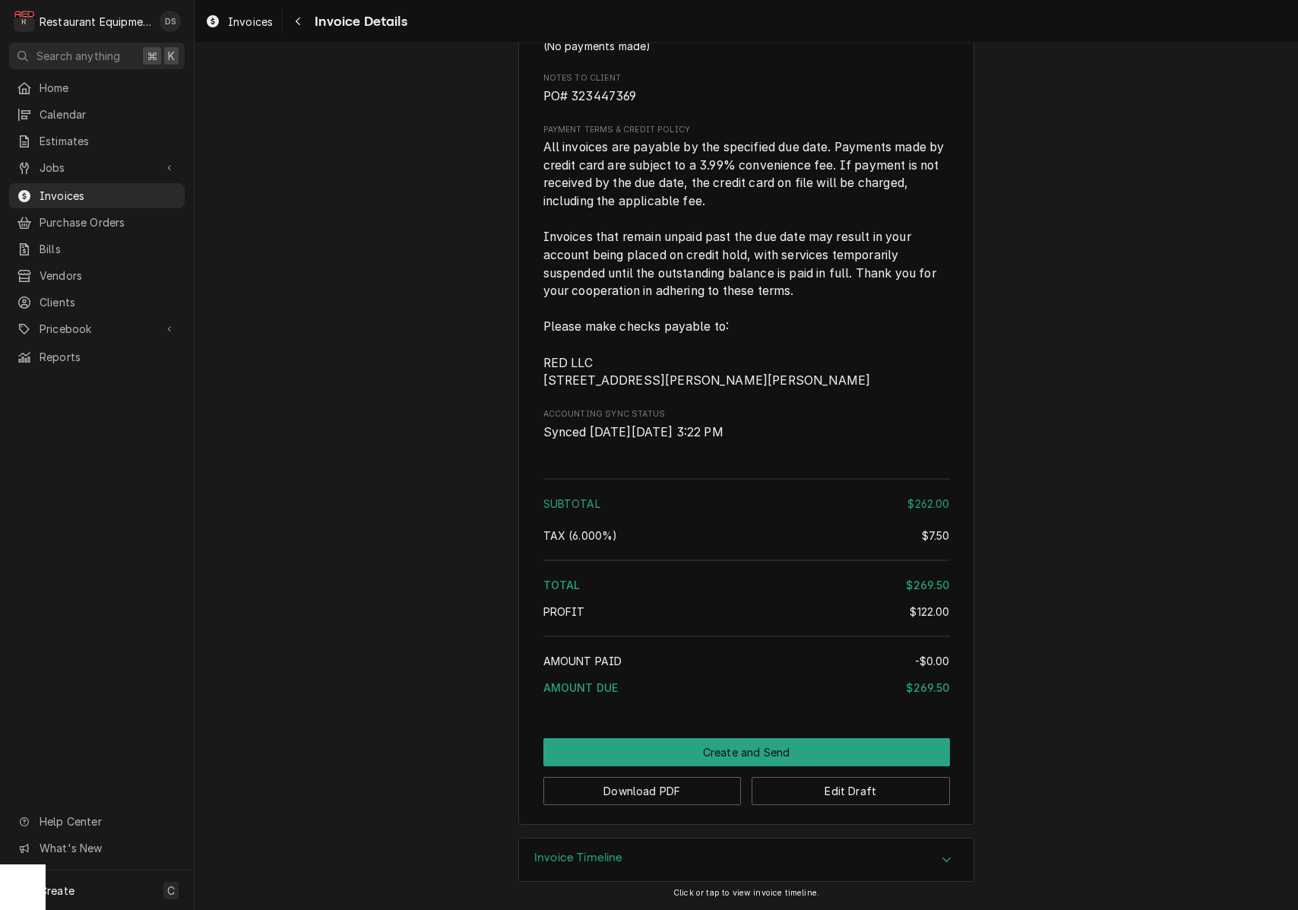
scroll to position [2213, 0]
click at [638, 793] on button "Download PDF" at bounding box center [642, 791] width 198 height 28
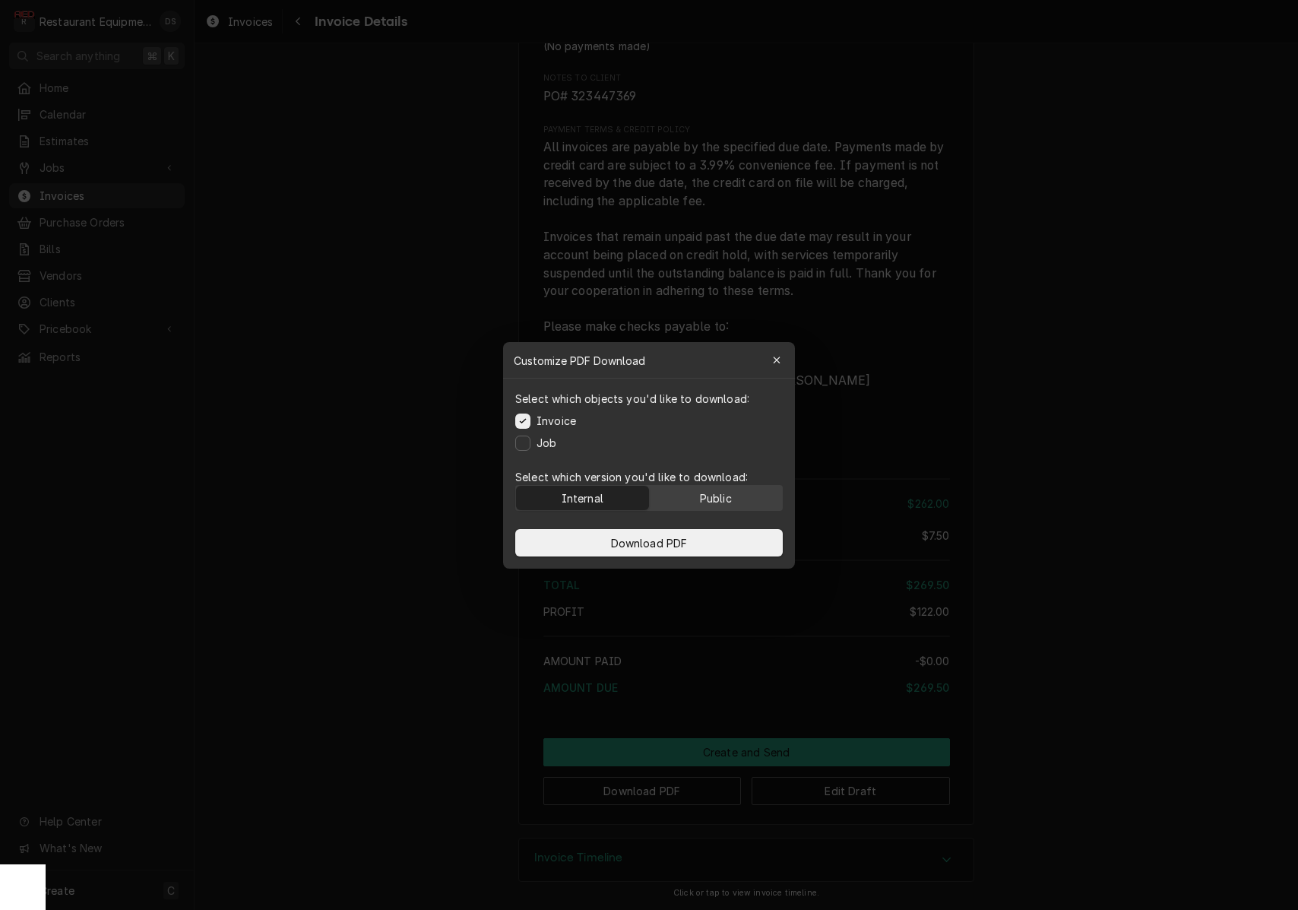
click at [706, 505] on button "Public" at bounding box center [716, 498] width 133 height 24
click at [700, 544] on button "Download PDF" at bounding box center [649, 542] width 268 height 27
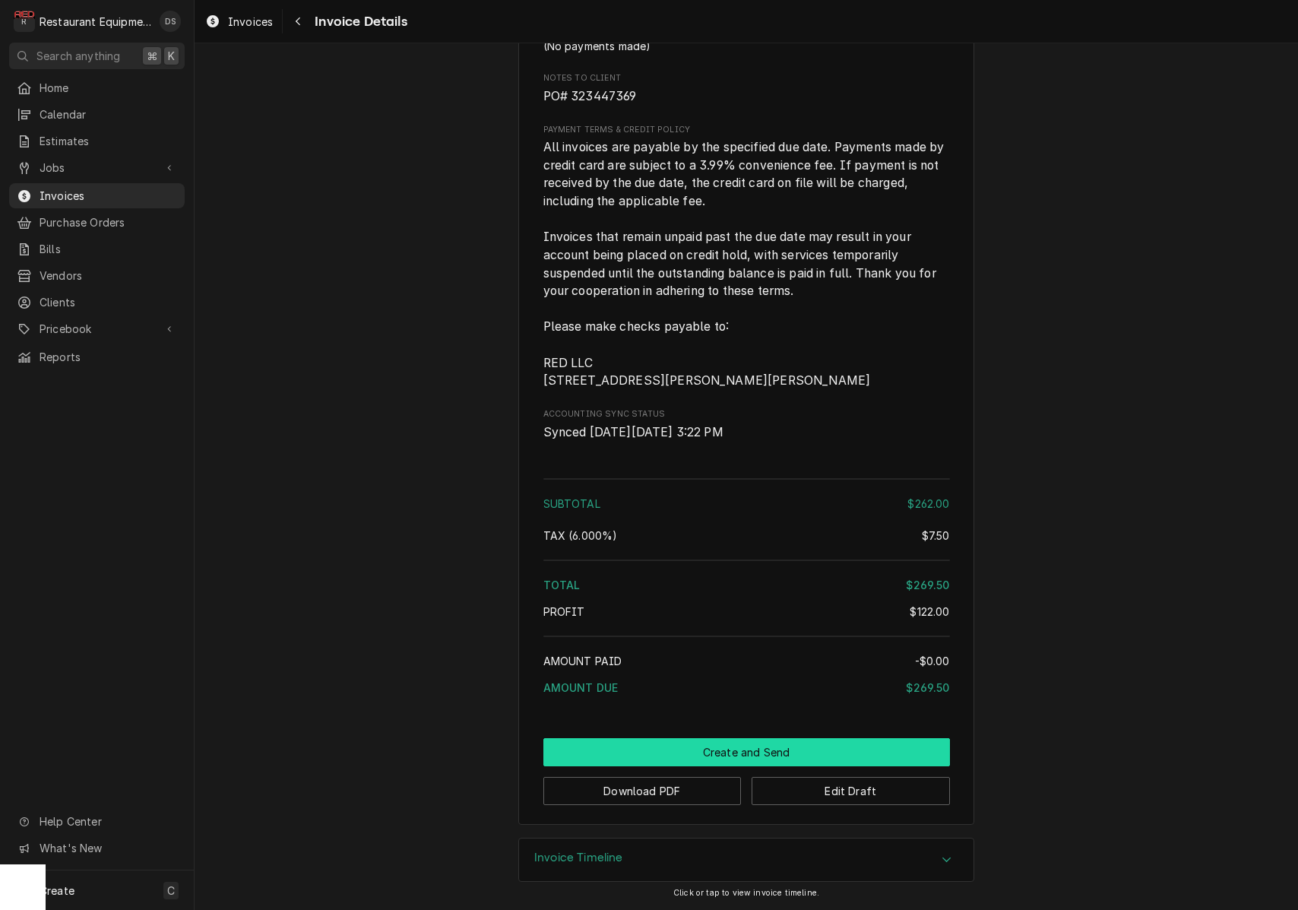
click at [775, 754] on button "Create and Send" at bounding box center [746, 752] width 407 height 28
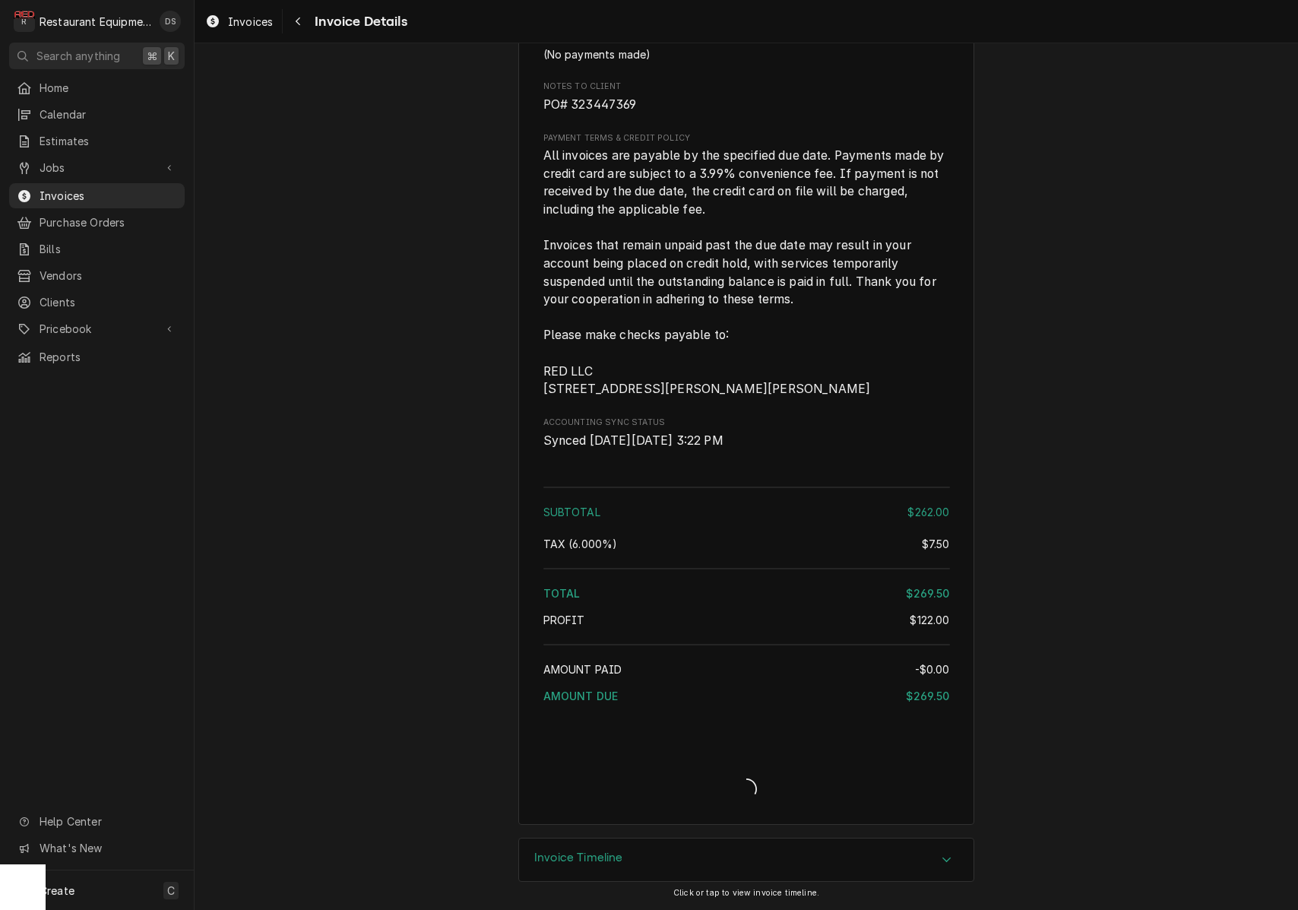
scroll to position [2205, 0]
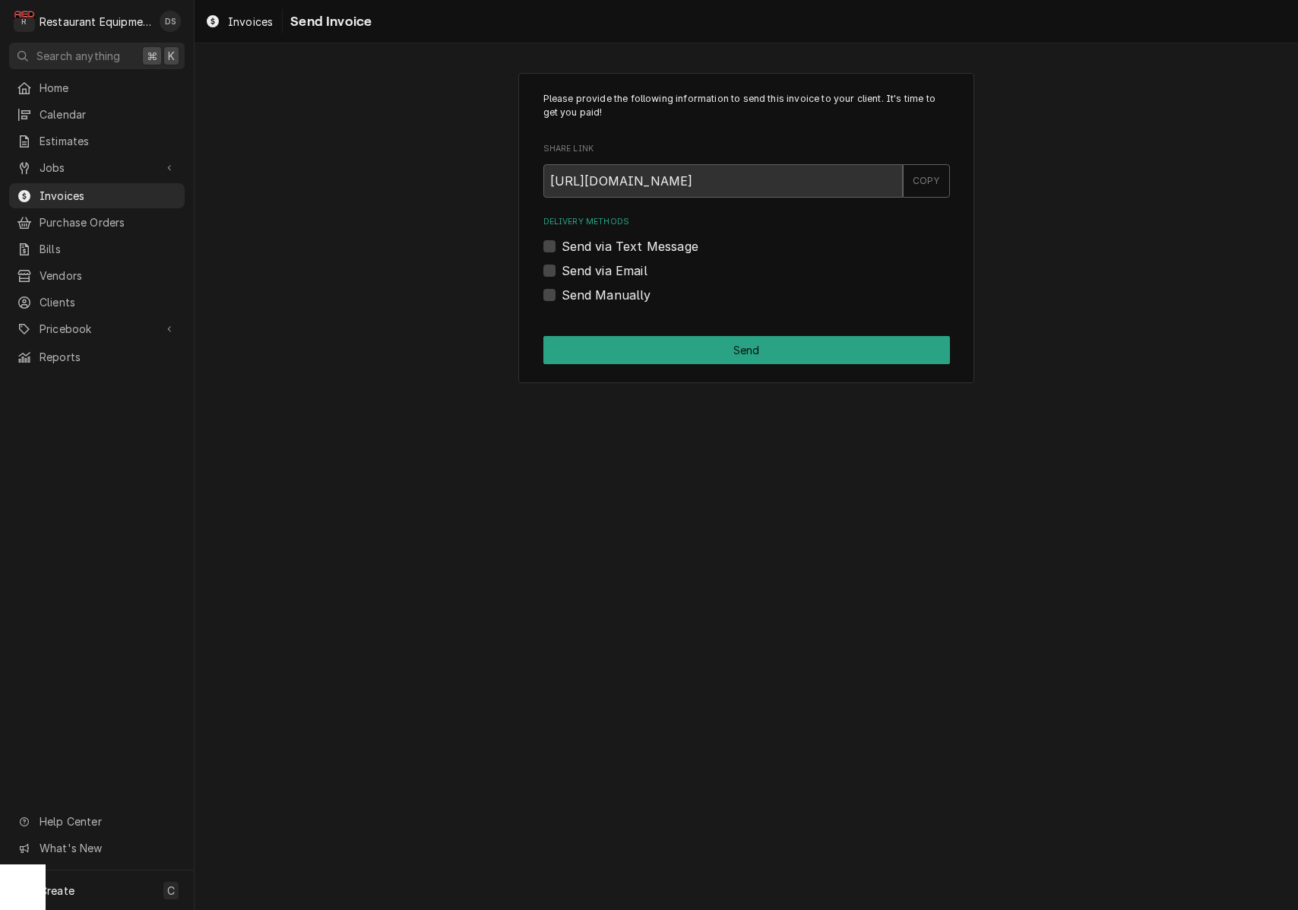
click at [562, 290] on label "Send Manually" at bounding box center [607, 295] width 90 height 18
click at [562, 290] on input "Send Manually" at bounding box center [765, 302] width 407 height 33
checkbox input "true"
click at [680, 347] on button "Send" at bounding box center [746, 350] width 407 height 28
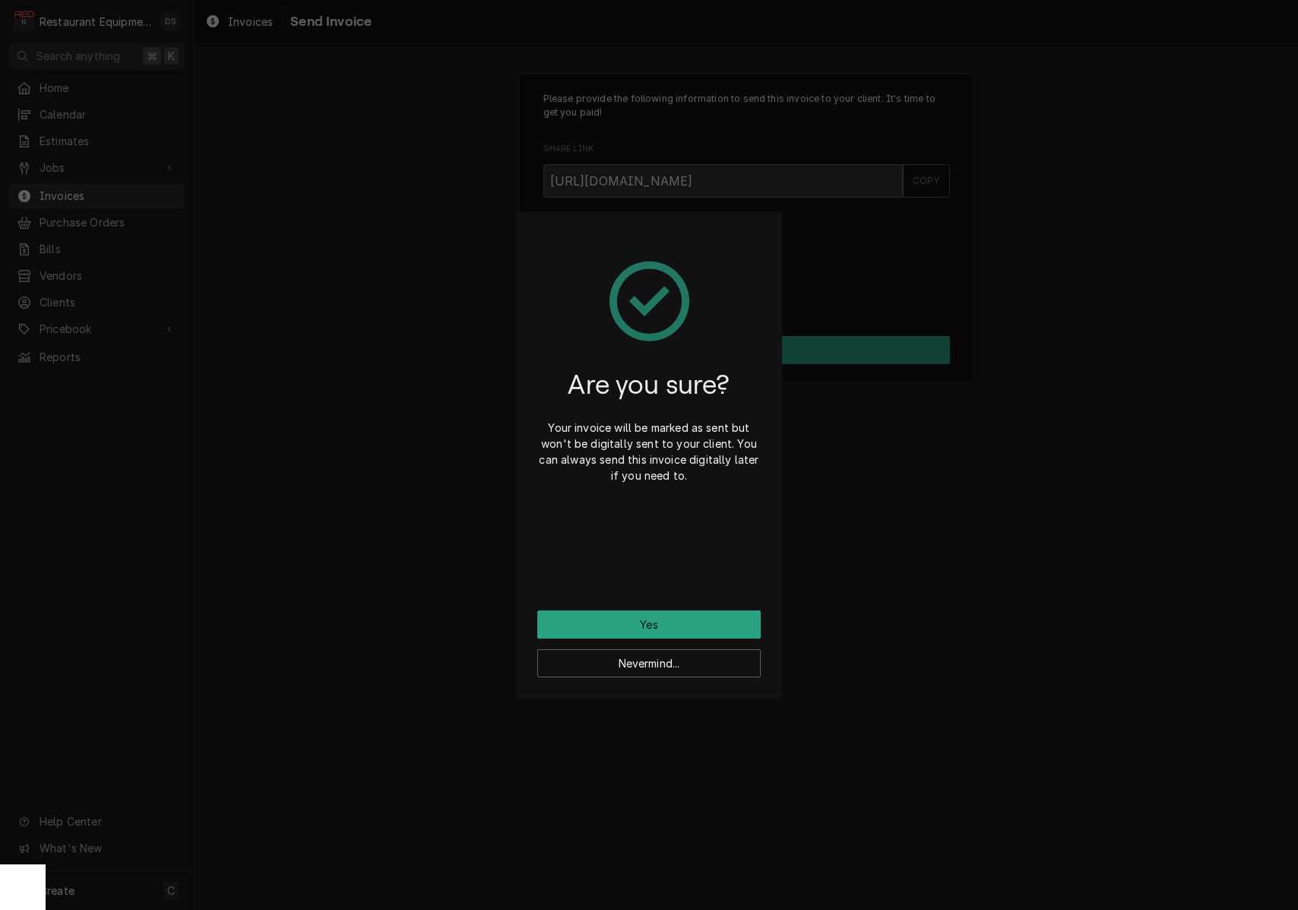
drag, startPoint x: 687, startPoint y: 624, endPoint x: 698, endPoint y: 622, distance: 10.9
click at [687, 624] on button "Yes" at bounding box center [648, 624] width 223 height 28
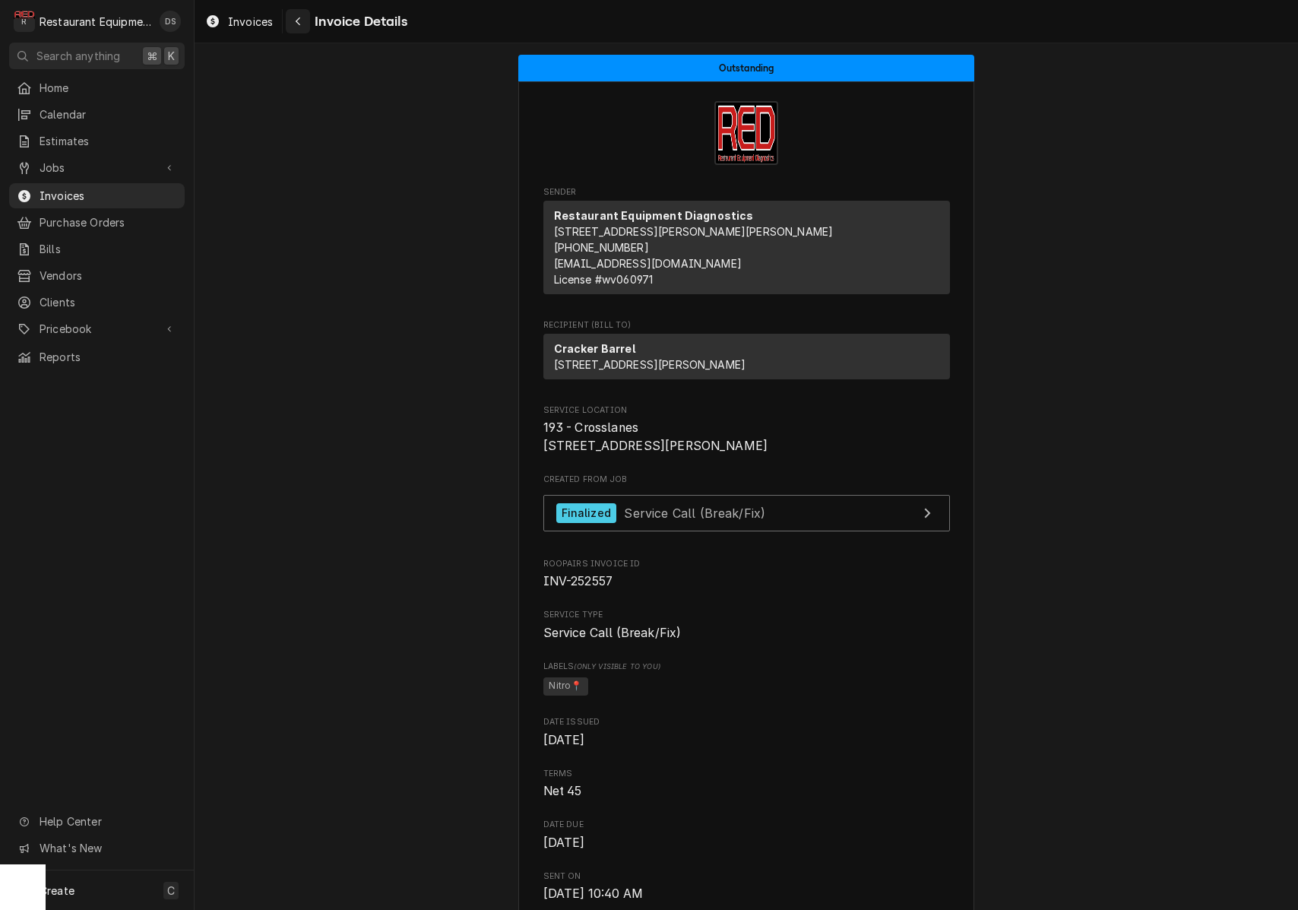
click at [296, 25] on icon "Navigate back" at bounding box center [298, 21] width 7 height 11
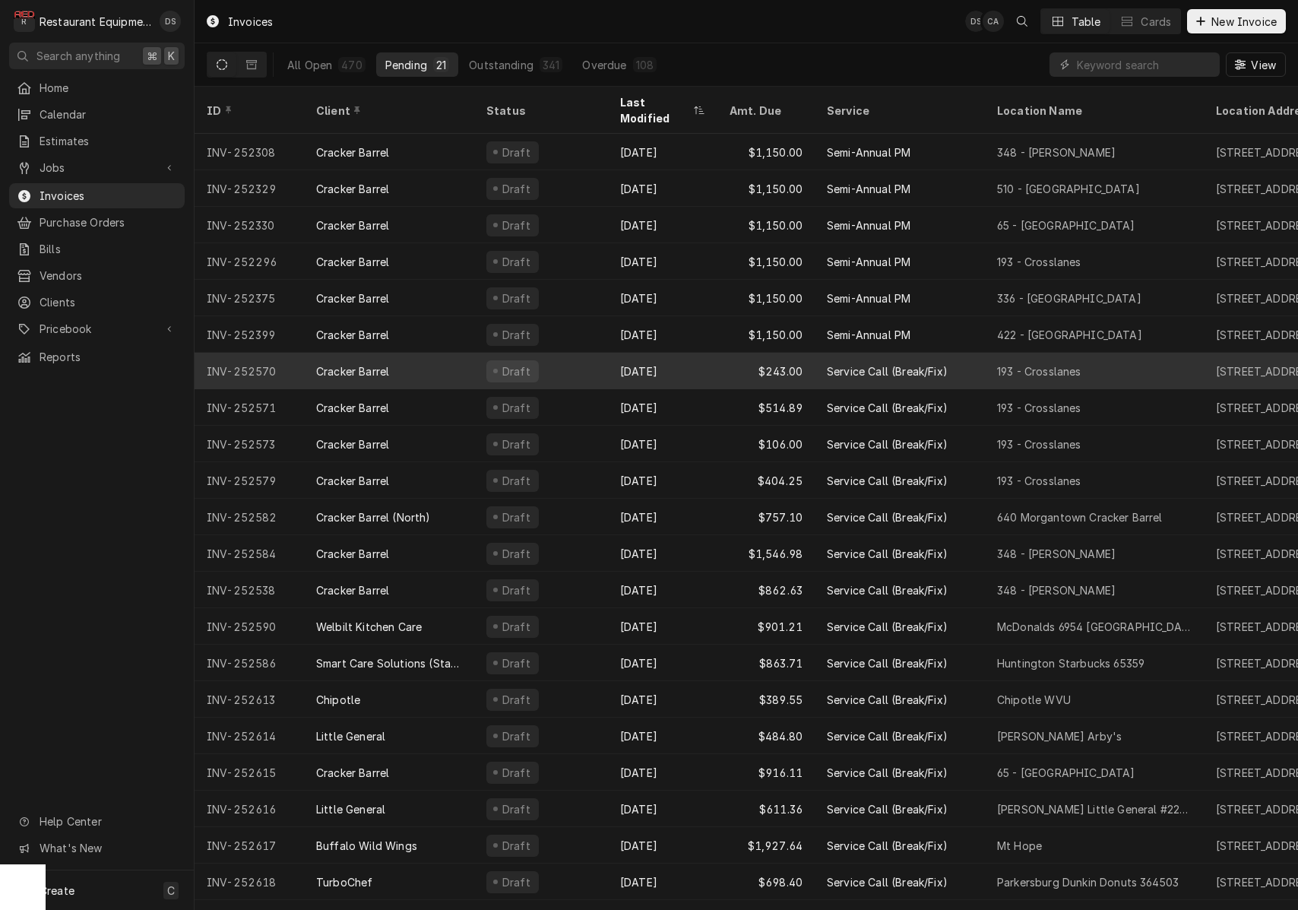
click at [569, 358] on div "Draft" at bounding box center [541, 371] width 134 height 36
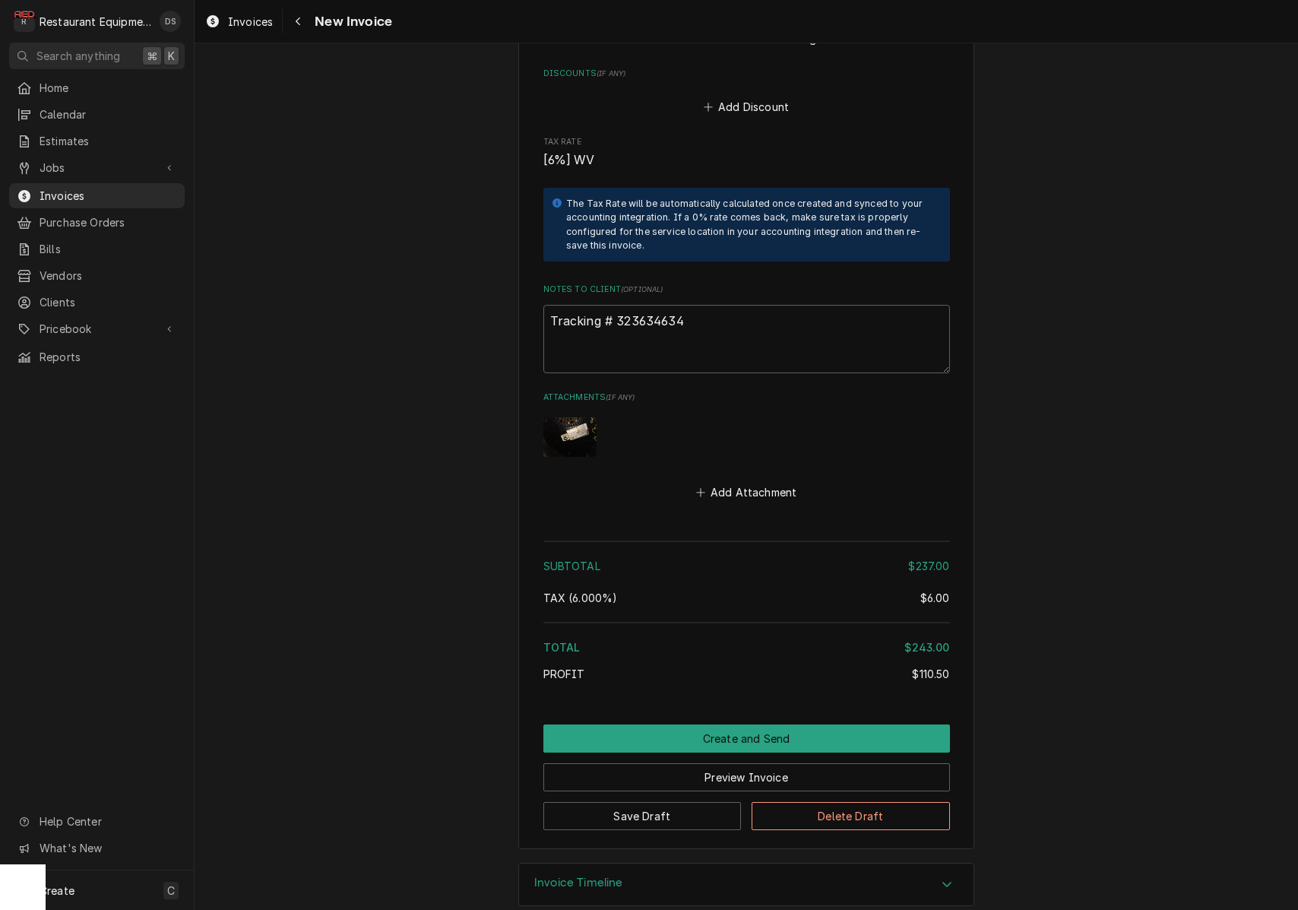
scroll to position [2390, 0]
drag, startPoint x: 694, startPoint y: 302, endPoint x: 622, endPoint y: 298, distance: 72.3
click at [614, 306] on textarea "Tracking # 323634634" at bounding box center [746, 340] width 407 height 68
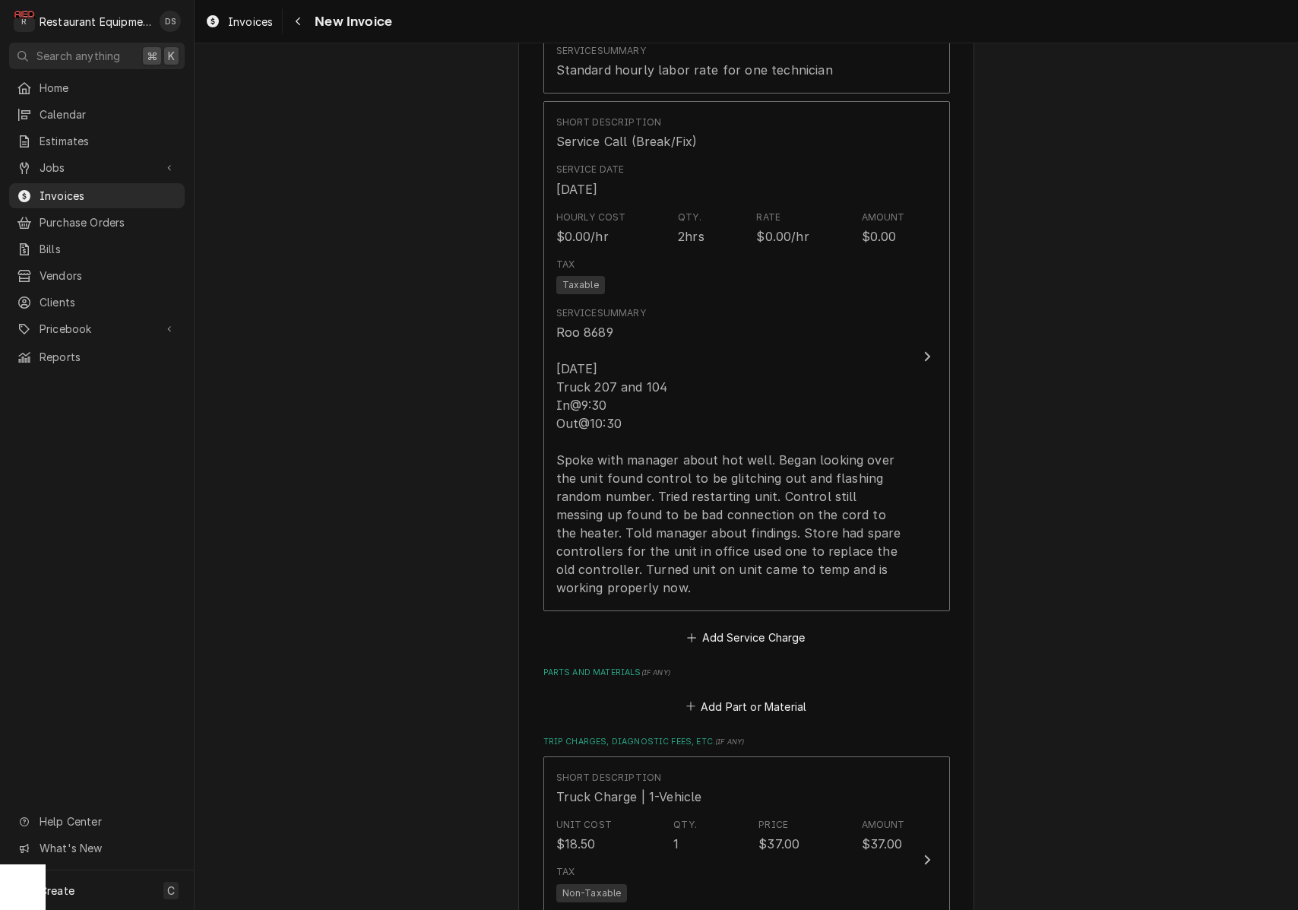
scroll to position [1439, 0]
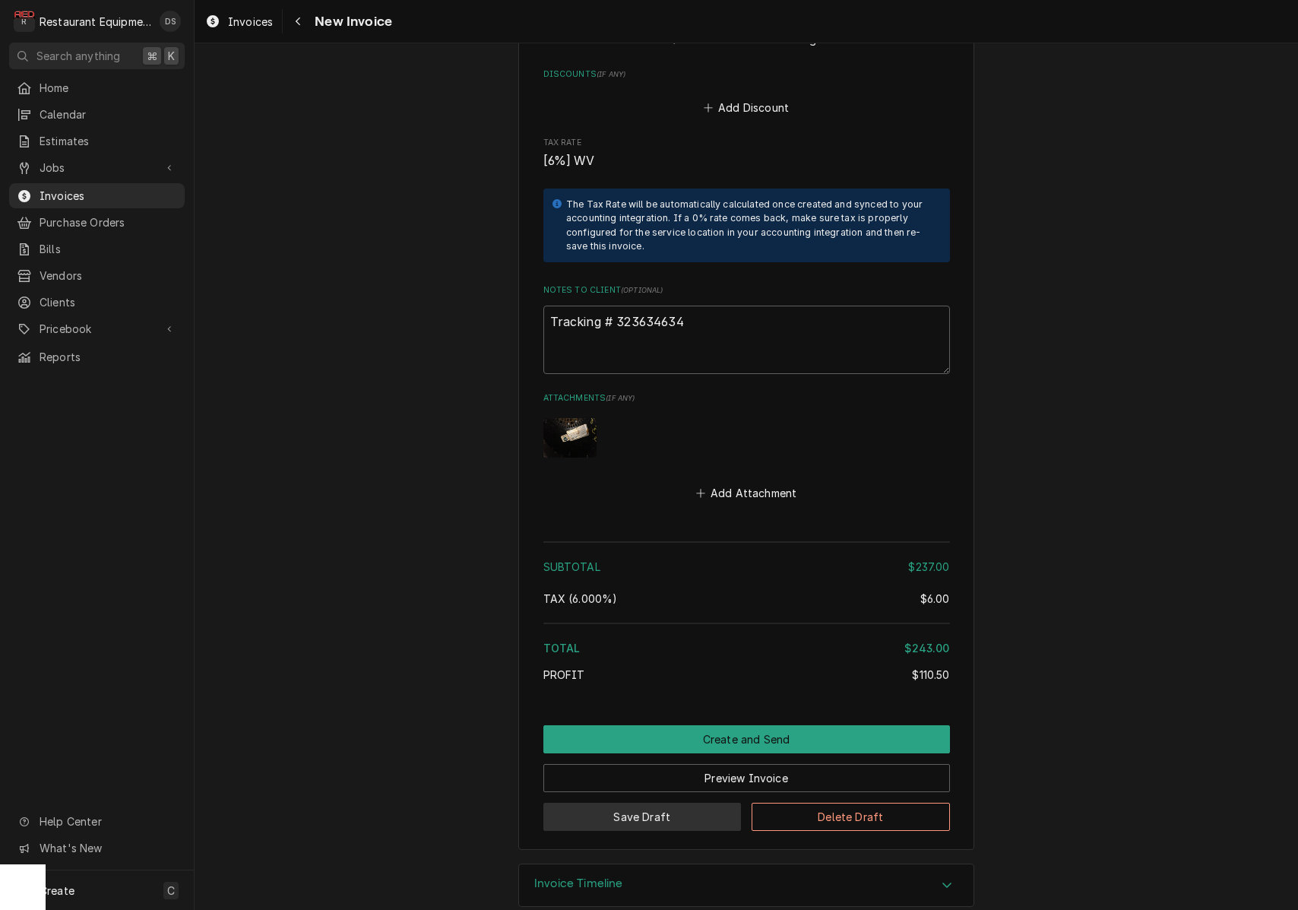
click at [705, 803] on button "Save Draft" at bounding box center [642, 817] width 198 height 28
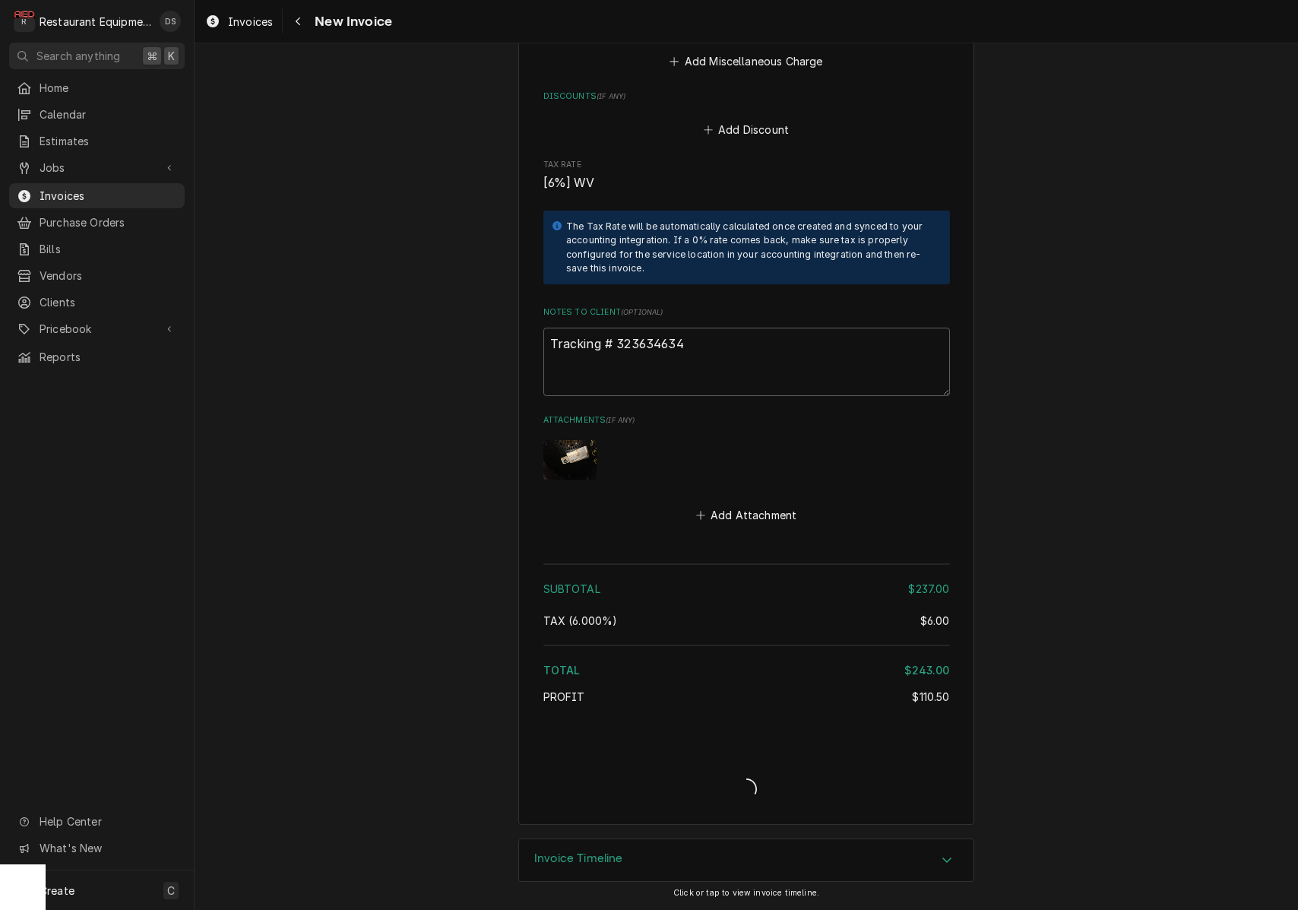
scroll to position [2343, 0]
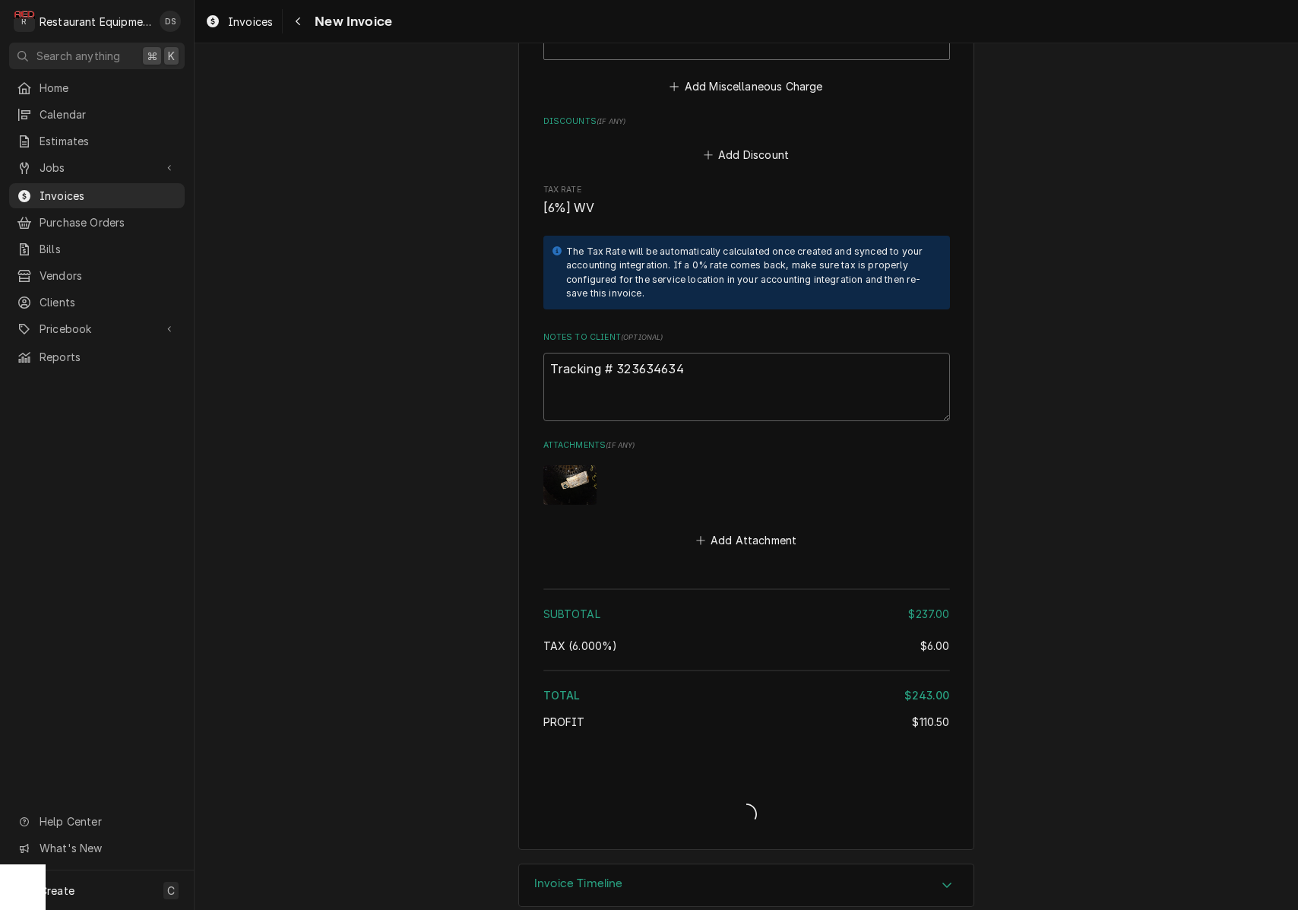
type textarea "x"
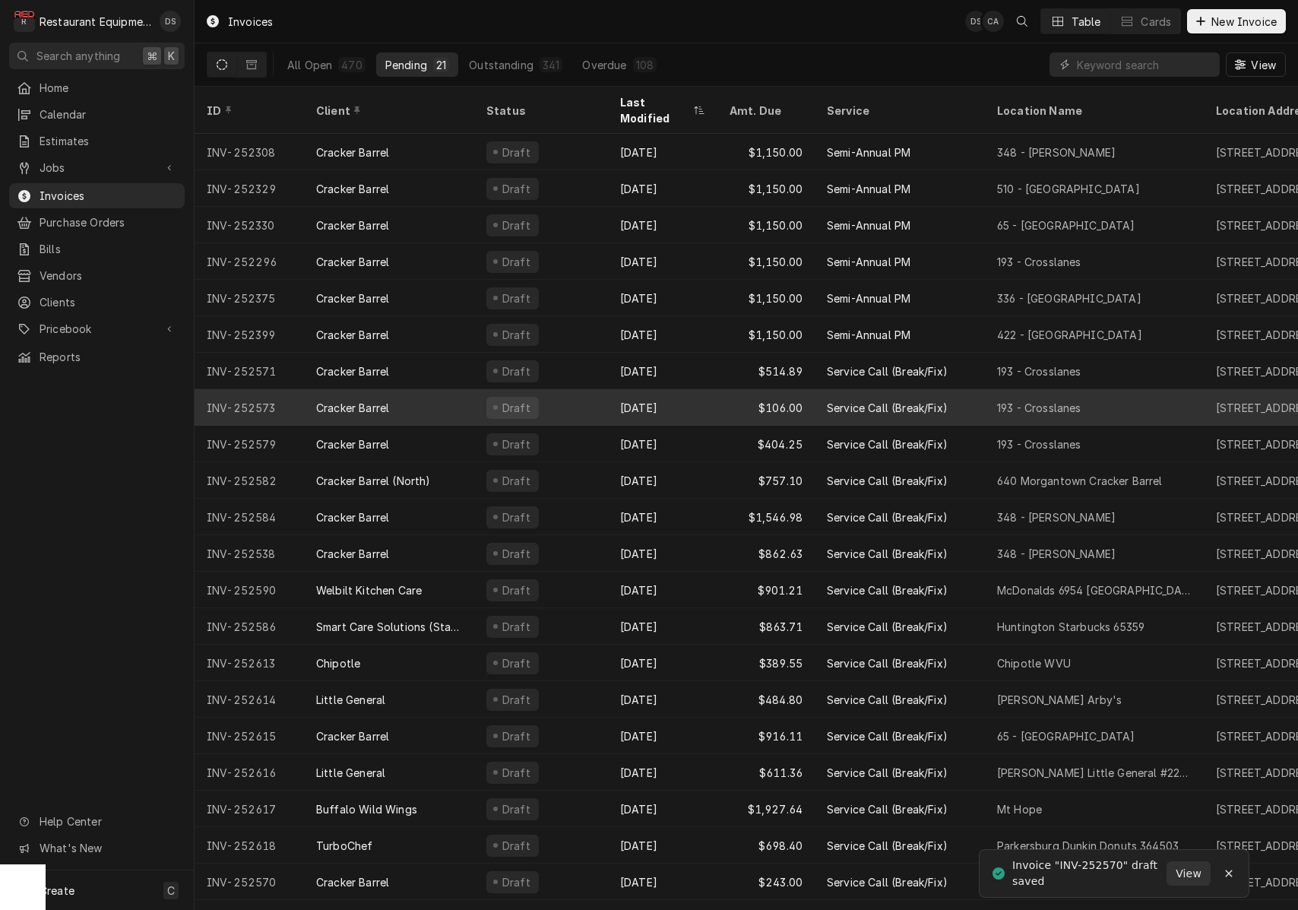
click at [684, 393] on div "Aug 25" at bounding box center [662, 407] width 109 height 36
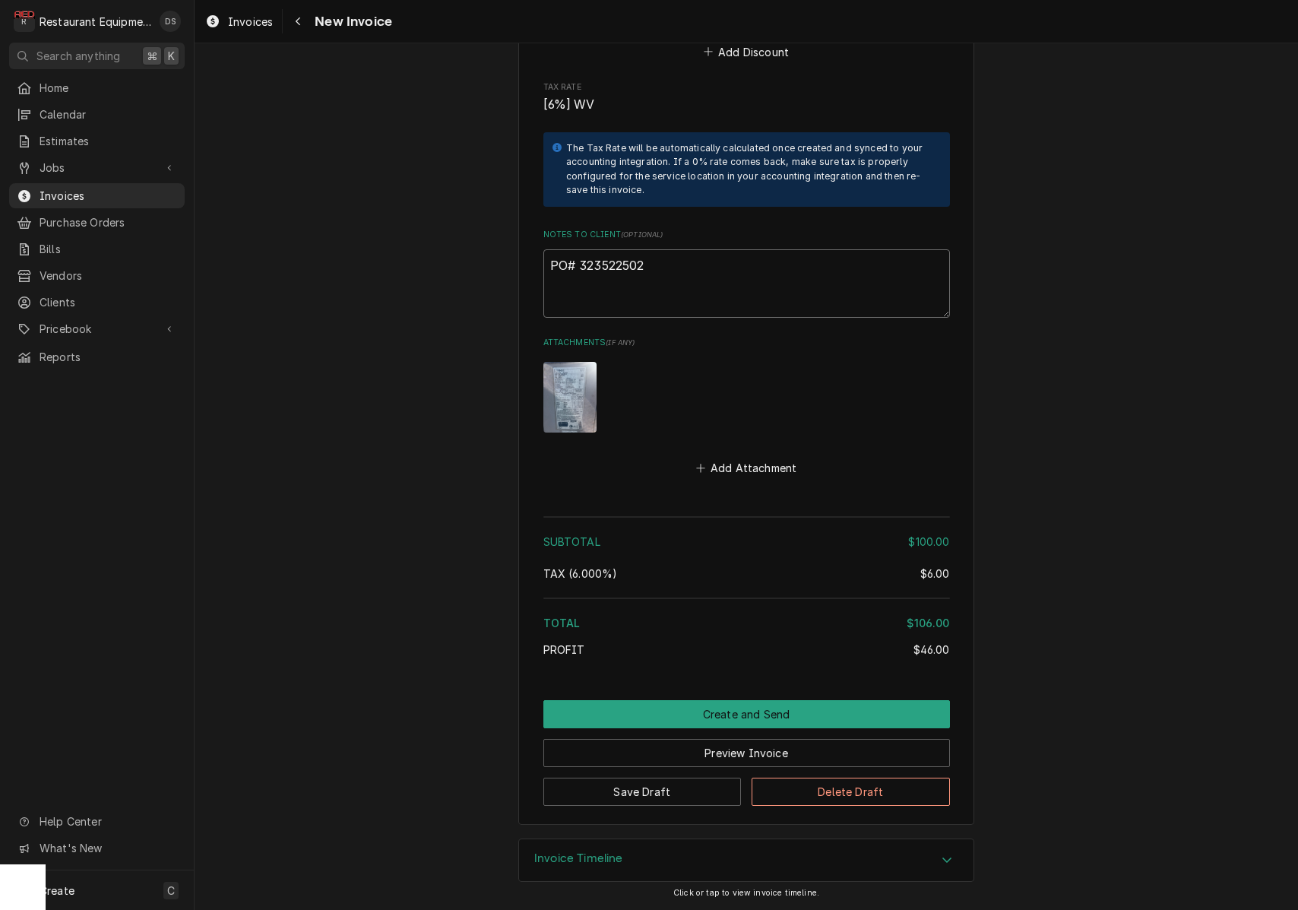
drag, startPoint x: 661, startPoint y: 271, endPoint x: 581, endPoint y: 270, distance: 80.6
click at [581, 270] on textarea "PO# 323522502" at bounding box center [746, 283] width 407 height 68
